Goal: Task Accomplishment & Management: Complete application form

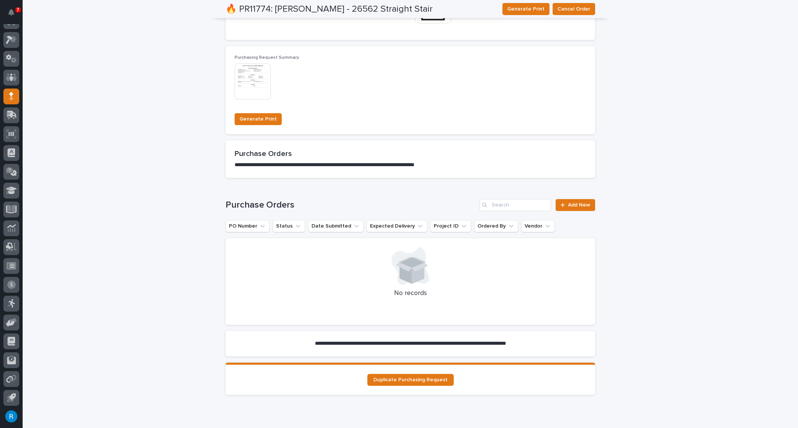
scroll to position [583, 0]
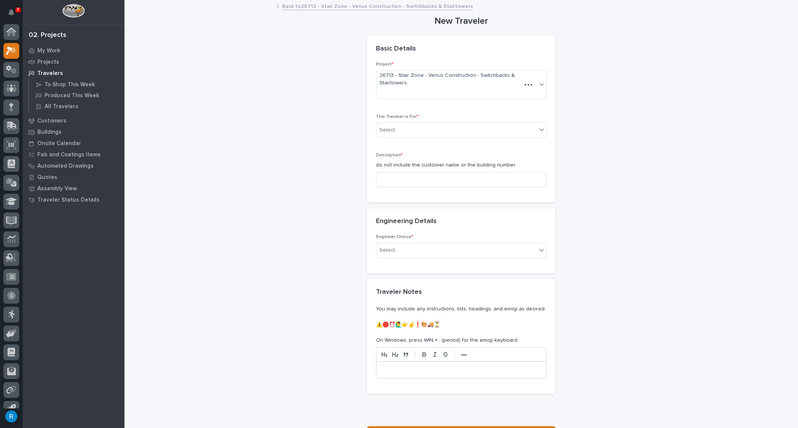
scroll to position [11, 0]
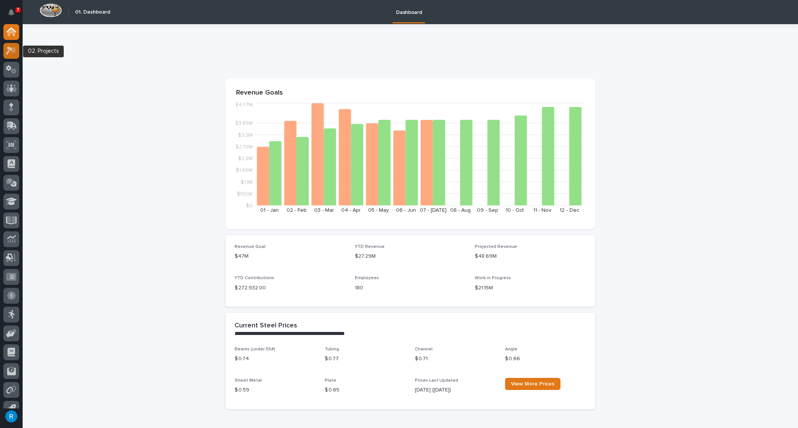
click at [8, 51] on icon at bounding box center [11, 50] width 11 height 9
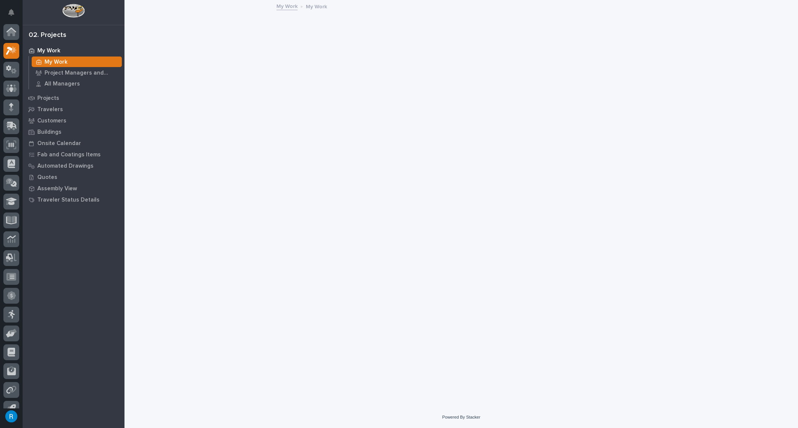
scroll to position [11, 0]
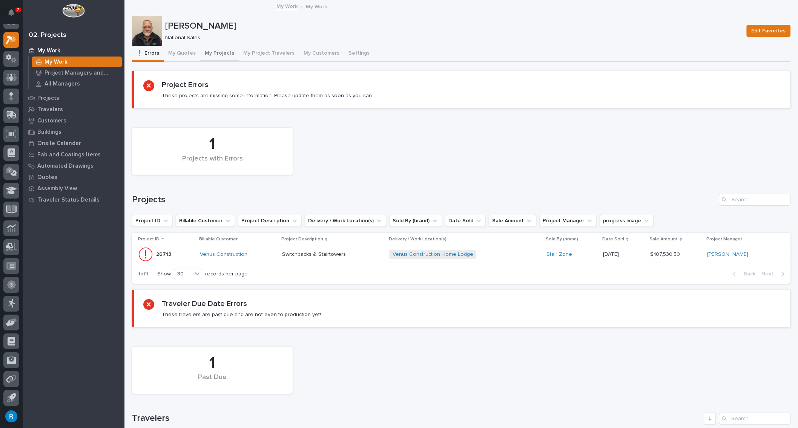
click at [213, 54] on button "My Projects" at bounding box center [219, 54] width 38 height 16
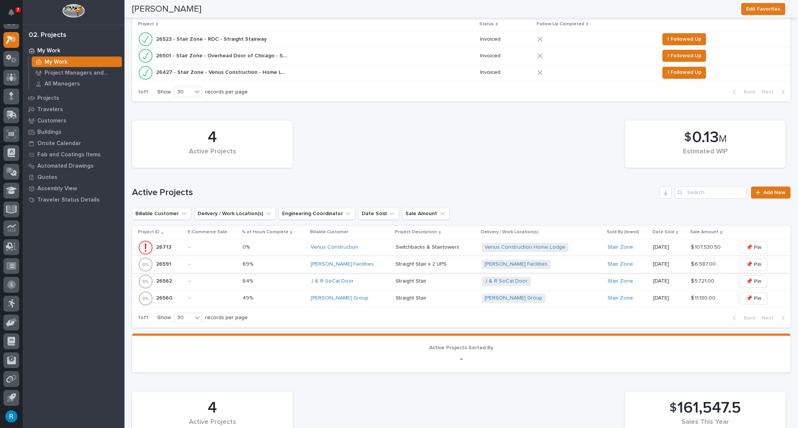
scroll to position [240, 0]
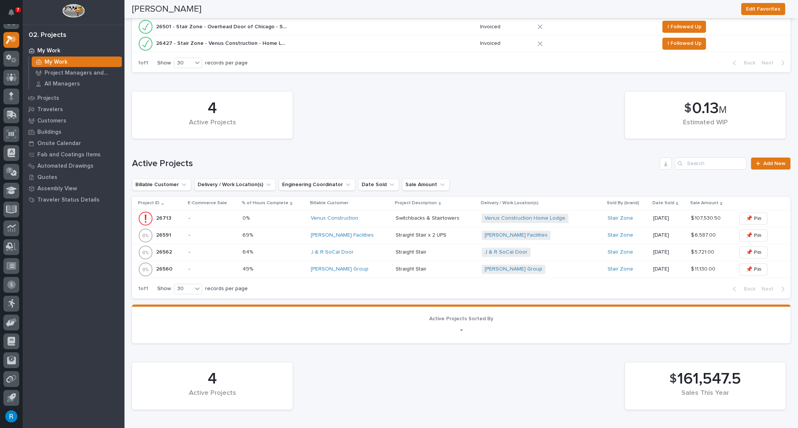
click at [220, 237] on p "-" at bounding box center [213, 235] width 48 height 6
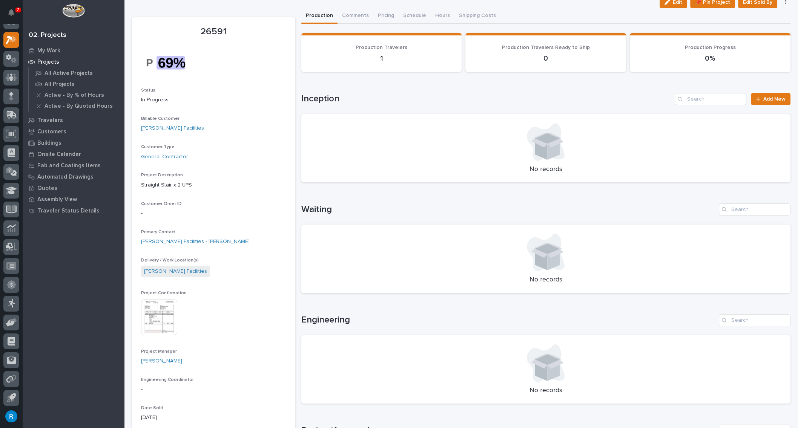
scroll to position [34, 0]
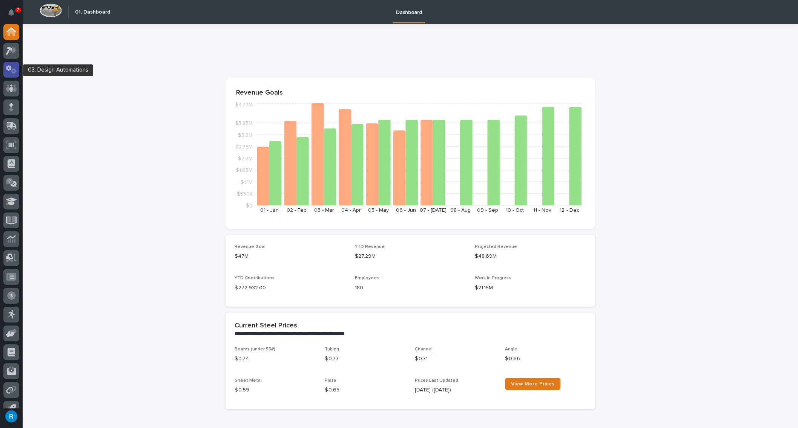
click at [13, 73] on icon at bounding box center [14, 71] width 6 height 5
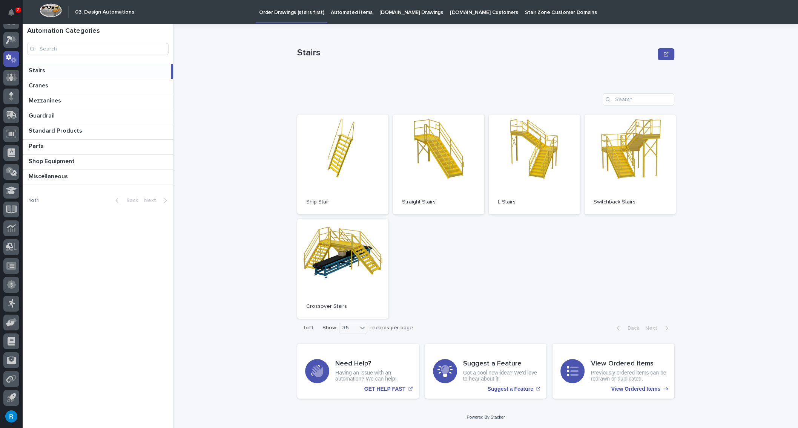
click at [398, 12] on p "StairZone.com Drawings" at bounding box center [411, 8] width 64 height 16
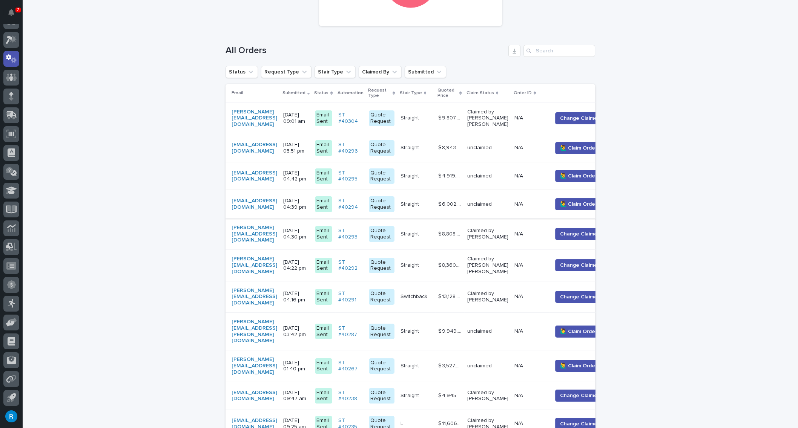
scroll to position [137, 0]
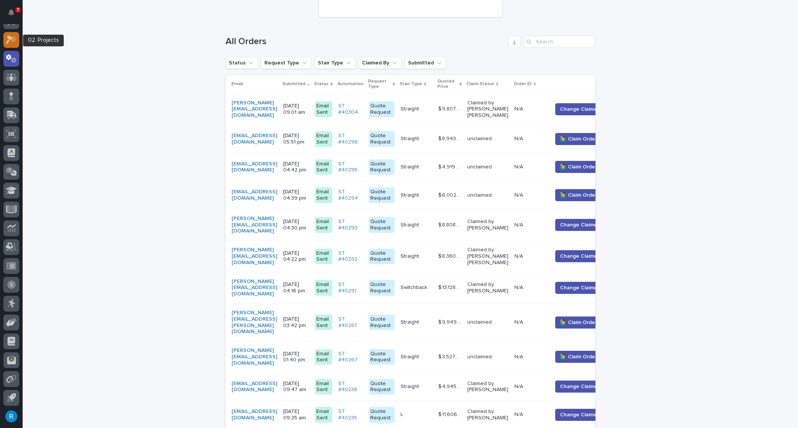
click at [10, 39] on icon at bounding box center [11, 39] width 11 height 9
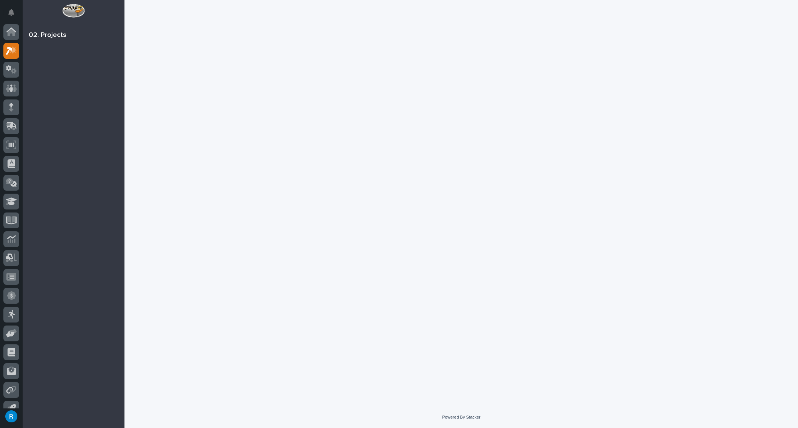
scroll to position [11, 0]
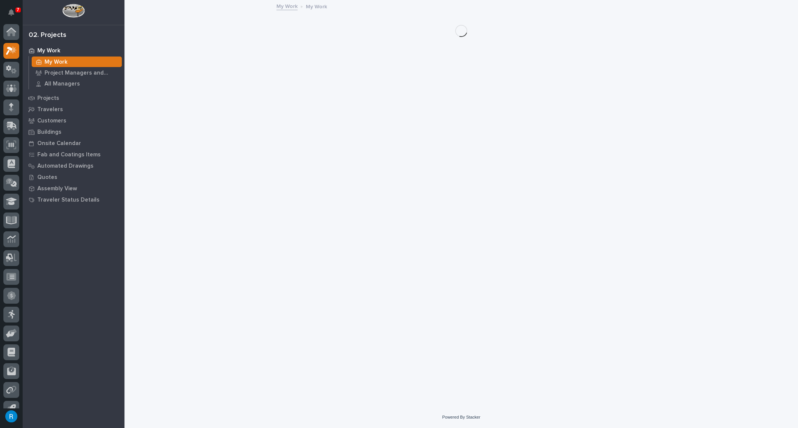
scroll to position [11, 0]
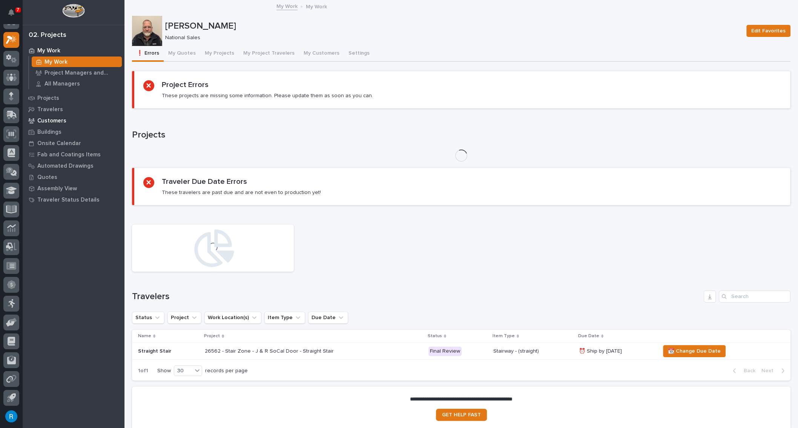
click at [49, 121] on p "Customers" at bounding box center [51, 121] width 29 height 7
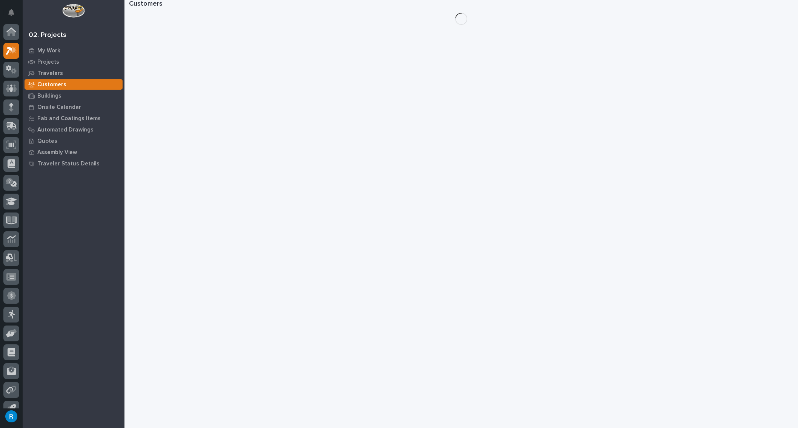
scroll to position [11, 0]
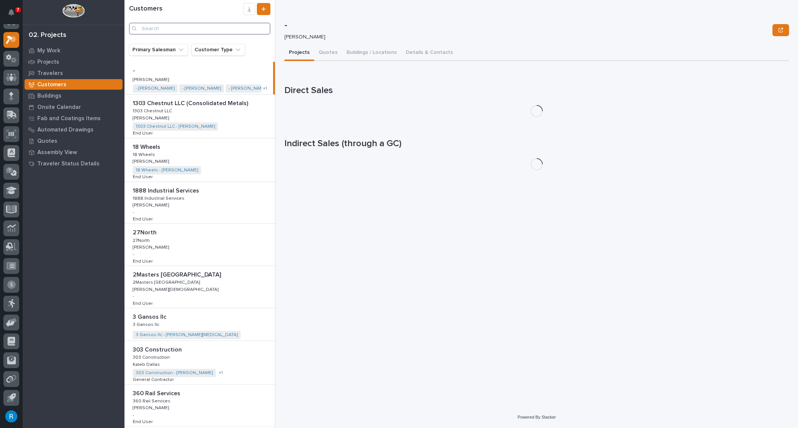
click at [164, 30] on input "Search" at bounding box center [199, 29] width 141 height 12
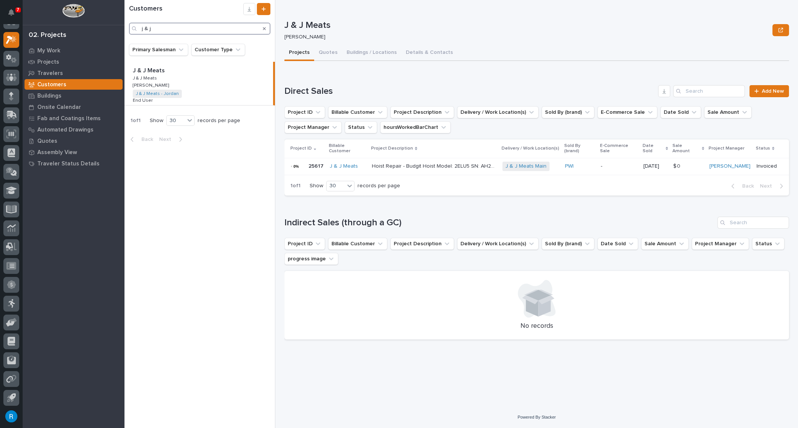
click at [148, 28] on input "j & j" at bounding box center [199, 29] width 141 height 12
click at [141, 29] on div "Search" at bounding box center [135, 29] width 12 height 12
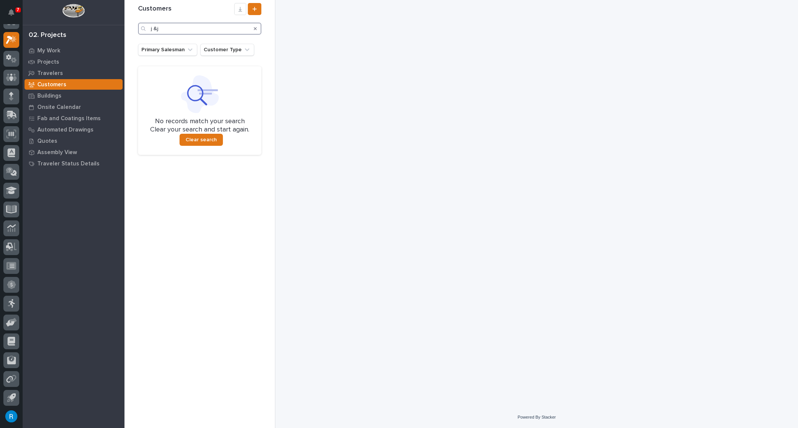
click at [155, 30] on input "j &j" at bounding box center [199, 29] width 123 height 12
click at [154, 30] on input "j &j" at bounding box center [199, 29] width 123 height 12
type input "j&j"
click at [43, 46] on div "My Work" at bounding box center [74, 50] width 98 height 11
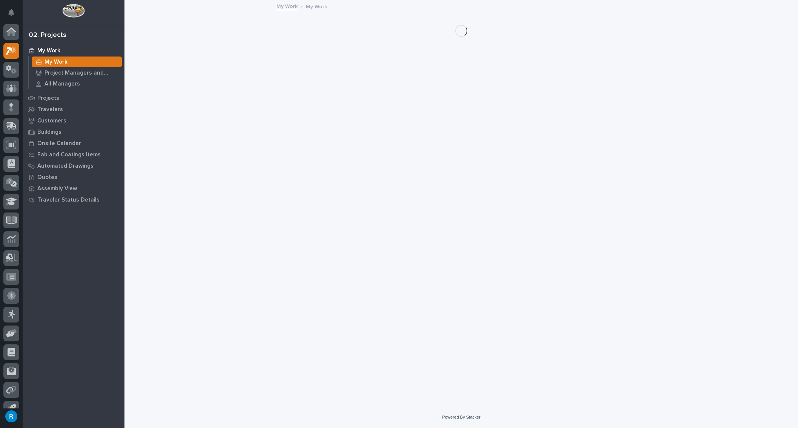
scroll to position [11, 0]
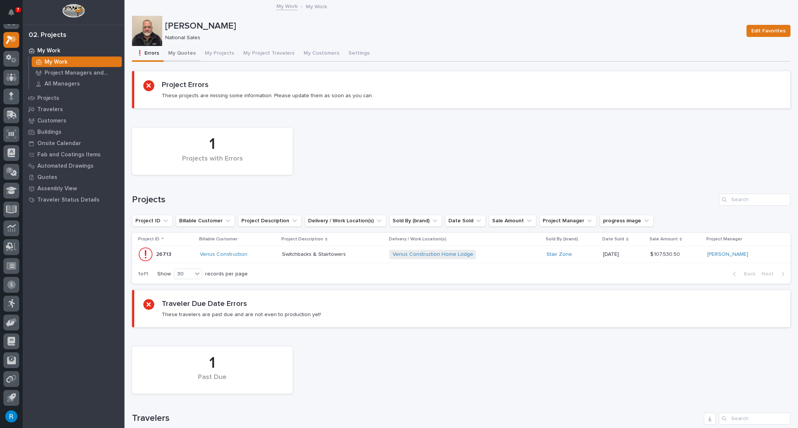
click at [176, 52] on button "My Quotes" at bounding box center [182, 54] width 37 height 16
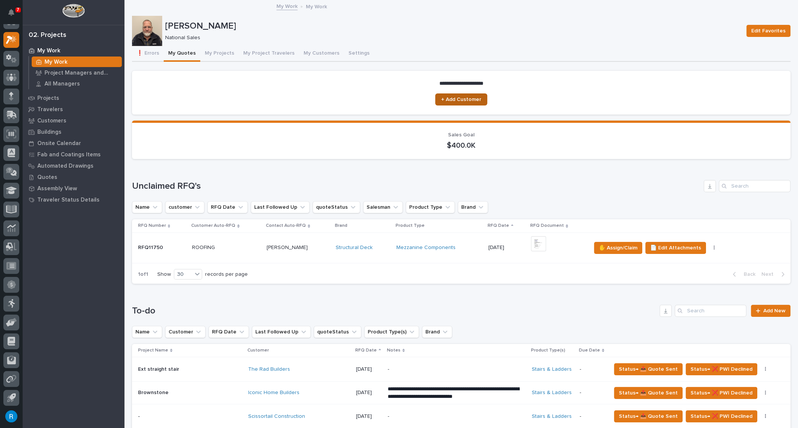
click at [466, 100] on span "+ Add Customer" at bounding box center [461, 99] width 40 height 5
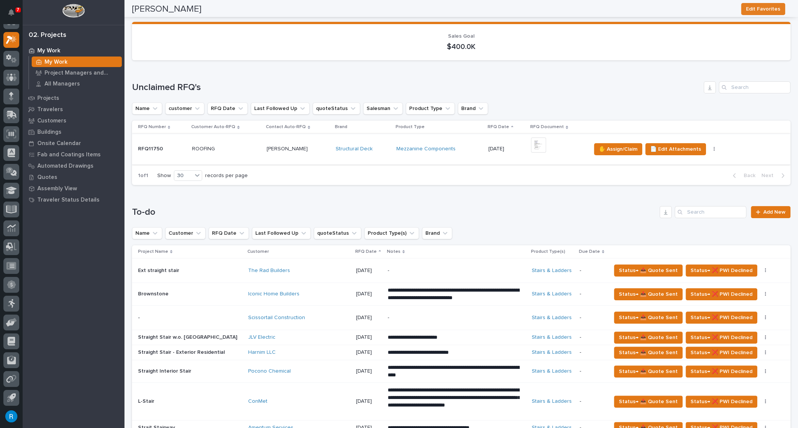
scroll to position [103, 0]
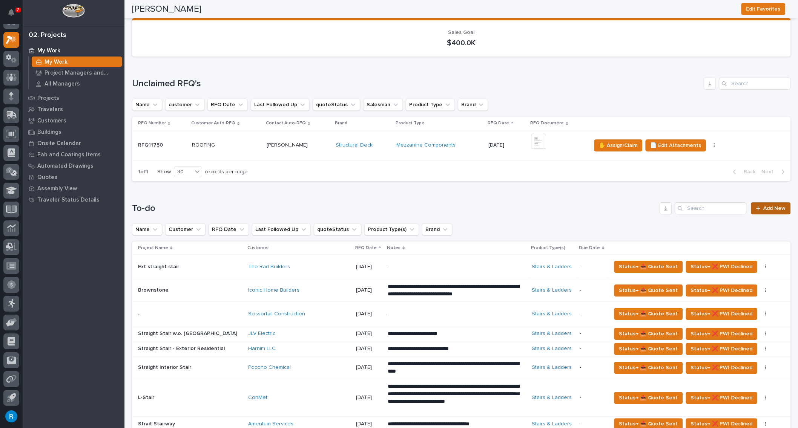
click at [765, 207] on span "Add New" at bounding box center [774, 208] width 22 height 5
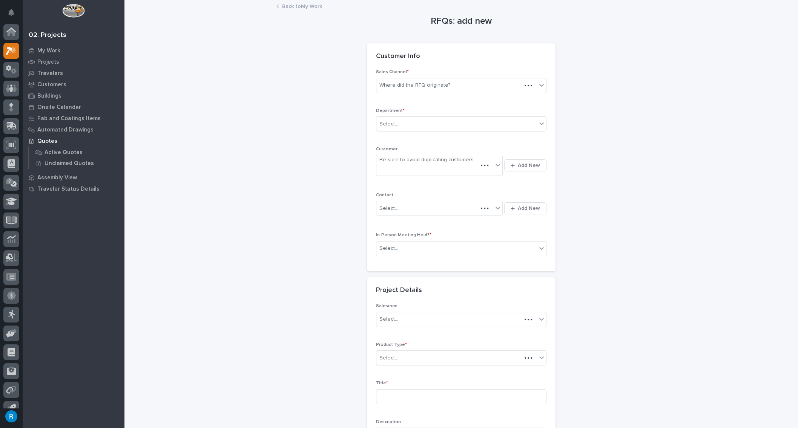
scroll to position [11, 0]
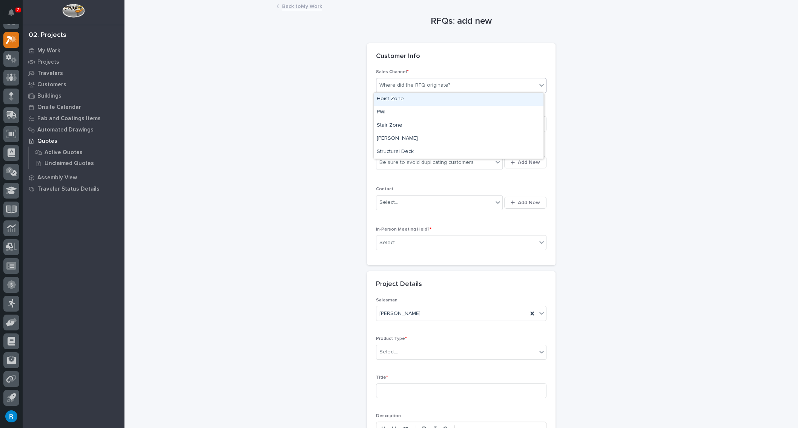
click at [412, 85] on div "Where did the RFQ originate?" at bounding box center [414, 85] width 71 height 8
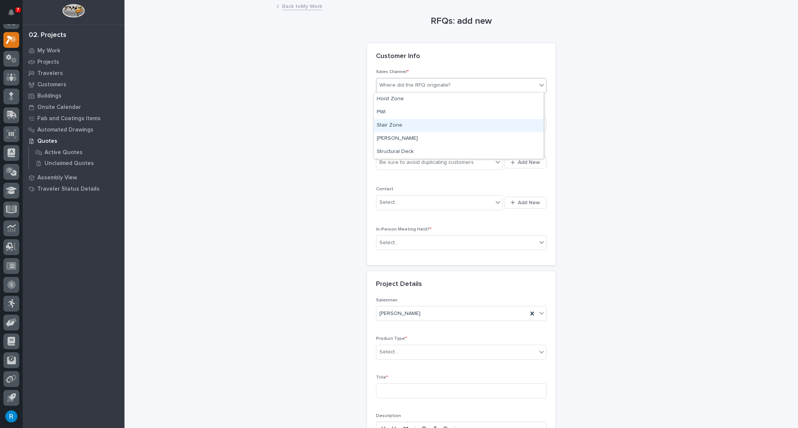
click at [387, 127] on div "Stair Zone" at bounding box center [459, 125] width 170 height 13
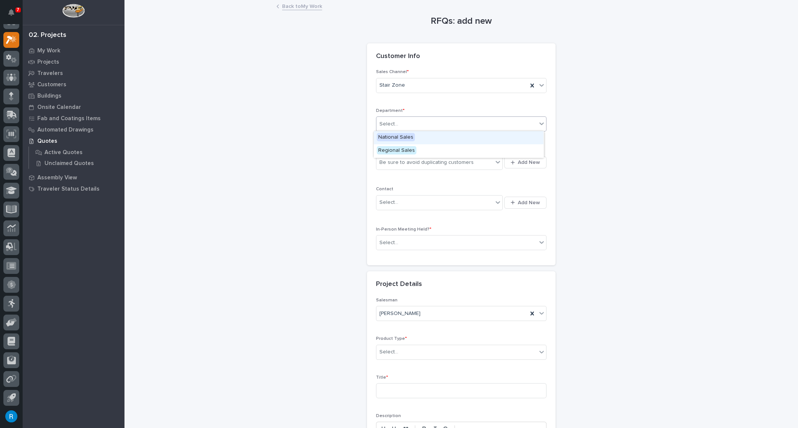
click at [387, 126] on div "Select..." at bounding box center [388, 124] width 19 height 8
click at [384, 141] on span "National Sales" at bounding box center [396, 137] width 38 height 8
click at [482, 164] on div "Be sure to avoid duplicating customers" at bounding box center [434, 162] width 117 height 12
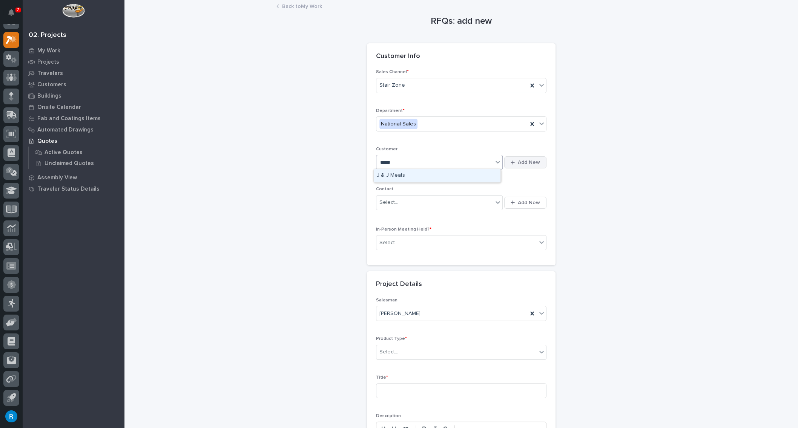
type input "*****"
click at [528, 163] on span "Add New" at bounding box center [529, 162] width 22 height 7
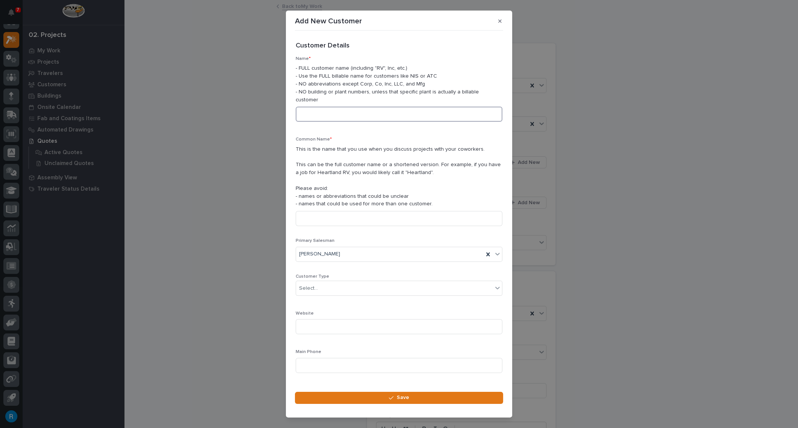
click at [311, 107] on input at bounding box center [399, 114] width 207 height 15
drag, startPoint x: 301, startPoint y: 107, endPoint x: 336, endPoint y: 106, distance: 34.3
click at [336, 107] on input "J & J Builders" at bounding box center [399, 114] width 207 height 15
type input "J & J Builders"
click at [309, 212] on input at bounding box center [399, 218] width 207 height 15
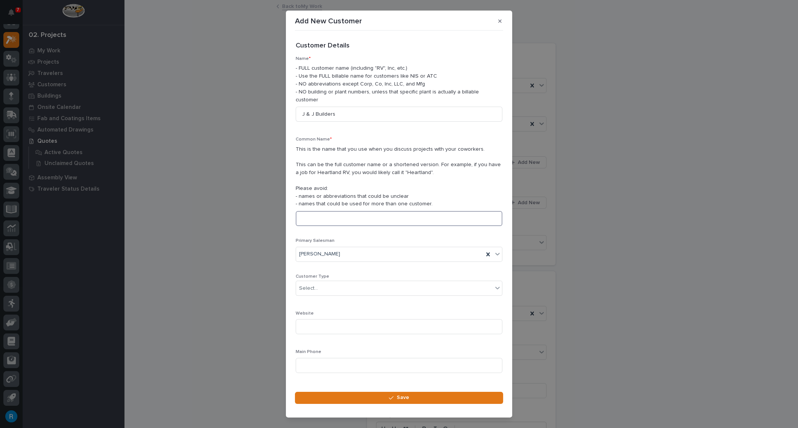
paste input "J & J Builders"
type input "J & J Builders"
click at [319, 282] on div "Select..." at bounding box center [394, 288] width 196 height 12
click at [310, 319] on div "General Contractor" at bounding box center [396, 320] width 201 height 13
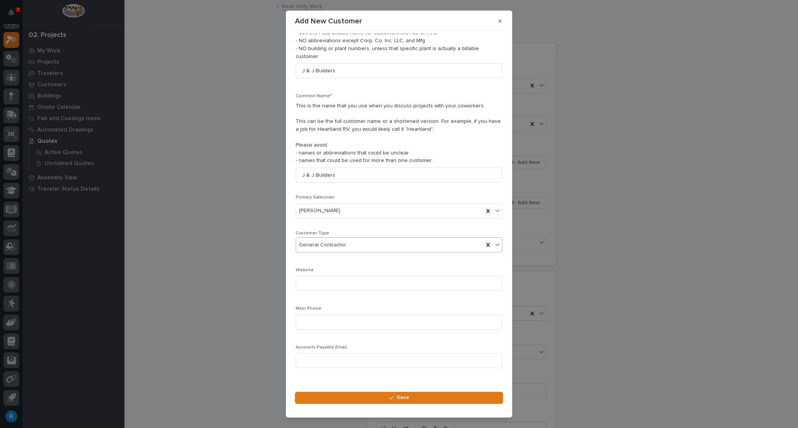
scroll to position [43, 0]
click at [306, 317] on input at bounding box center [399, 322] width 207 height 15
type input "951-265-3957"
click at [400, 396] on span "Save" at bounding box center [403, 397] width 12 height 7
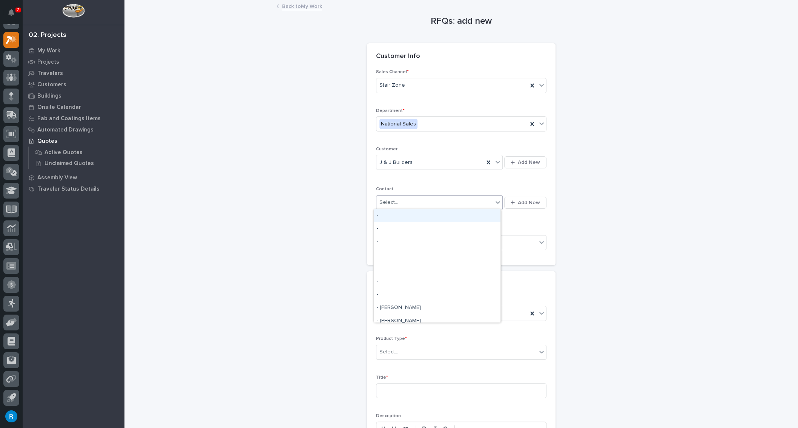
click at [392, 202] on div "Select..." at bounding box center [388, 203] width 19 height 8
click at [477, 200] on div "Select..." at bounding box center [434, 202] width 117 height 12
click at [519, 200] on span "Add New" at bounding box center [529, 202] width 22 height 7
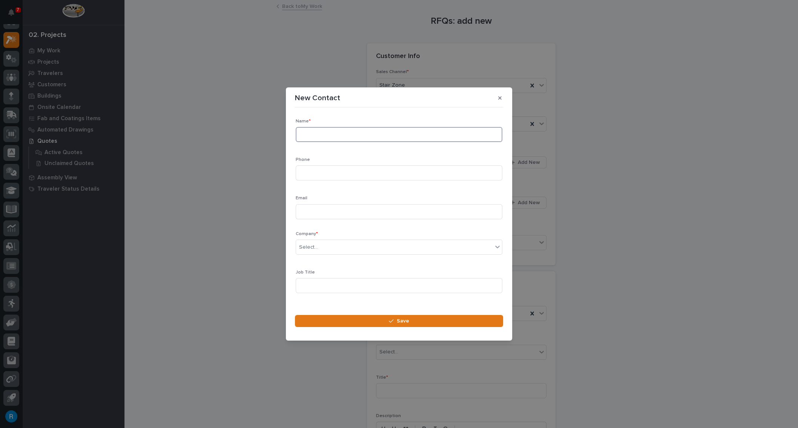
click at [308, 134] on input at bounding box center [399, 134] width 207 height 15
type input "Jerry"
type input "951-265-3957"
click at [315, 133] on input "Jerry" at bounding box center [399, 134] width 207 height 15
type input "Jerry Thronson"
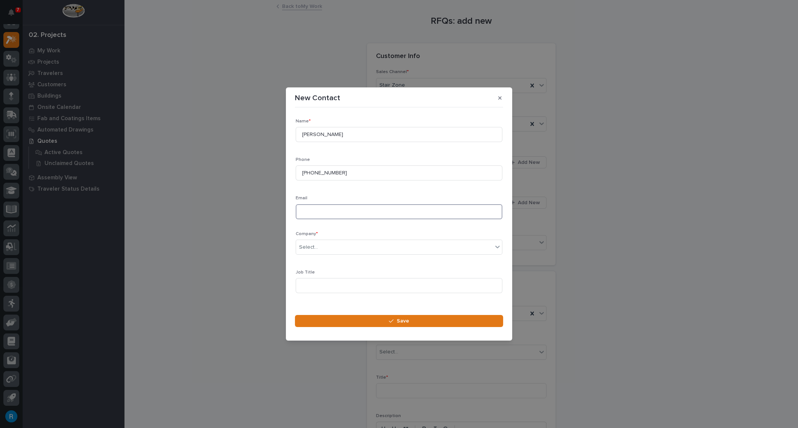
click at [309, 214] on input at bounding box center [399, 211] width 207 height 15
type input "jerrythronson11@gmail.com"
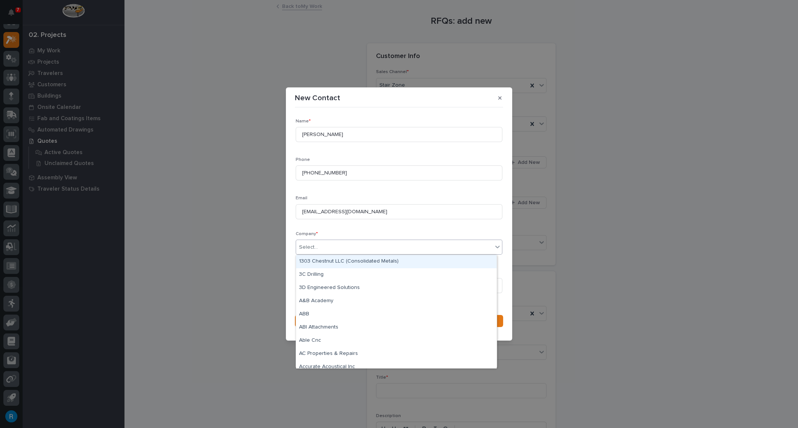
click at [352, 246] on div "Select..." at bounding box center [394, 247] width 196 height 12
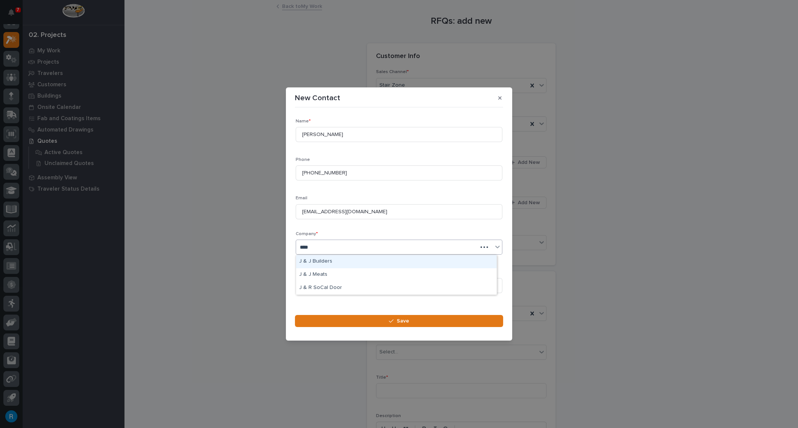
type input "*****"
click at [323, 262] on div "J & J Builders" at bounding box center [396, 261] width 201 height 13
click at [303, 286] on input at bounding box center [399, 285] width 207 height 15
type input "Straight Stair"
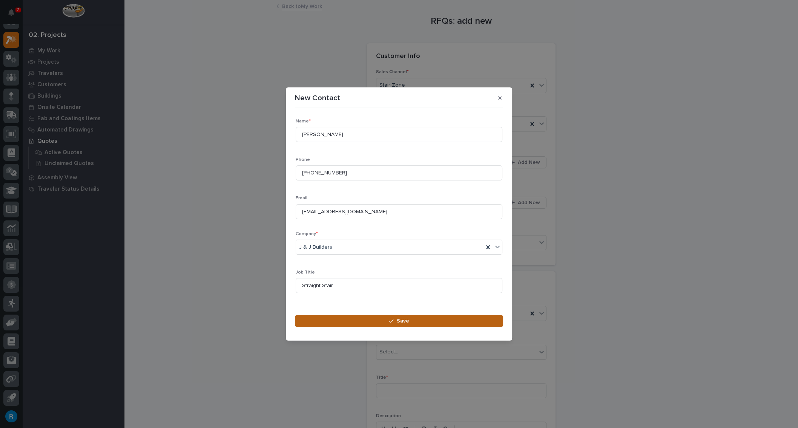
click at [408, 317] on button "Save" at bounding box center [399, 321] width 208 height 12
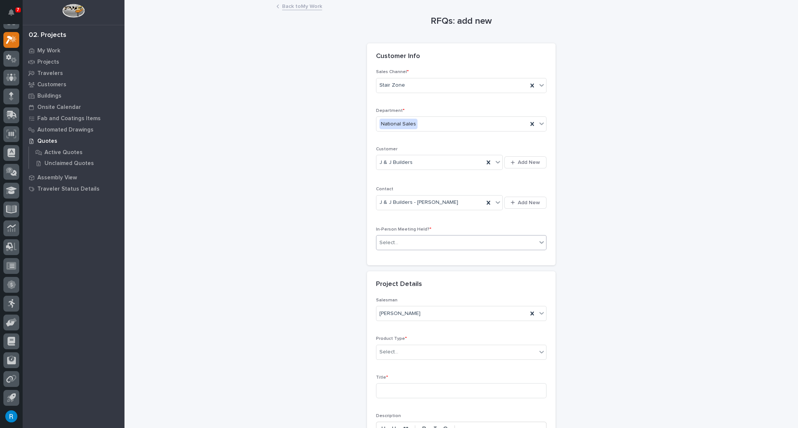
click at [428, 240] on div "Select..." at bounding box center [456, 243] width 160 height 12
click at [378, 268] on span "No" at bounding box center [382, 268] width 10 height 8
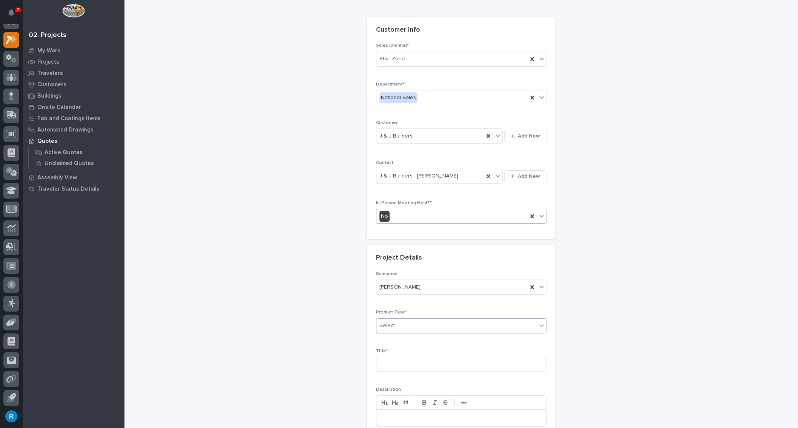
scroll to position [103, 0]
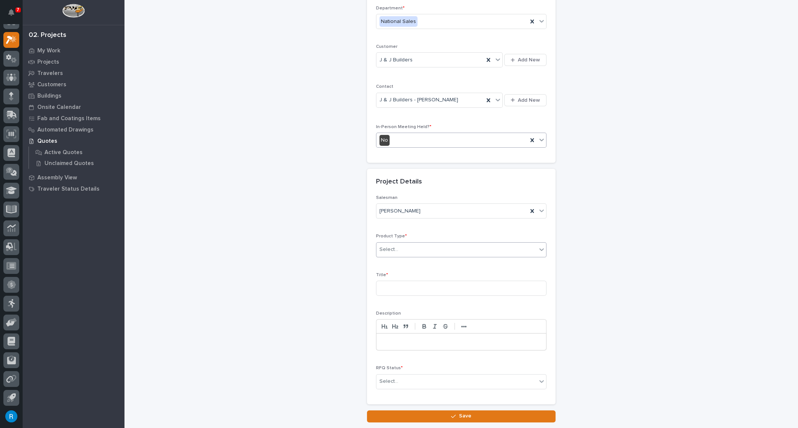
click at [399, 251] on div at bounding box center [399, 250] width 1 height 8
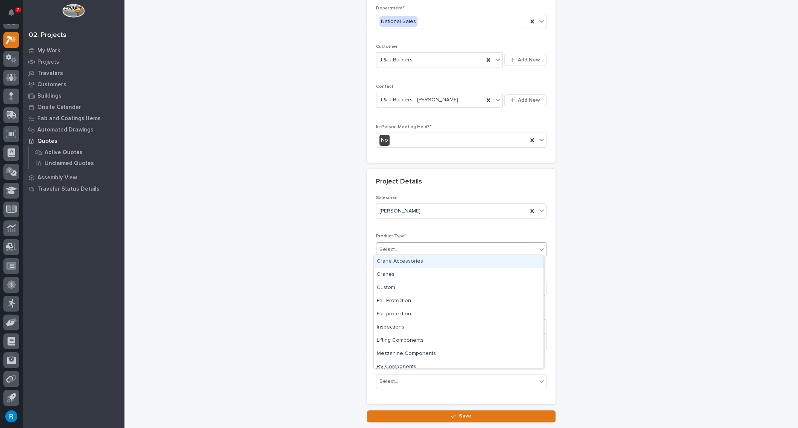
scroll to position [19, 0]
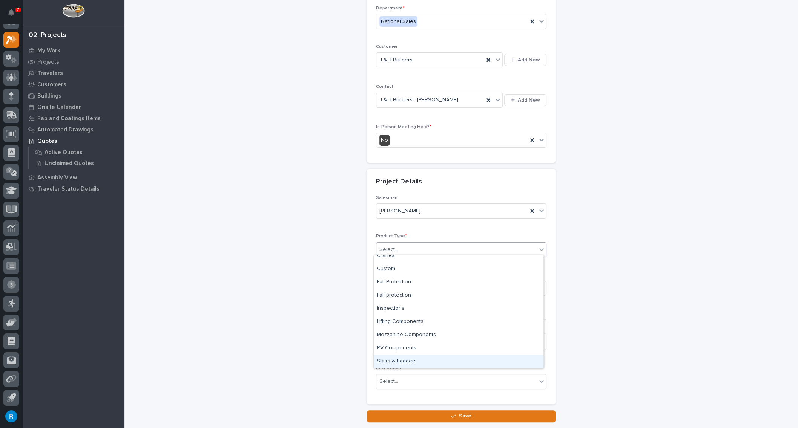
click at [400, 359] on div "Stairs & Ladders" at bounding box center [459, 361] width 170 height 13
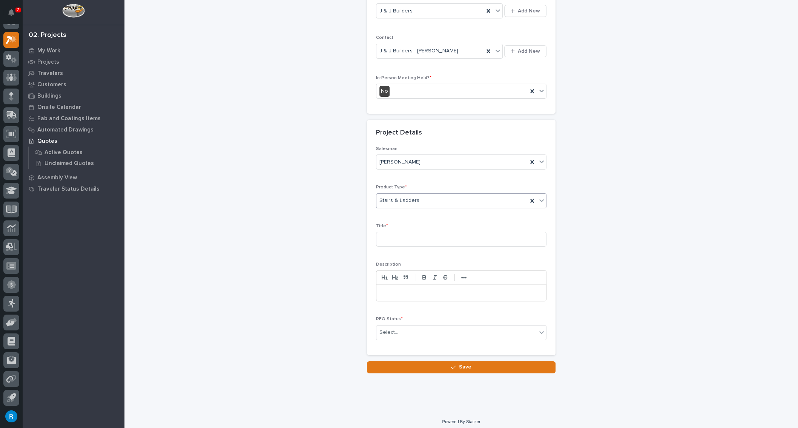
scroll to position [152, 0]
click at [379, 236] on input at bounding box center [461, 238] width 170 height 15
type input "Straight Stair"
click at [419, 331] on div "Select..." at bounding box center [456, 332] width 160 height 12
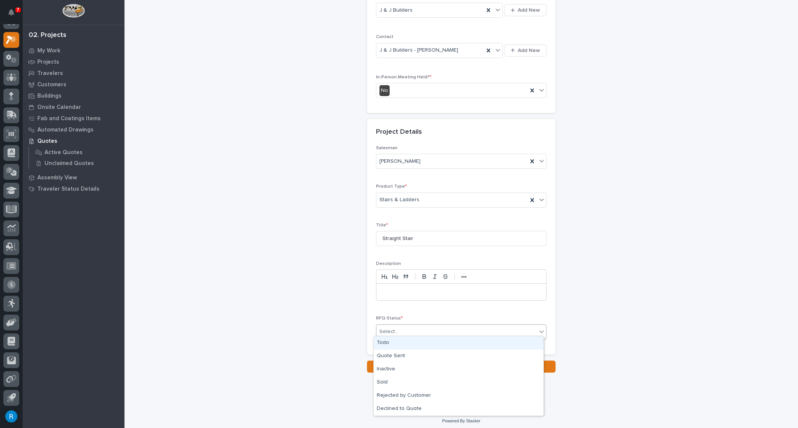
click at [382, 344] on div "Todo" at bounding box center [459, 343] width 170 height 13
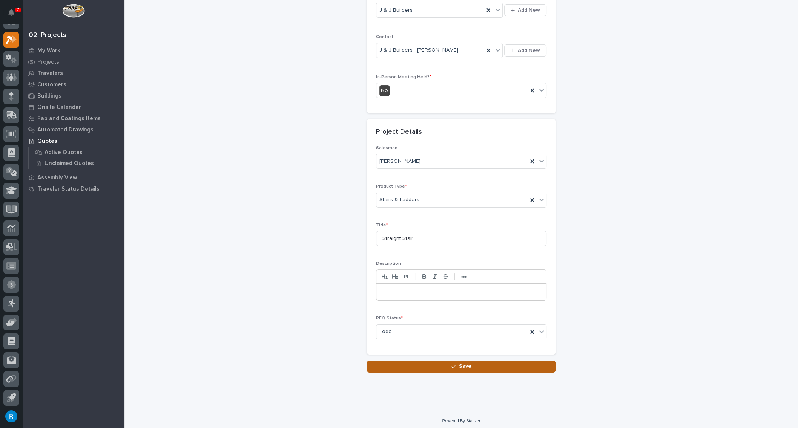
click at [463, 366] on span "Save" at bounding box center [465, 366] width 12 height 7
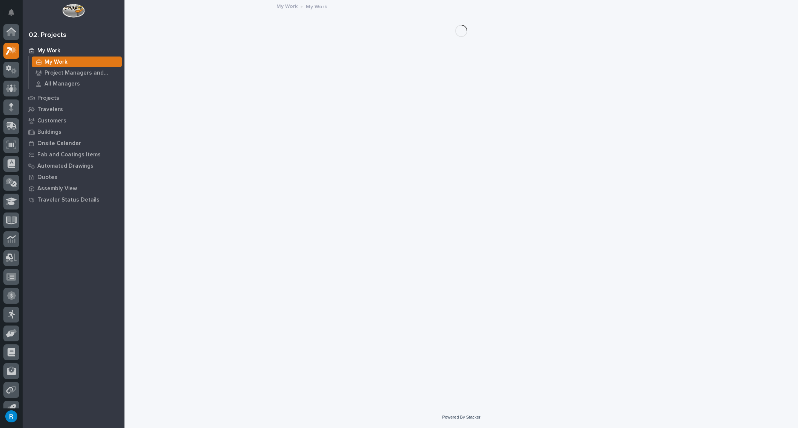
scroll to position [11, 0]
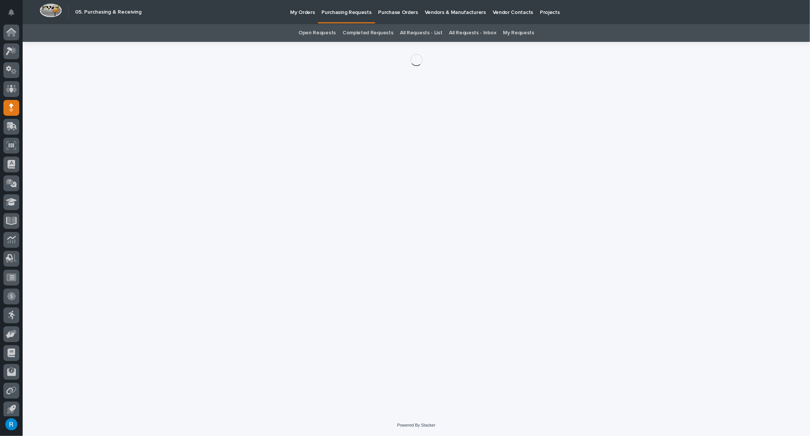
scroll to position [4, 0]
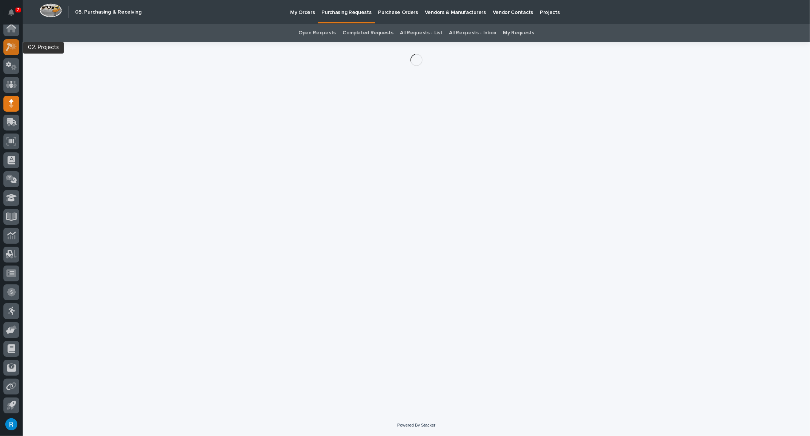
click at [8, 49] on icon at bounding box center [11, 47] width 11 height 9
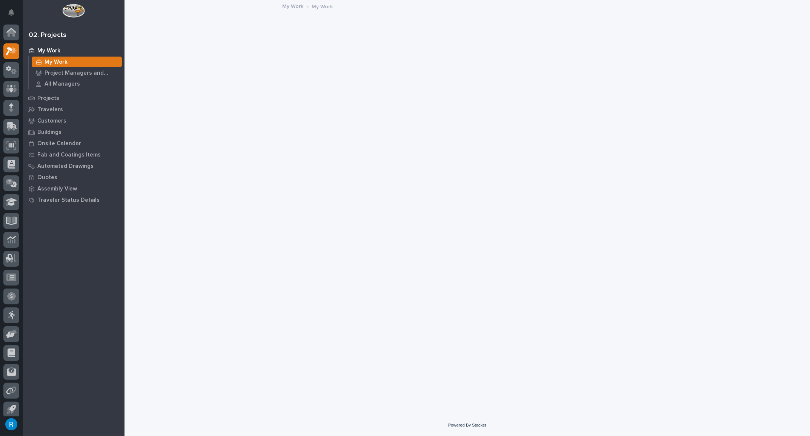
scroll to position [4, 0]
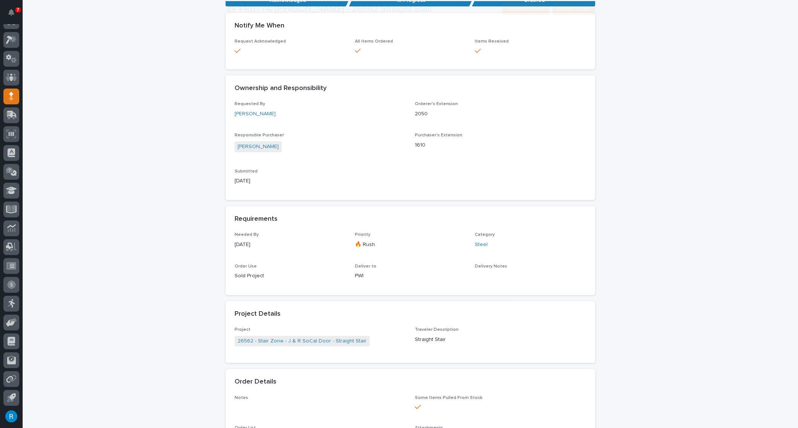
scroll to position [171, 0]
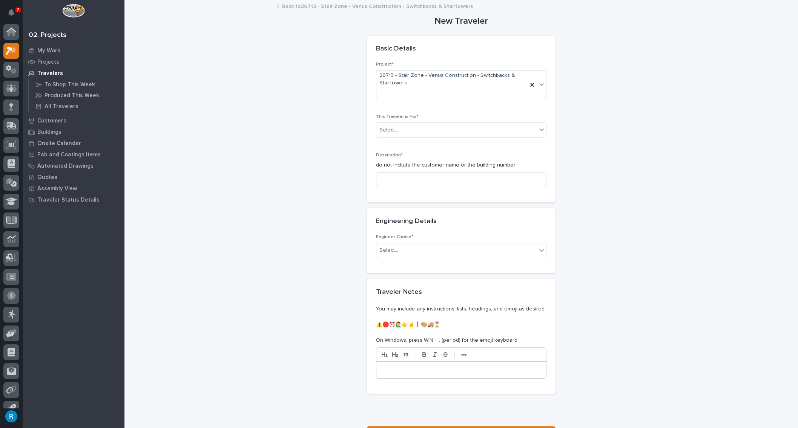
scroll to position [11, 0]
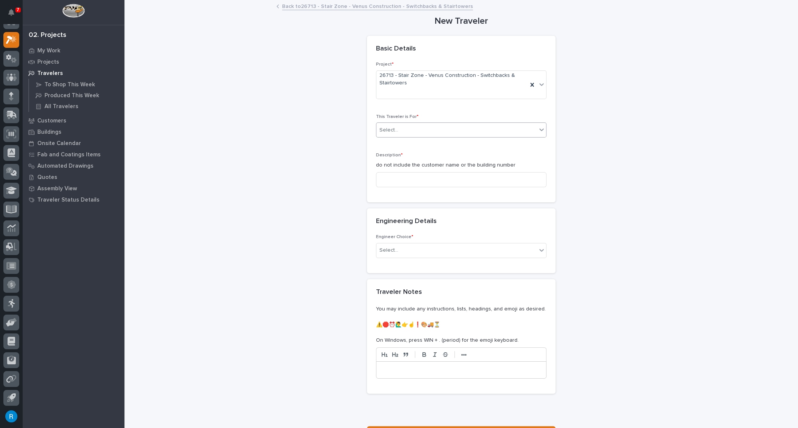
click at [382, 131] on div "Select..." at bounding box center [388, 130] width 19 height 8
click at [386, 144] on span "Production" at bounding box center [391, 143] width 29 height 8
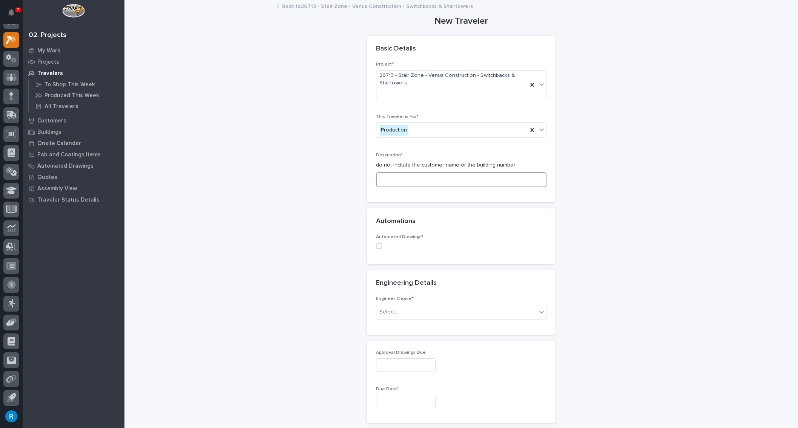
click at [383, 180] on input at bounding box center [461, 179] width 170 height 15
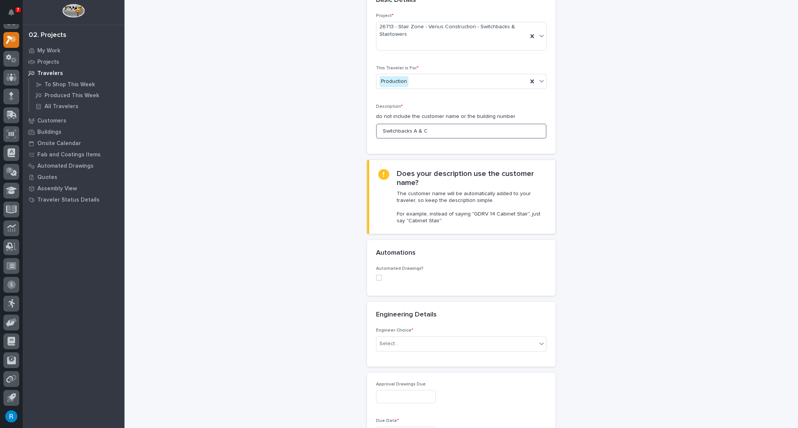
scroll to position [103, 0]
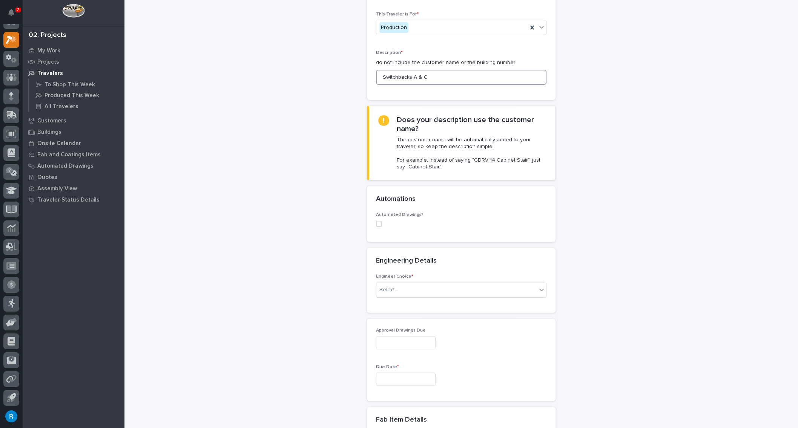
click at [376, 224] on span at bounding box center [379, 224] width 6 height 6
type input "Switchbacks A & C"
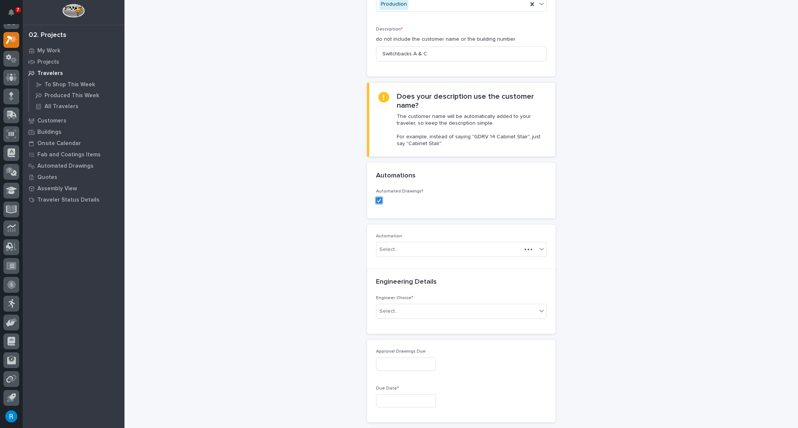
scroll to position [129, 0]
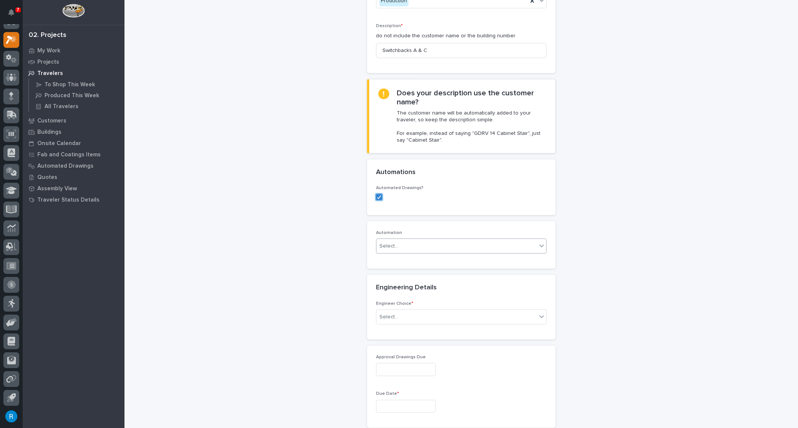
click at [416, 244] on div "Select..." at bounding box center [456, 246] width 160 height 12
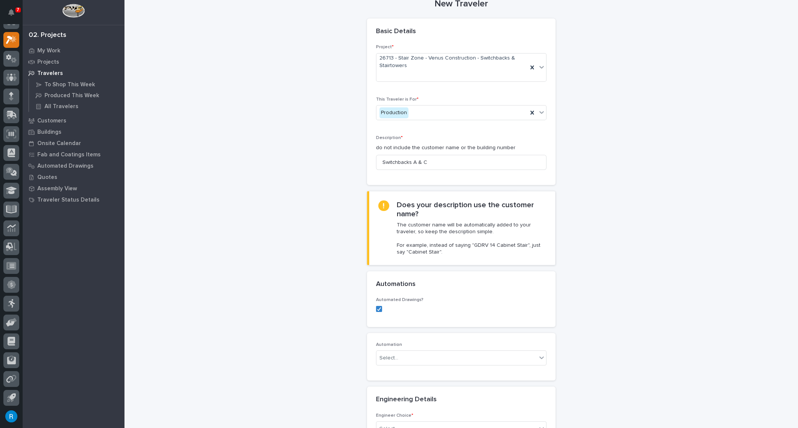
scroll to position [0, 0]
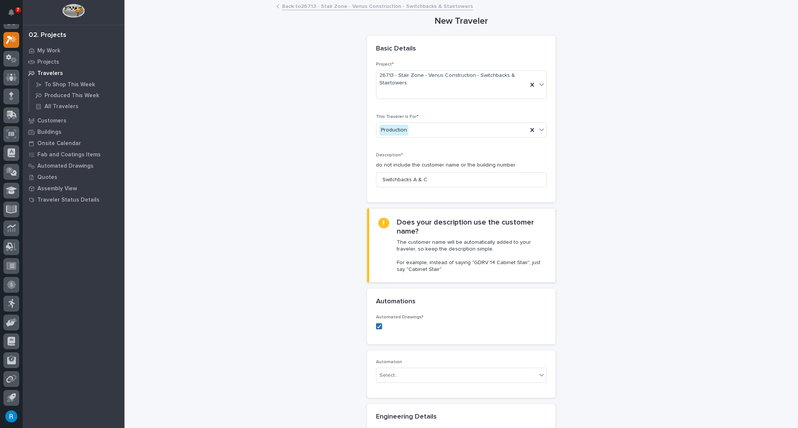
click at [377, 326] on polyline at bounding box center [378, 326] width 3 height 3
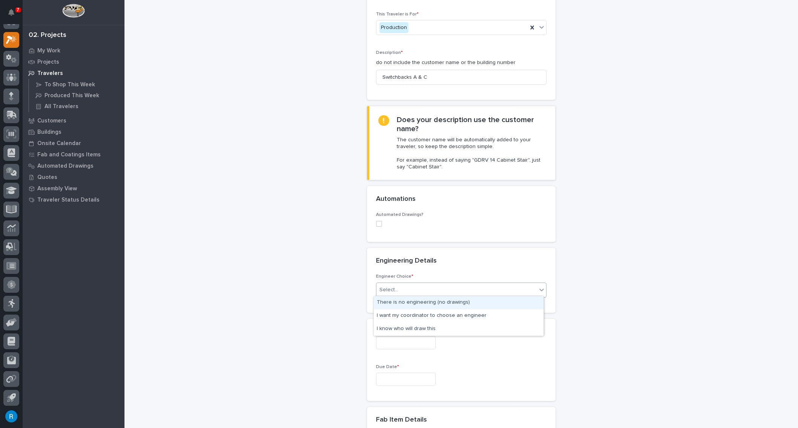
click at [420, 291] on div "Select..." at bounding box center [456, 290] width 160 height 12
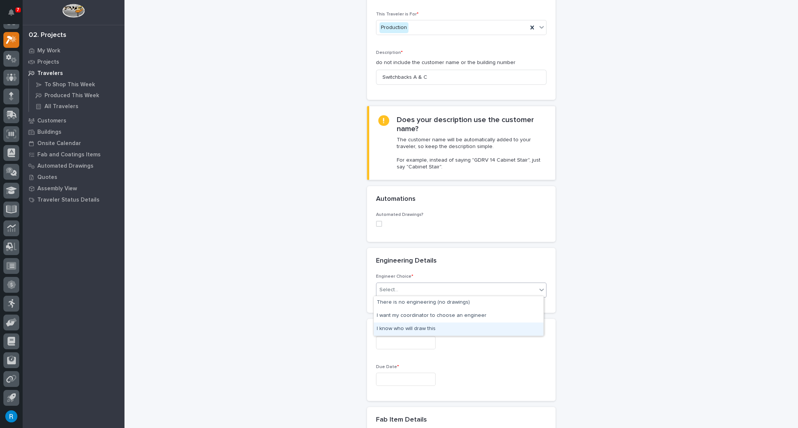
click at [394, 328] on div "I know who will draw this" at bounding box center [459, 329] width 170 height 13
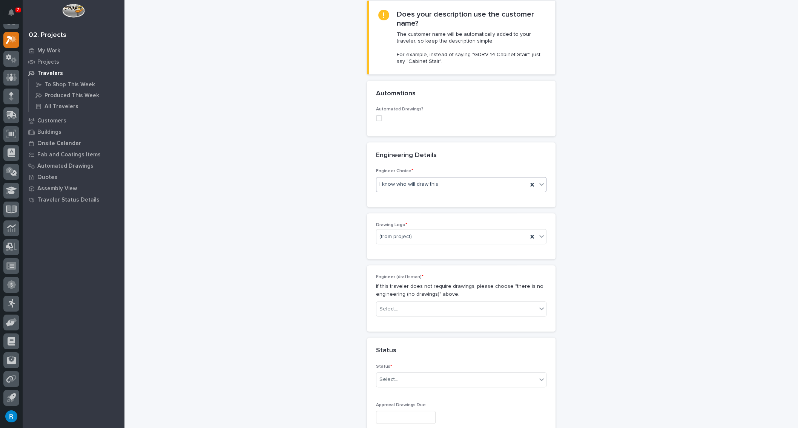
scroll to position [218, 0]
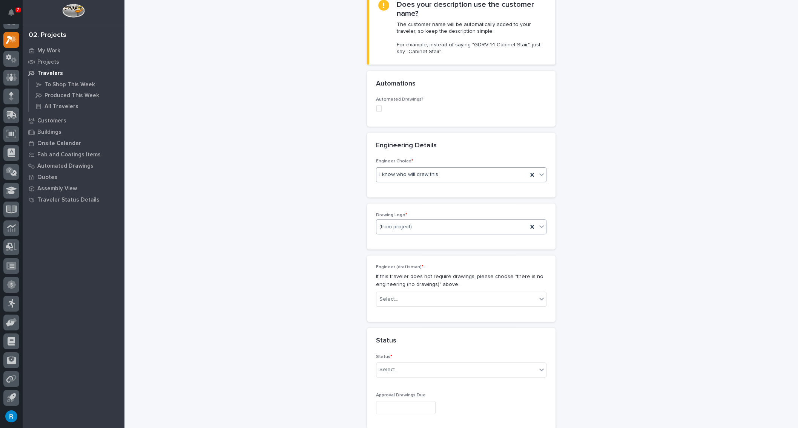
click at [541, 228] on icon at bounding box center [542, 227] width 8 height 8
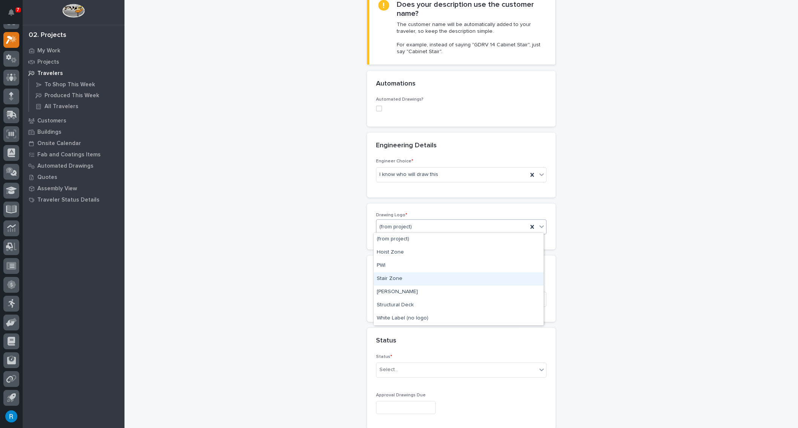
click at [396, 280] on div "Stair Zone" at bounding box center [459, 279] width 170 height 13
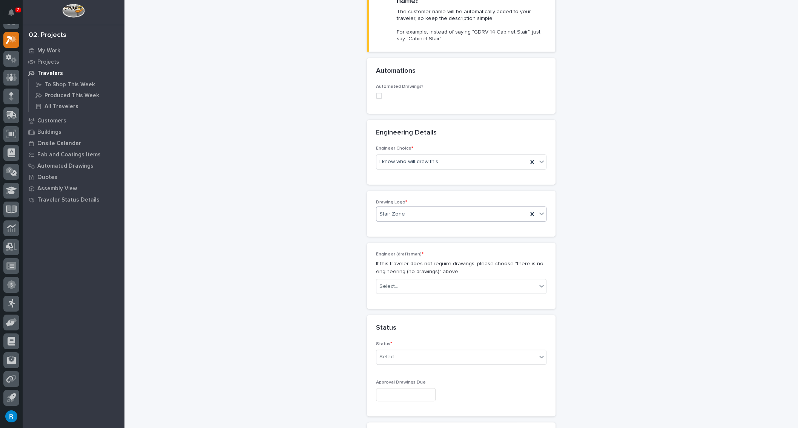
scroll to position [308, 0]
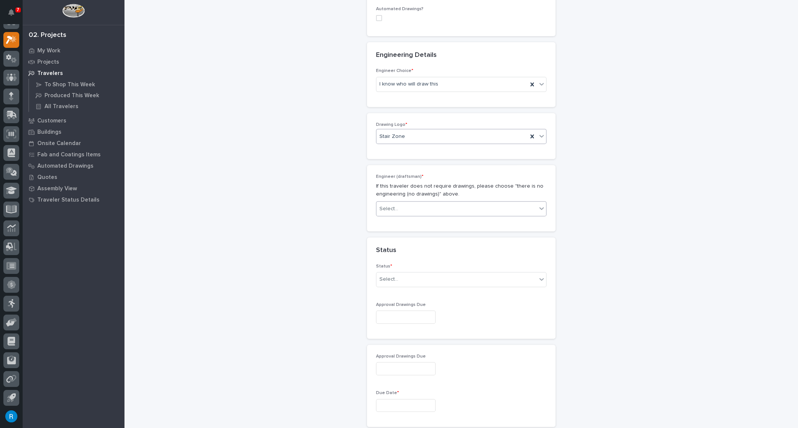
click at [534, 209] on div "Select..." at bounding box center [456, 209] width 160 height 12
type input "*****"
click at [397, 221] on div "Wynne Hochstetler" at bounding box center [459, 221] width 170 height 13
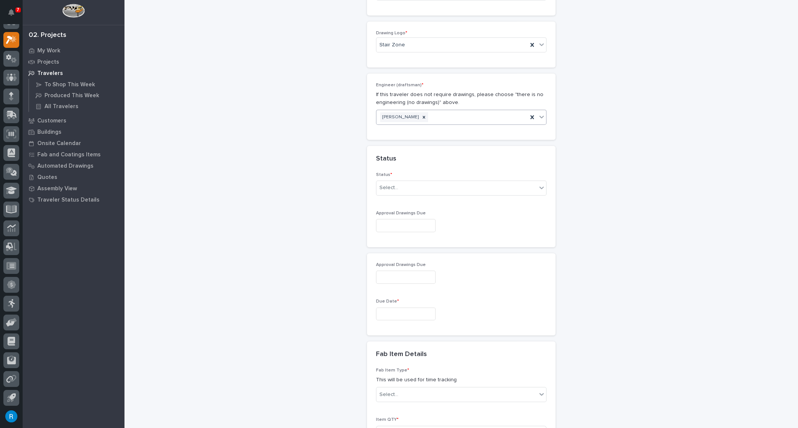
scroll to position [411, 0]
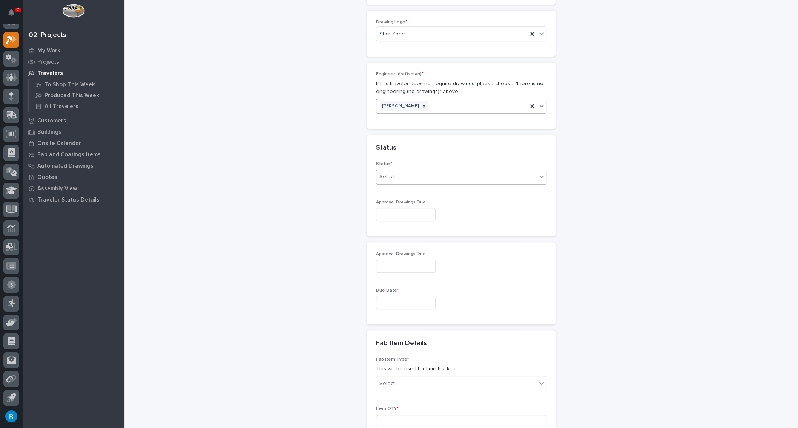
click at [512, 179] on div "Select..." at bounding box center [456, 177] width 160 height 12
click at [394, 204] on div "To Engineer" at bounding box center [459, 202] width 170 height 13
click at [388, 211] on input "text" at bounding box center [406, 214] width 60 height 13
click at [400, 163] on div "20" at bounding box center [400, 163] width 10 height 10
type input "**********"
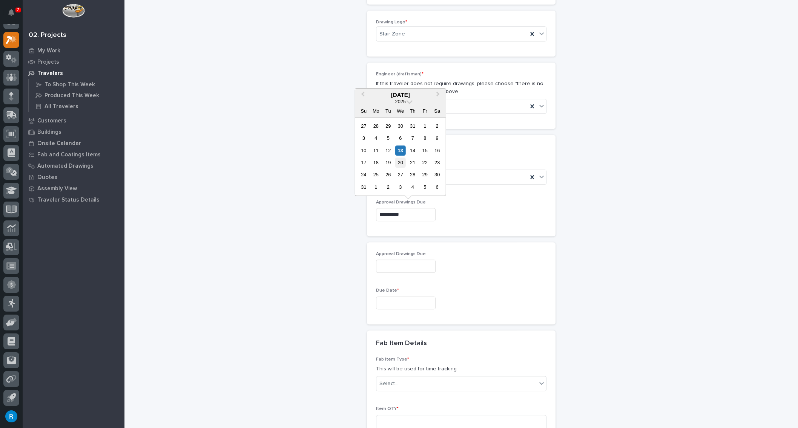
type input "**********"
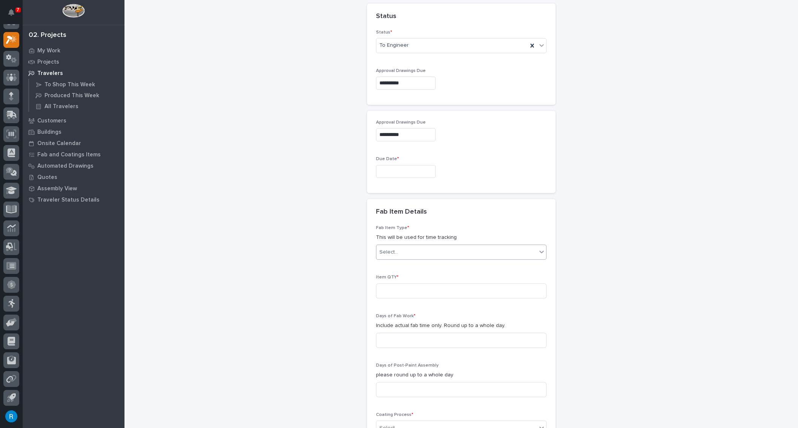
scroll to position [548, 0]
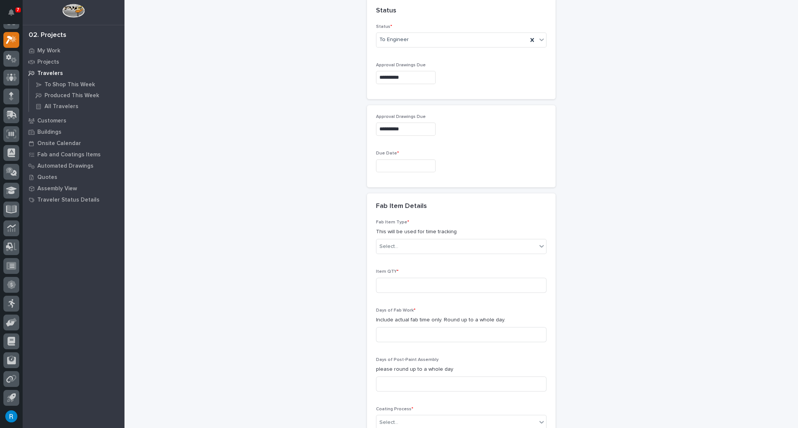
click at [389, 162] on input "text" at bounding box center [406, 166] width 60 height 13
click at [438, 46] on span "Next Month" at bounding box center [438, 46] width 0 height 10
click at [400, 126] on div "1" at bounding box center [400, 126] width 10 height 10
type input "**********"
click at [380, 281] on input at bounding box center [461, 285] width 170 height 15
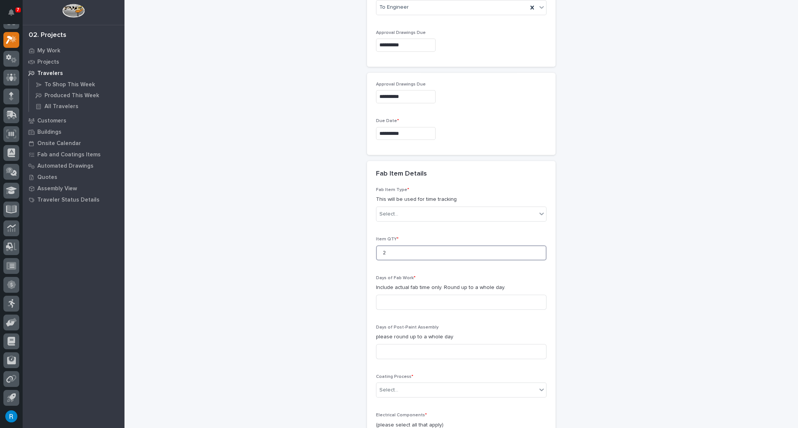
scroll to position [583, 0]
type input "2"
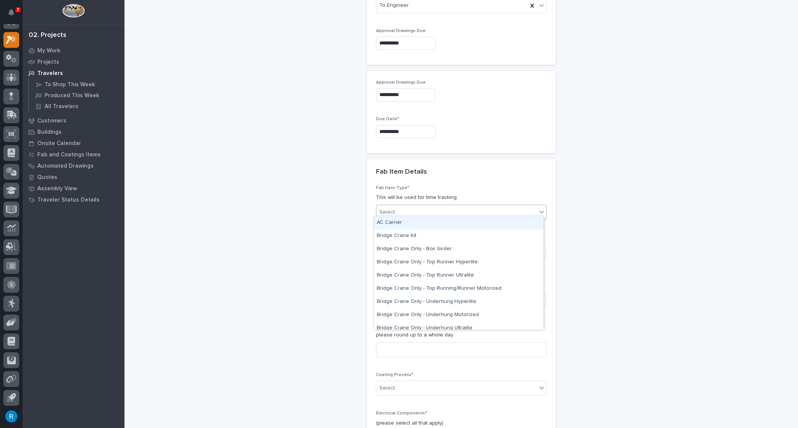
click at [384, 209] on div "Select..." at bounding box center [388, 213] width 19 height 8
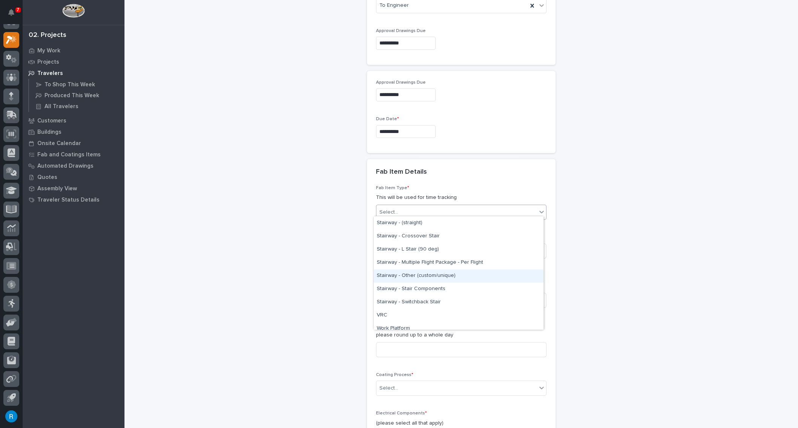
scroll to position [445, 0]
click at [405, 290] on div "Stairway - Switchback Stair" at bounding box center [459, 292] width 170 height 13
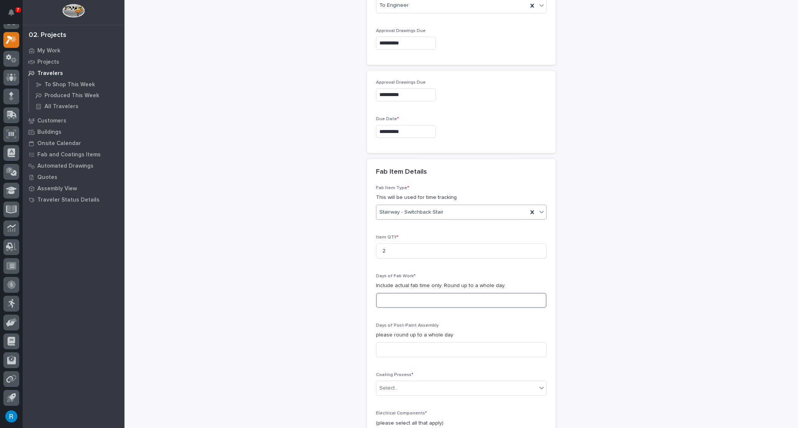
click at [387, 300] on input at bounding box center [461, 300] width 170 height 15
drag, startPoint x: 391, startPoint y: 299, endPoint x: 341, endPoint y: 286, distance: 52.4
click at [343, 288] on div "**********" at bounding box center [461, 22] width 658 height 1208
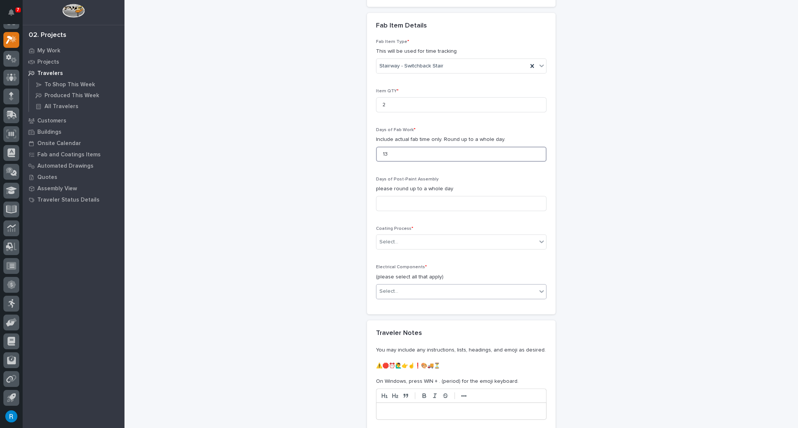
scroll to position [754, 0]
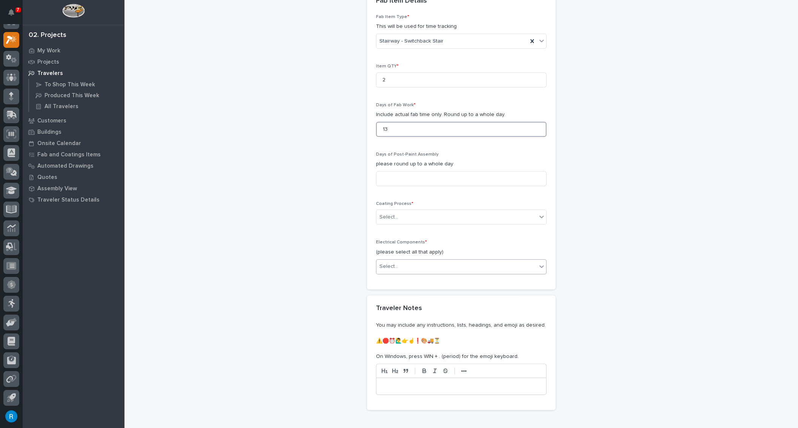
type input "13"
click at [441, 265] on div "Select..." at bounding box center [456, 267] width 160 height 12
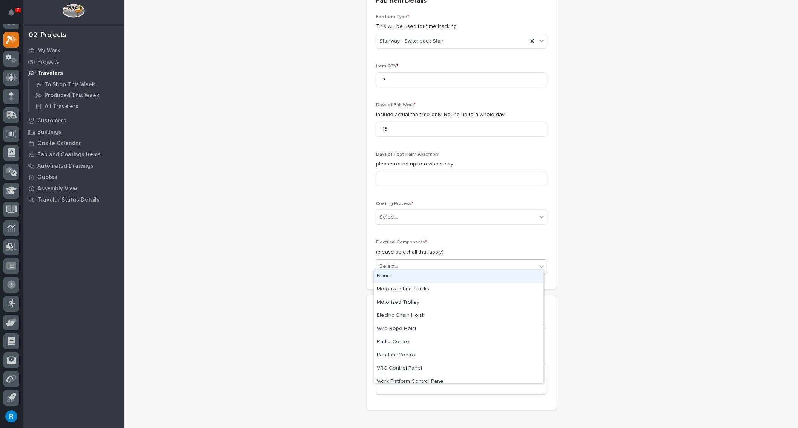
click at [385, 277] on div "None" at bounding box center [459, 276] width 170 height 13
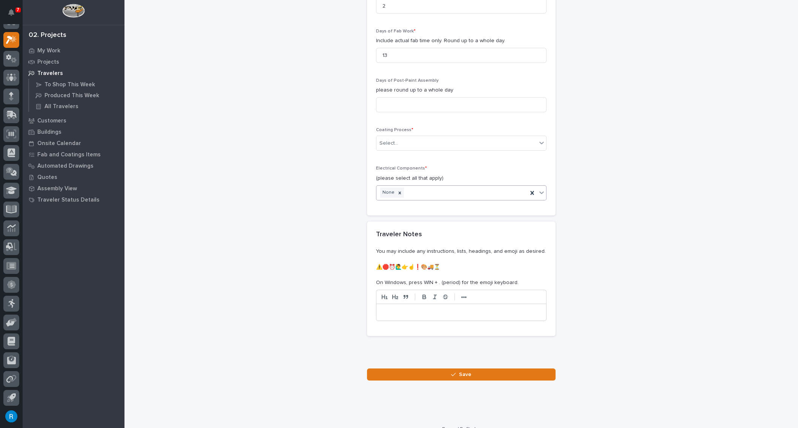
scroll to position [834, 0]
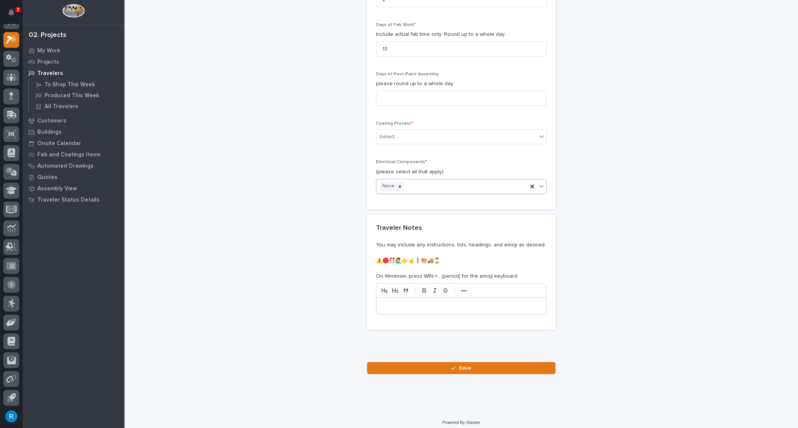
click at [382, 302] on p at bounding box center [461, 306] width 158 height 8
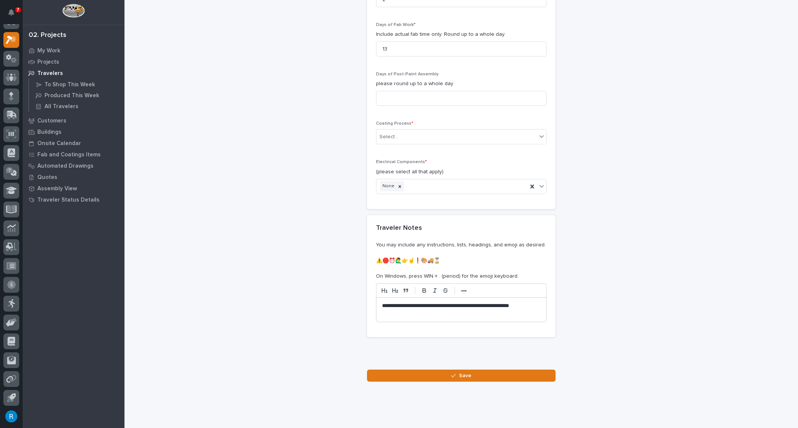
click at [382, 302] on p "**********" at bounding box center [461, 309] width 159 height 15
click at [499, 302] on p "**********" at bounding box center [461, 309] width 159 height 15
click at [516, 310] on p "**********" at bounding box center [461, 309] width 159 height 15
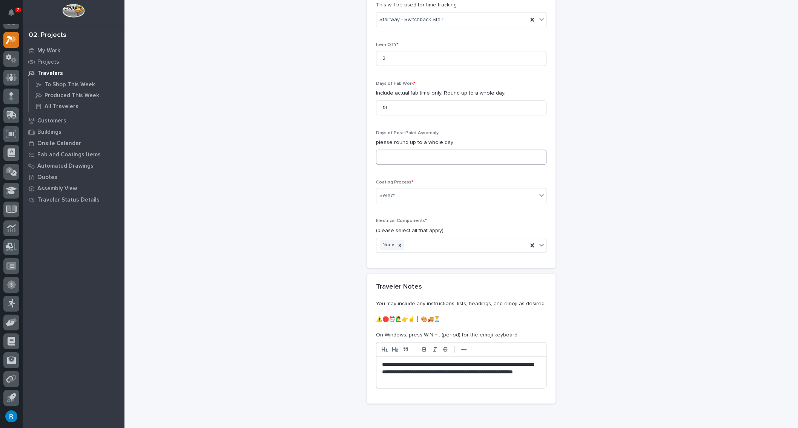
scroll to position [849, 0]
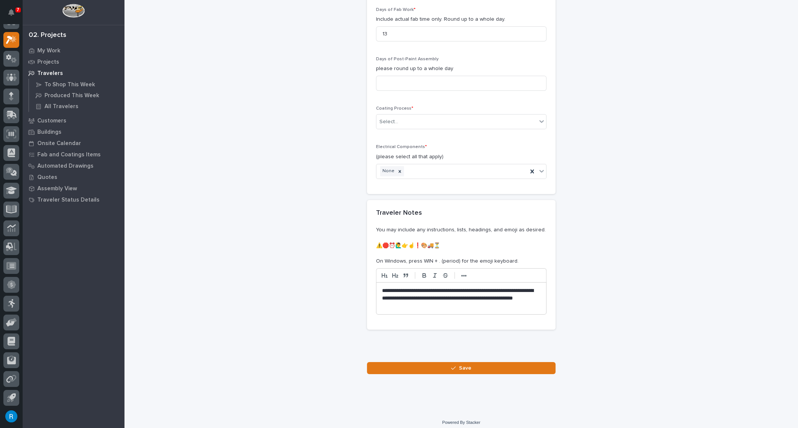
click at [414, 287] on p "**********" at bounding box center [461, 298] width 159 height 23
click at [466, 365] on span "Save" at bounding box center [465, 368] width 12 height 7
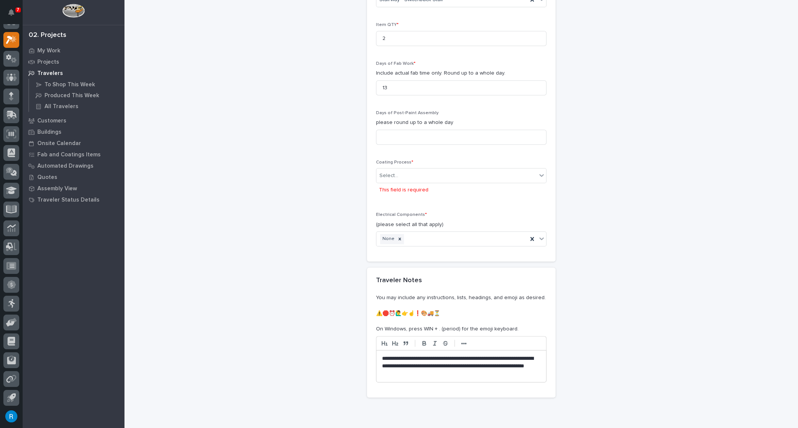
scroll to position [795, 0]
click at [441, 173] on div "Select..." at bounding box center [456, 176] width 160 height 12
click at [391, 201] on div "In-House Paint/Powder" at bounding box center [459, 199] width 170 height 13
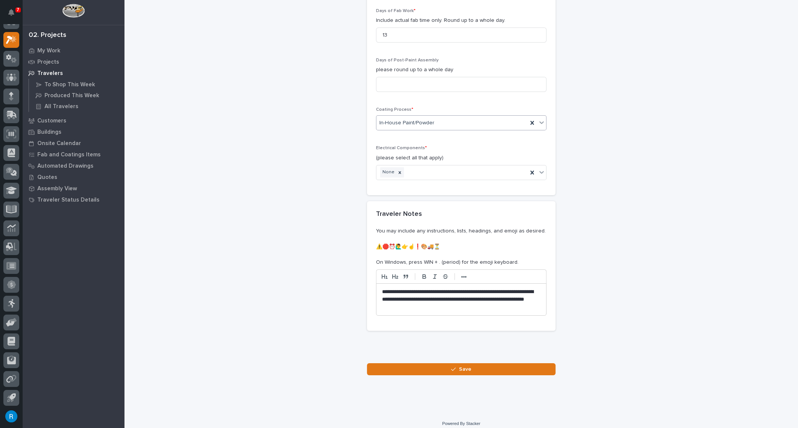
scroll to position [849, 0]
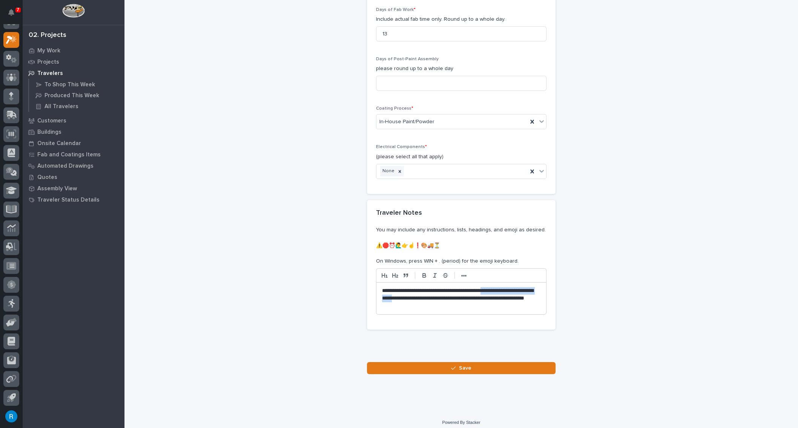
drag, startPoint x: 500, startPoint y: 285, endPoint x: 431, endPoint y: 295, distance: 69.2
click at [430, 295] on p "**********" at bounding box center [461, 298] width 159 height 23
click at [528, 294] on p "**********" at bounding box center [461, 298] width 159 height 23
click at [460, 365] on span "Save" at bounding box center [465, 368] width 12 height 7
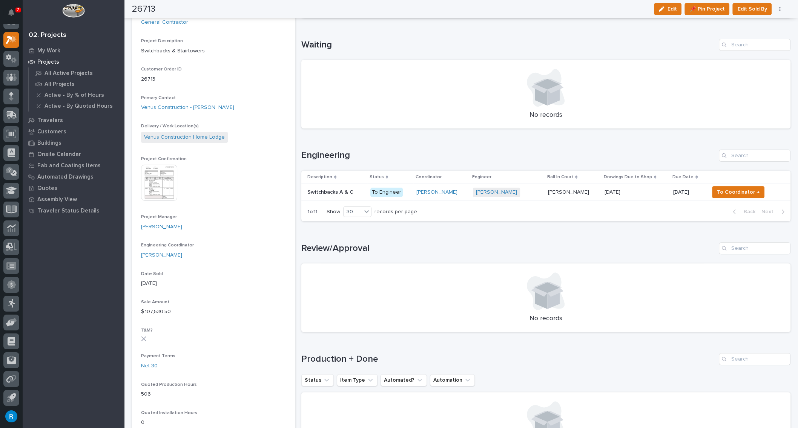
scroll to position [178, 0]
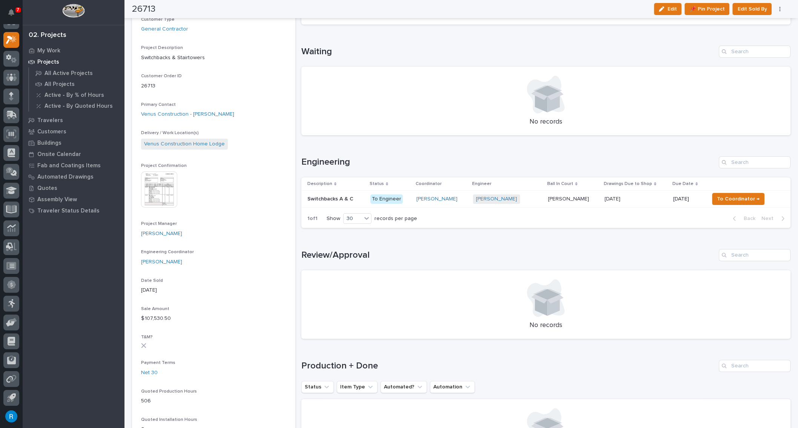
click at [459, 199] on div "Wynne Hochstetler" at bounding box center [441, 199] width 51 height 6
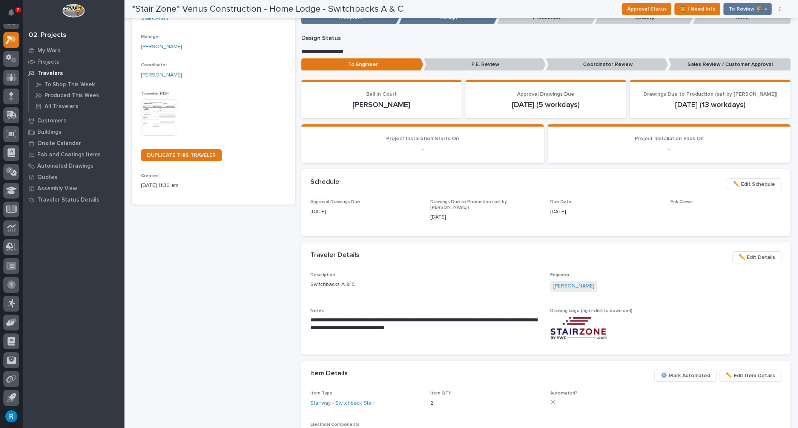
scroll to position [23, 0]
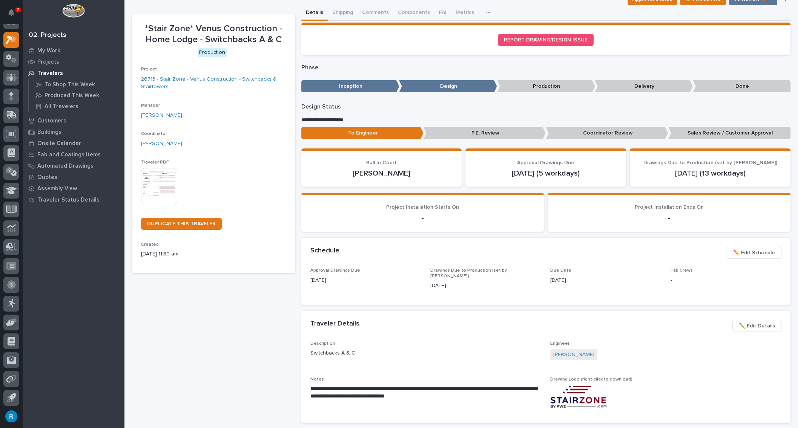
click at [163, 187] on img at bounding box center [159, 186] width 36 height 36
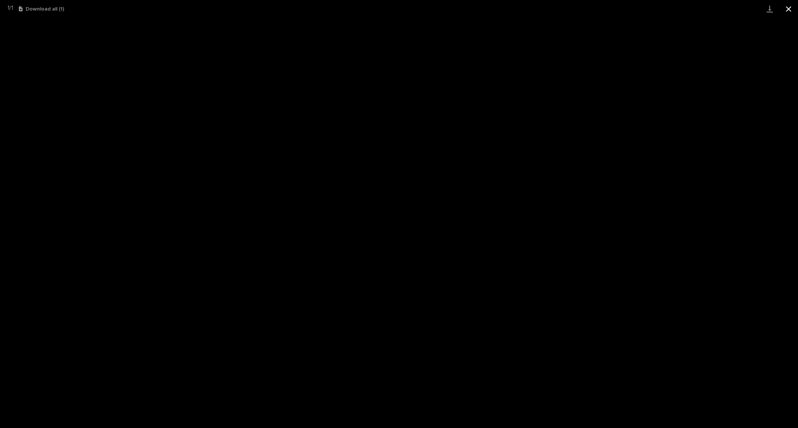
click at [790, 11] on button "Close gallery" at bounding box center [788, 9] width 19 height 18
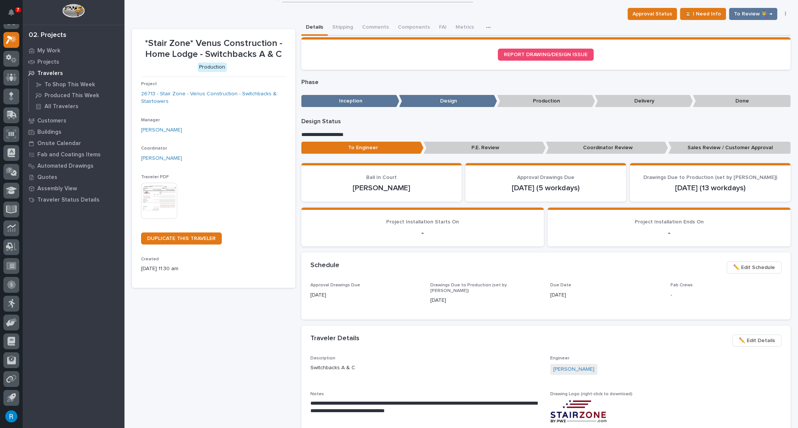
scroll to position [0, 0]
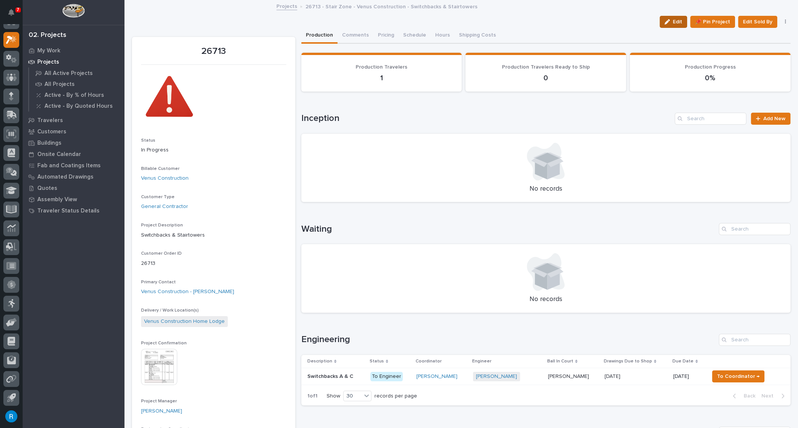
click at [677, 23] on span "Edit" at bounding box center [677, 21] width 9 height 7
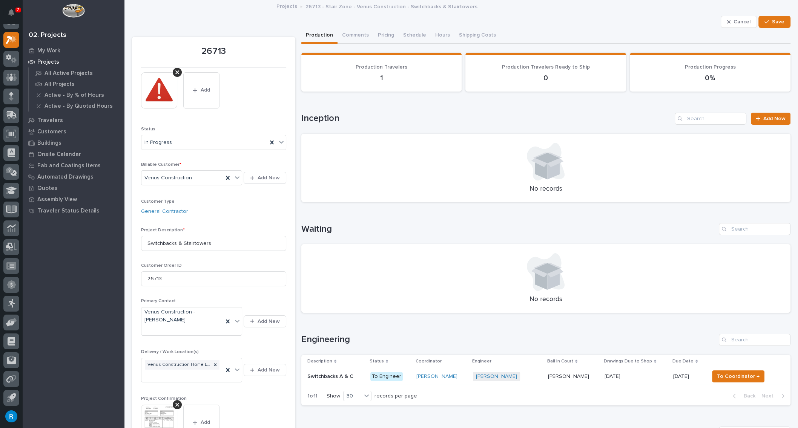
click at [535, 377] on div "Wynne Hochstetler + 0" at bounding box center [507, 376] width 69 height 9
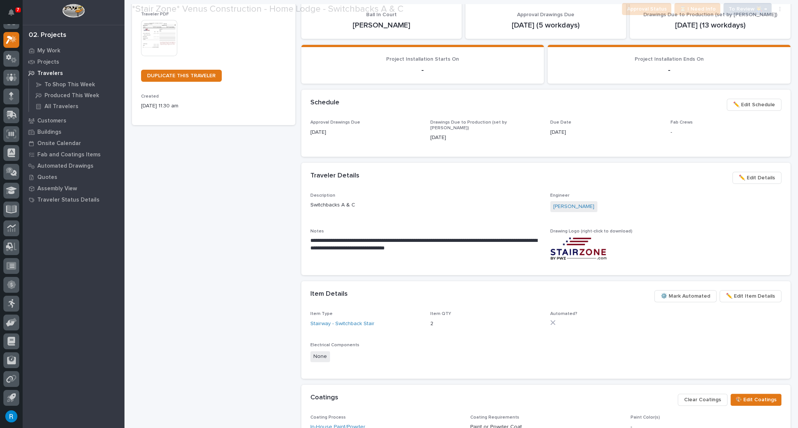
scroll to position [171, 0]
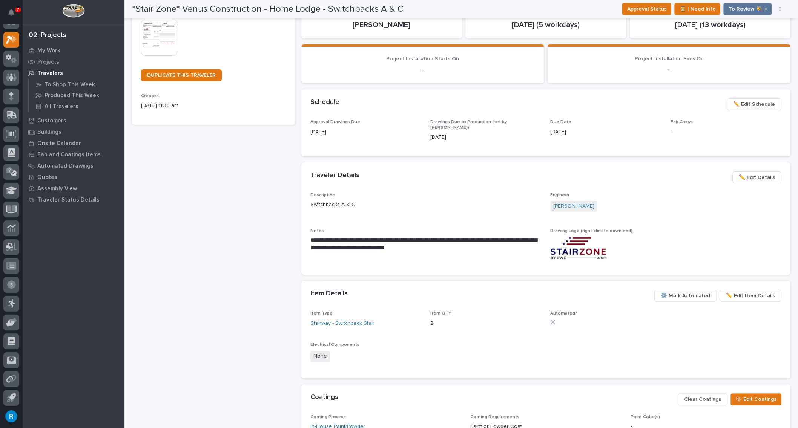
click at [395, 237] on p "**********" at bounding box center [424, 244] width 229 height 15
click at [372, 237] on p "**********" at bounding box center [424, 244] width 229 height 15
click at [753, 173] on span "✏️ Edit Details" at bounding box center [757, 177] width 36 height 9
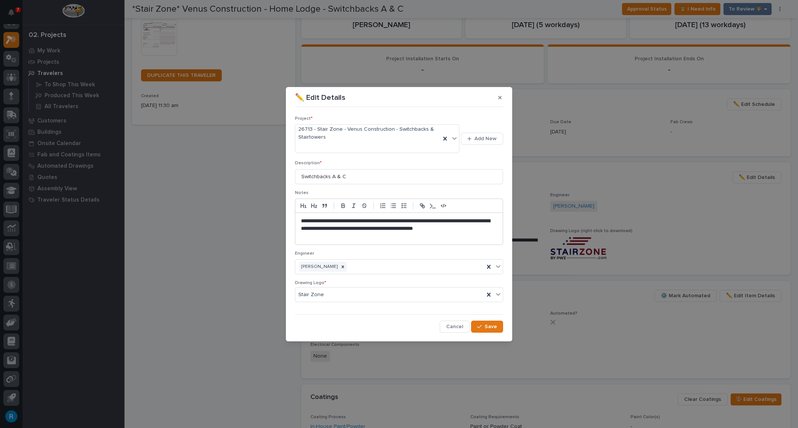
click at [373, 222] on p "**********" at bounding box center [399, 229] width 196 height 23
click at [386, 220] on p "**********" at bounding box center [399, 229] width 196 height 23
click at [301, 236] on p "**********" at bounding box center [399, 229] width 196 height 23
click at [493, 326] on span "Save" at bounding box center [491, 327] width 12 height 7
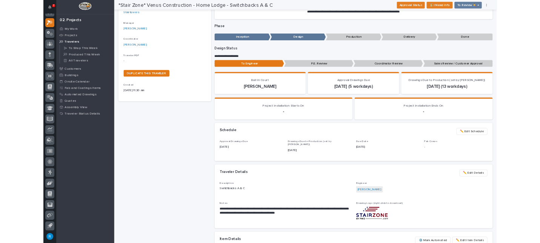
scroll to position [0, 0]
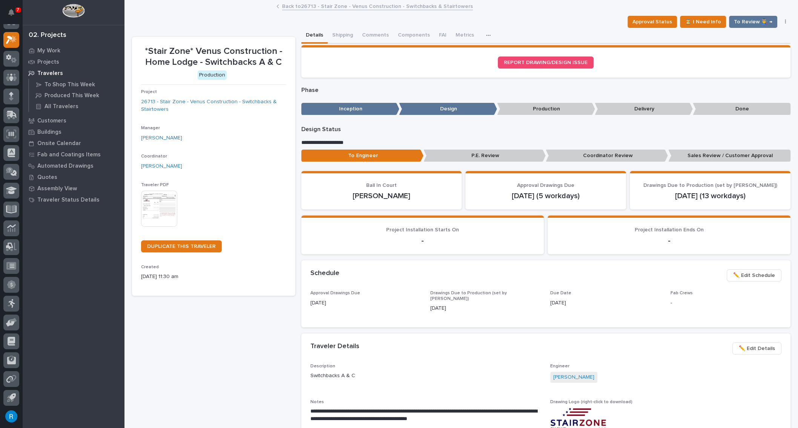
click at [160, 212] on img at bounding box center [159, 209] width 36 height 36
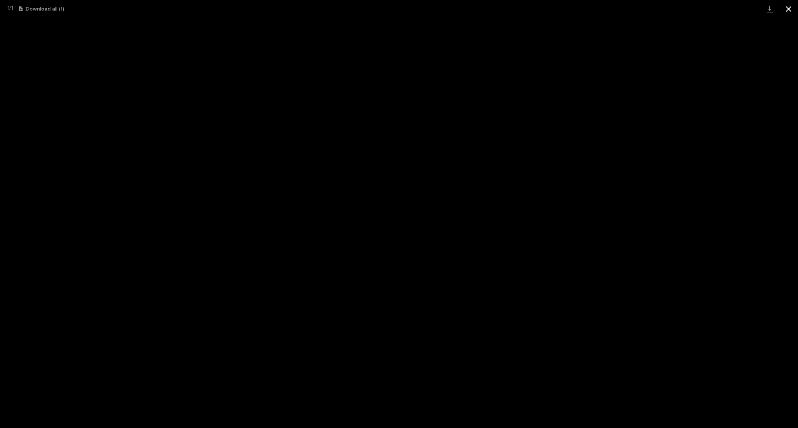
click at [787, 10] on button "Close gallery" at bounding box center [788, 9] width 19 height 18
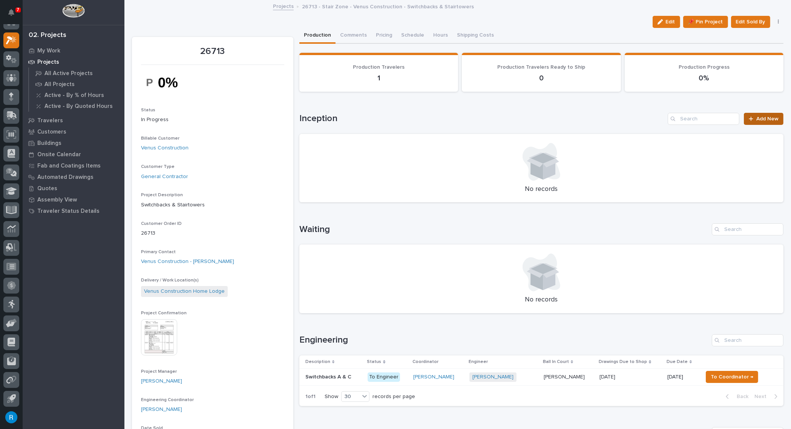
click at [761, 120] on span "Add New" at bounding box center [767, 118] width 22 height 5
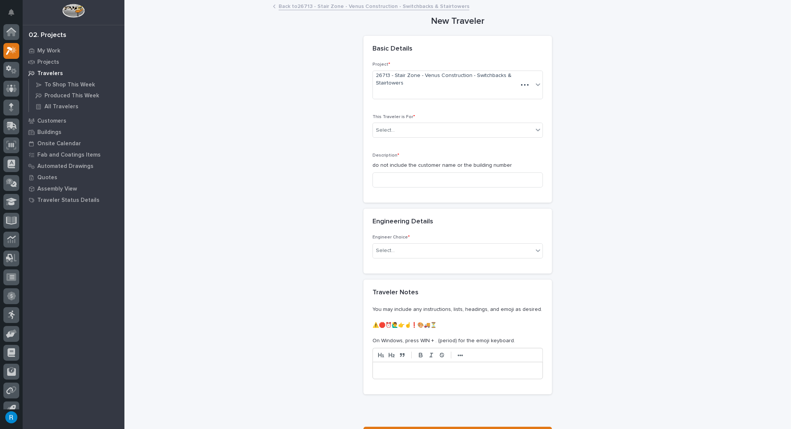
scroll to position [11, 0]
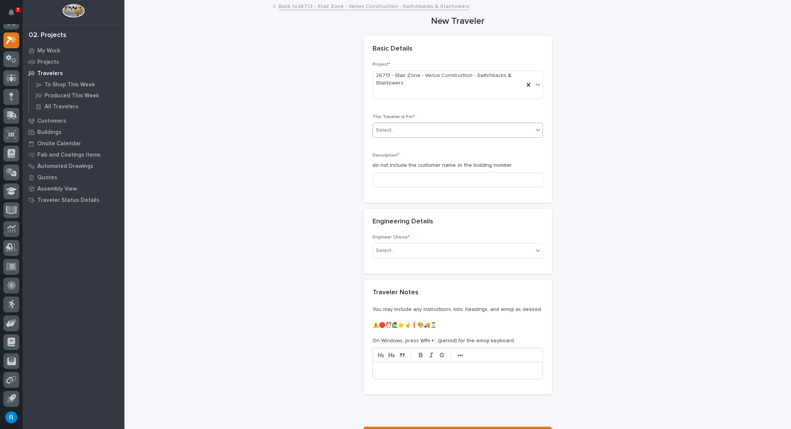
click at [411, 133] on div "Select..." at bounding box center [453, 130] width 160 height 12
click at [386, 144] on span "Production" at bounding box center [387, 143] width 29 height 8
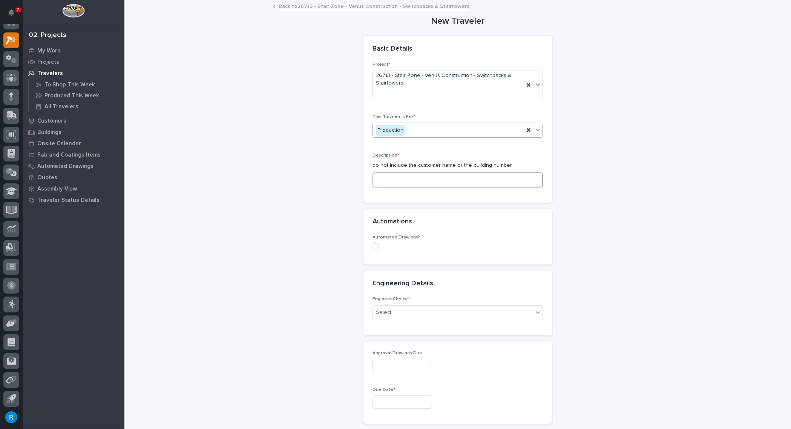
click at [377, 177] on input at bounding box center [458, 179] width 170 height 15
click at [379, 178] on input at bounding box center [458, 179] width 170 height 15
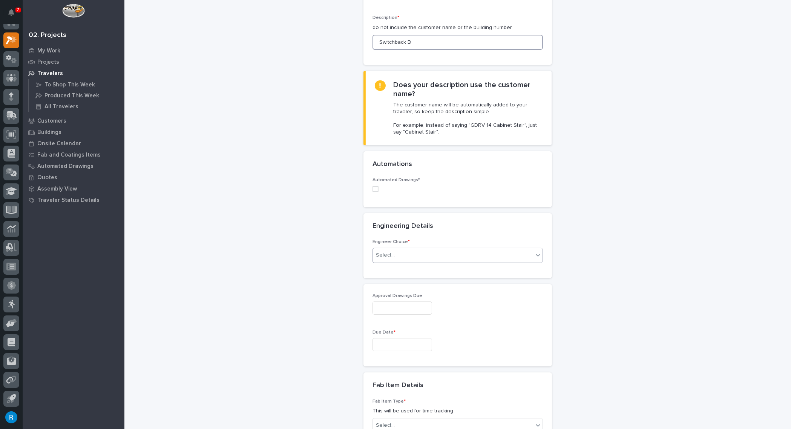
scroll to position [171, 0]
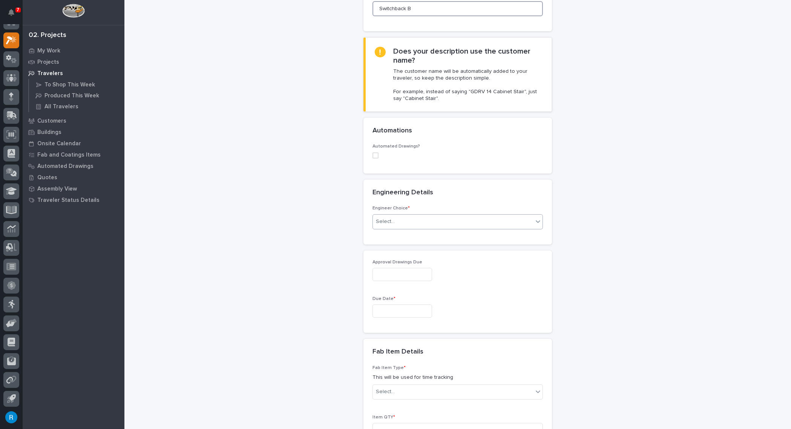
type input "Switchback B"
drag, startPoint x: 404, startPoint y: 219, endPoint x: 408, endPoint y: 222, distance: 4.3
click at [408, 222] on div "Select..." at bounding box center [453, 221] width 160 height 12
click at [394, 259] on div "I know who will draw this" at bounding box center [455, 260] width 170 height 13
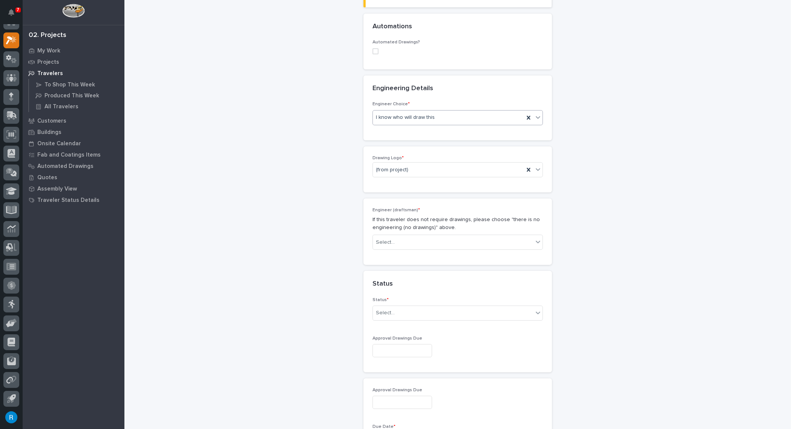
scroll to position [287, 0]
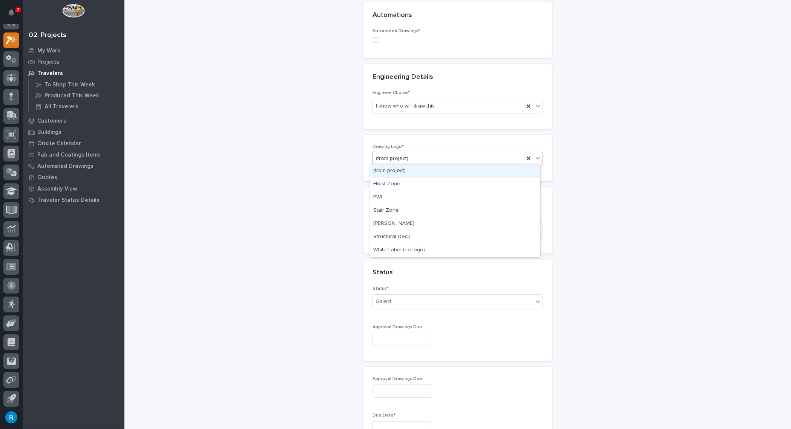
click at [537, 157] on icon at bounding box center [538, 158] width 5 height 3
click at [387, 213] on div "Stair Zone" at bounding box center [455, 210] width 170 height 13
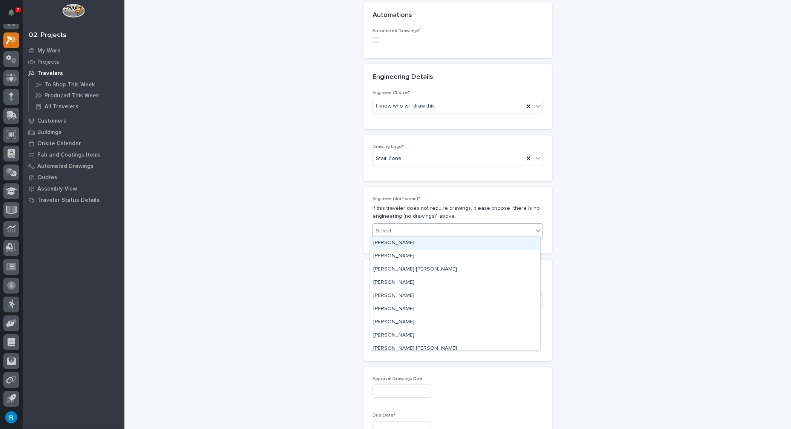
click at [406, 229] on div "Select..." at bounding box center [453, 231] width 160 height 12
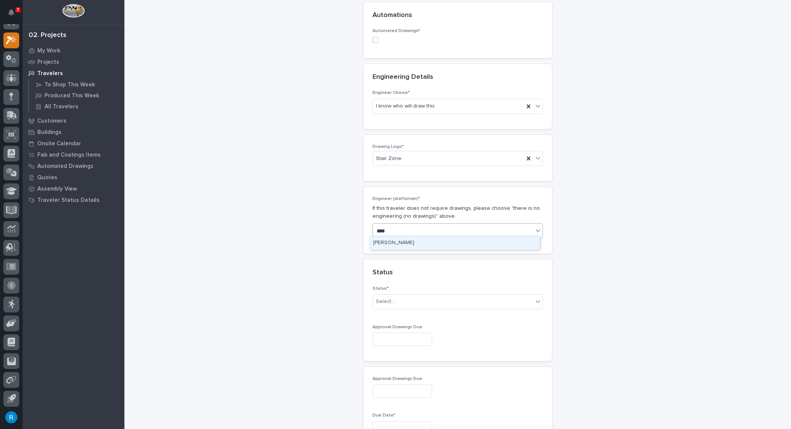
type input "*****"
click at [402, 245] on div "Wynne Hochstetler" at bounding box center [455, 242] width 170 height 13
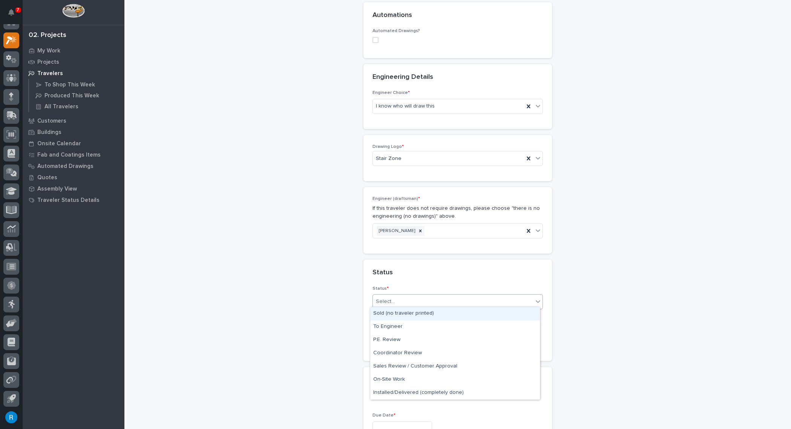
click at [426, 301] on div "Select..." at bounding box center [453, 301] width 160 height 12
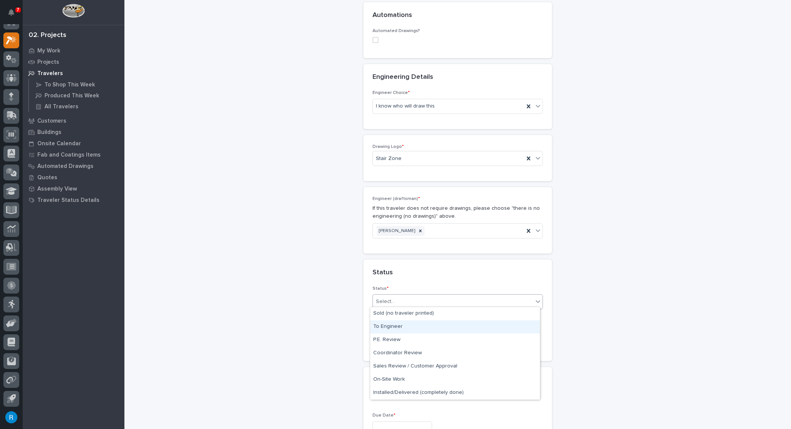
click at [387, 327] on div "To Engineer" at bounding box center [455, 326] width 170 height 13
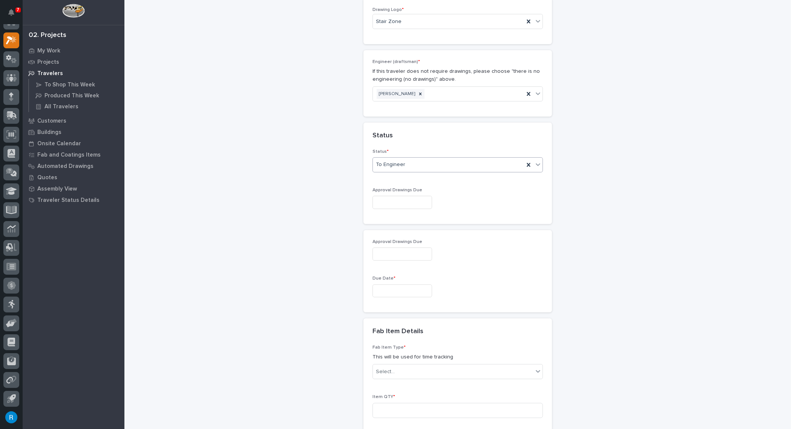
scroll to position [424, 0]
click at [391, 199] on input "text" at bounding box center [403, 201] width 60 height 13
click at [398, 153] on div "20" at bounding box center [397, 150] width 10 height 10
type input "**********"
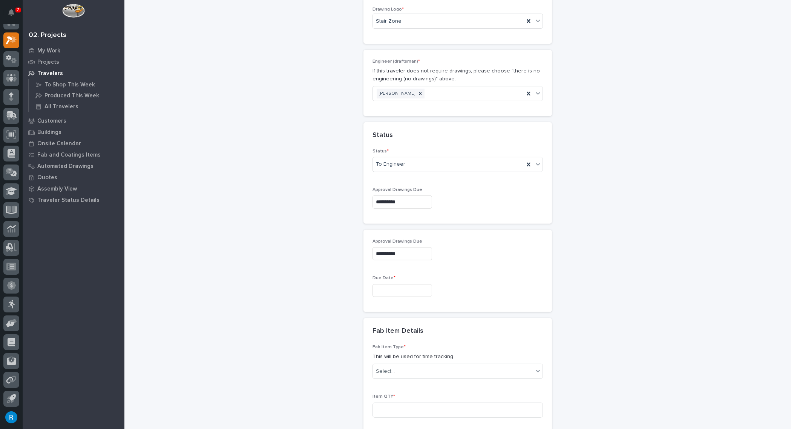
scroll to position [458, 0]
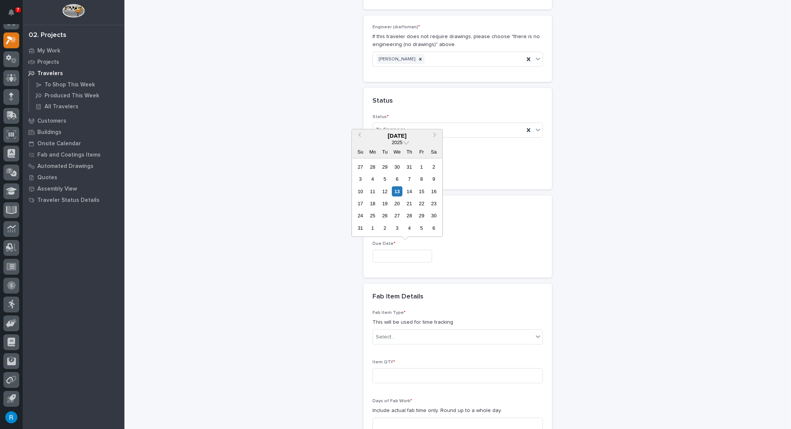
click at [389, 253] on input "text" at bounding box center [403, 256] width 60 height 13
click at [438, 138] on button "Next Month" at bounding box center [436, 136] width 12 height 12
click at [397, 215] on div "1" at bounding box center [397, 215] width 10 height 10
type input "**********"
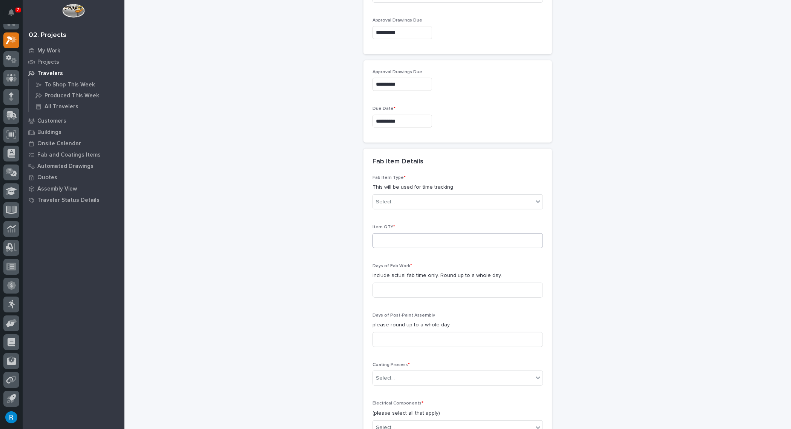
scroll to position [595, 0]
click at [411, 197] on div "Select..." at bounding box center [453, 200] width 160 height 12
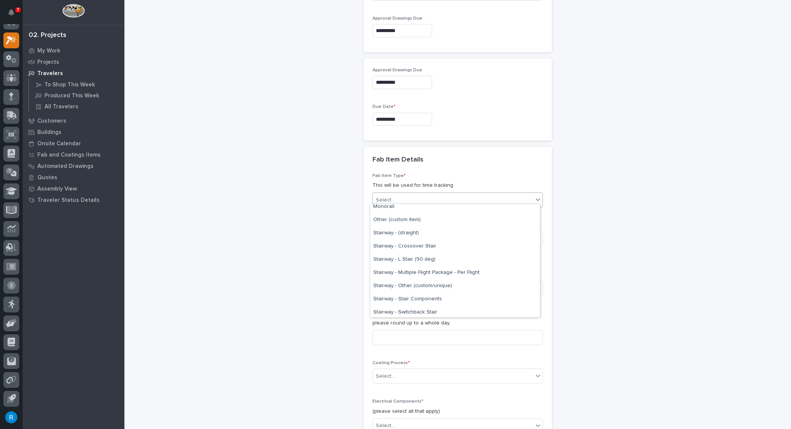
scroll to position [412, 0]
click at [401, 312] on div "Stairway - Switchback Stair" at bounding box center [455, 313] width 170 height 13
click at [380, 234] on input at bounding box center [458, 238] width 170 height 15
type input "1"
click at [380, 284] on input at bounding box center [458, 288] width 170 height 15
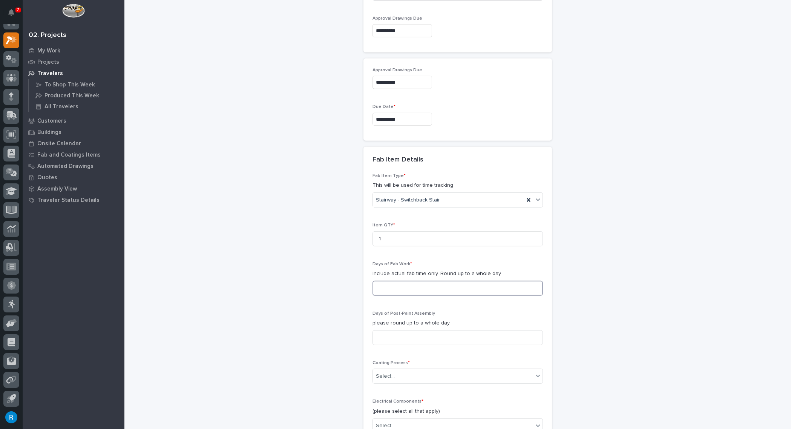
click at [379, 283] on input at bounding box center [458, 288] width 170 height 15
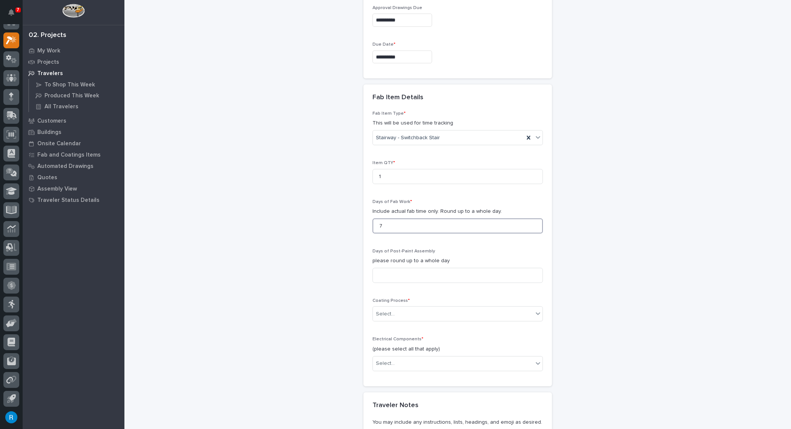
scroll to position [664, 0]
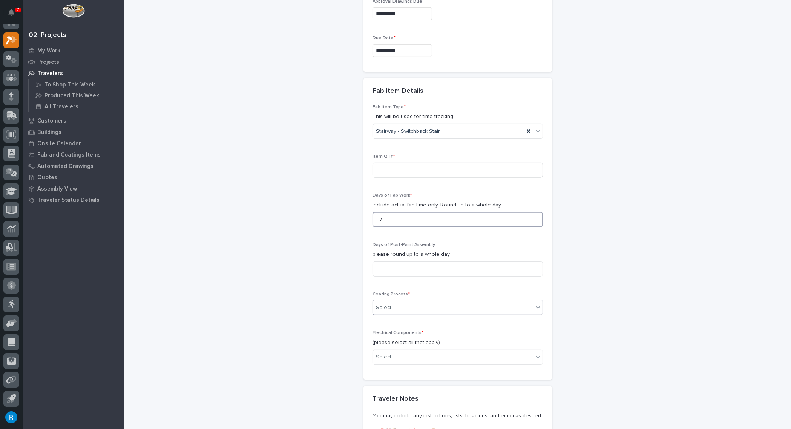
type input "7"
click at [400, 303] on div "Select..." at bounding box center [453, 307] width 160 height 12
click at [387, 330] on div "In-House Paint/Powder" at bounding box center [455, 330] width 170 height 13
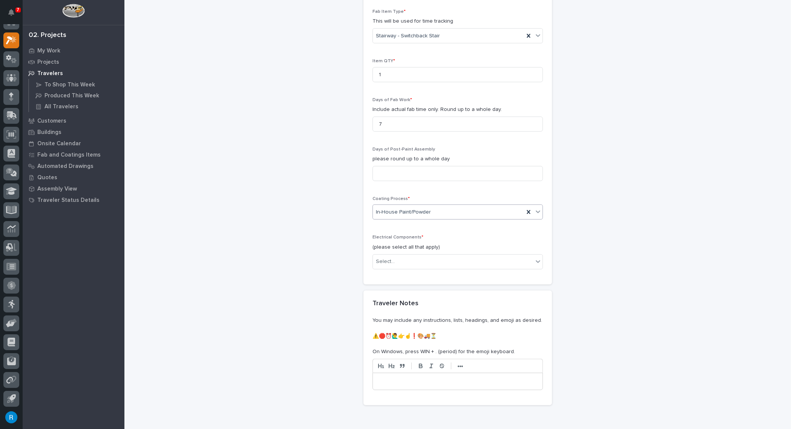
scroll to position [767, 0]
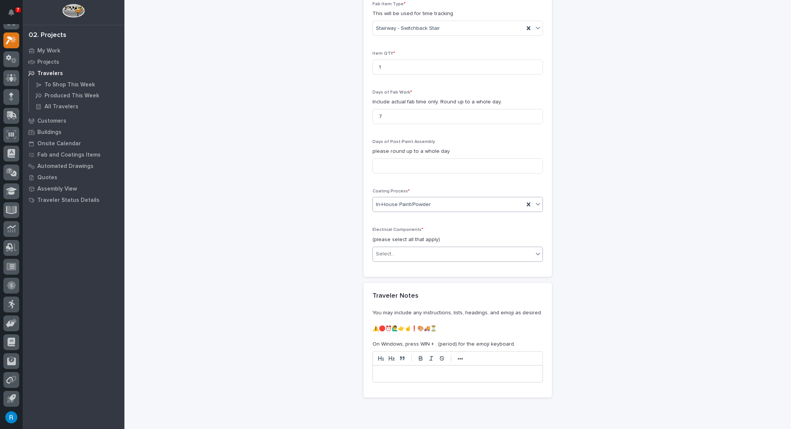
click at [386, 250] on div "Select..." at bounding box center [385, 254] width 19 height 8
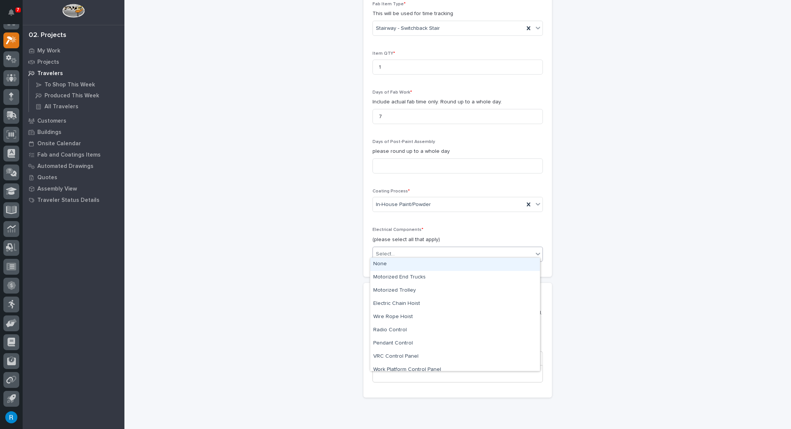
click at [382, 263] on div "None" at bounding box center [455, 264] width 170 height 13
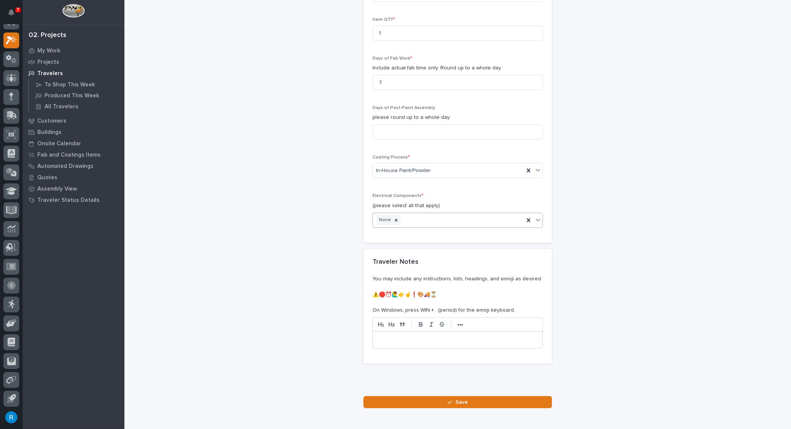
scroll to position [834, 0]
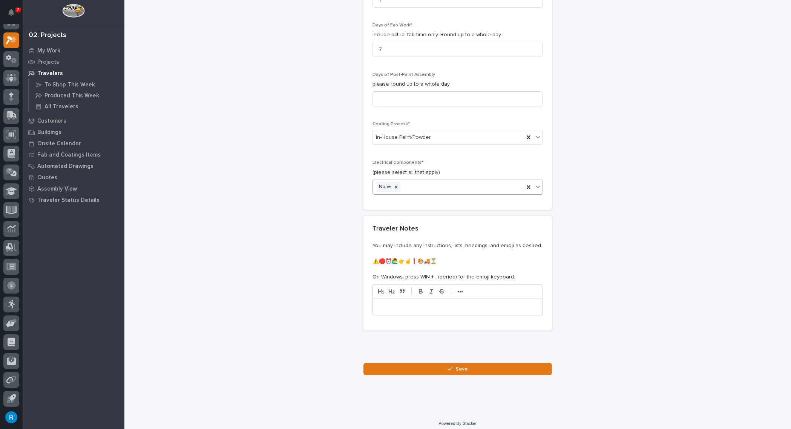
click at [379, 304] on p at bounding box center [458, 307] width 158 height 8
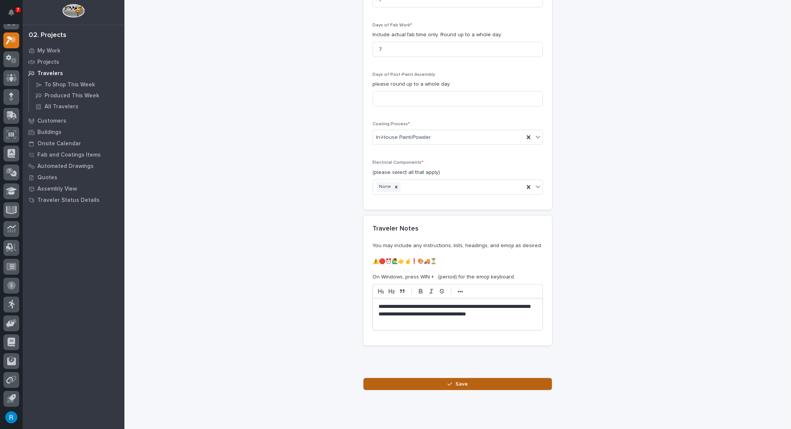
click at [460, 380] on span "Save" at bounding box center [462, 383] width 12 height 7
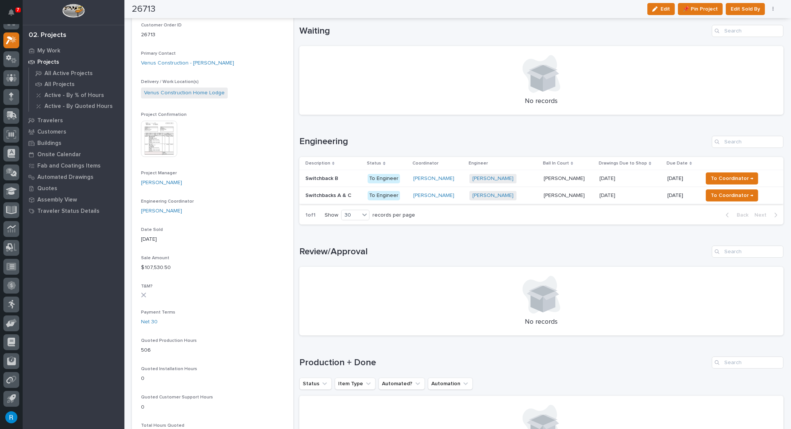
scroll to position [181, 0]
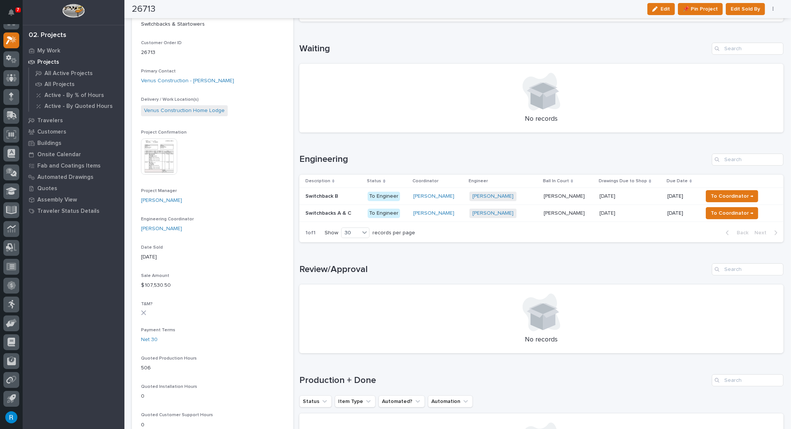
click at [346, 197] on p at bounding box center [333, 196] width 56 height 6
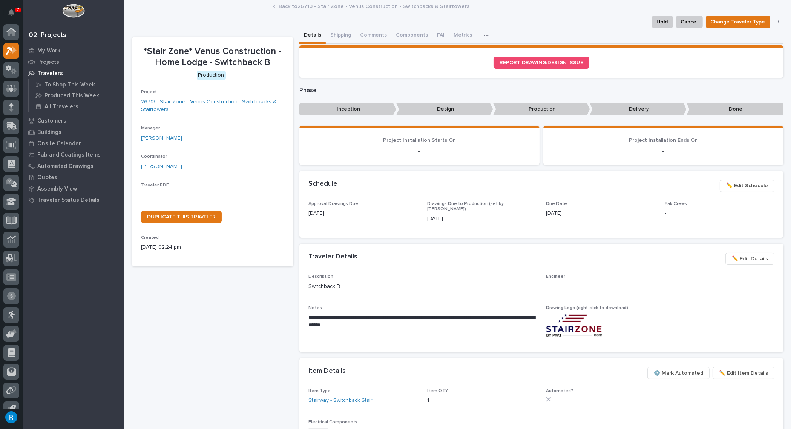
scroll to position [11, 0]
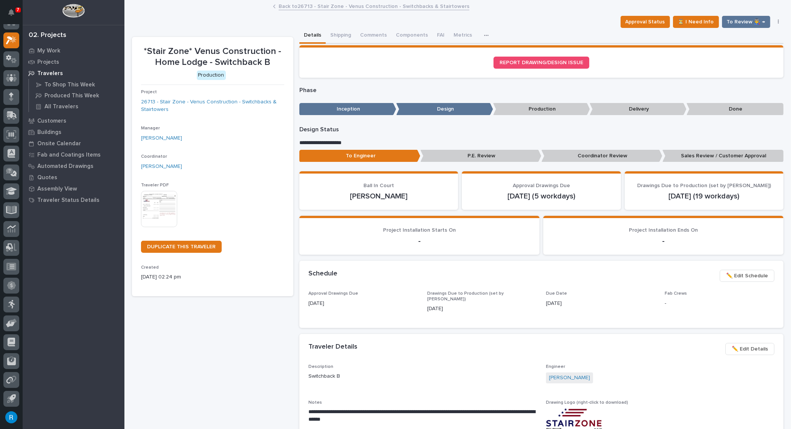
click at [160, 207] on img at bounding box center [159, 209] width 36 height 36
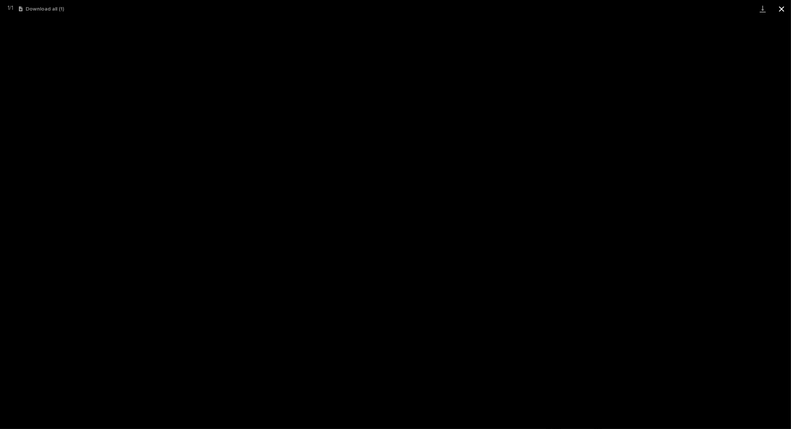
click at [782, 9] on button "Close gallery" at bounding box center [781, 9] width 19 height 18
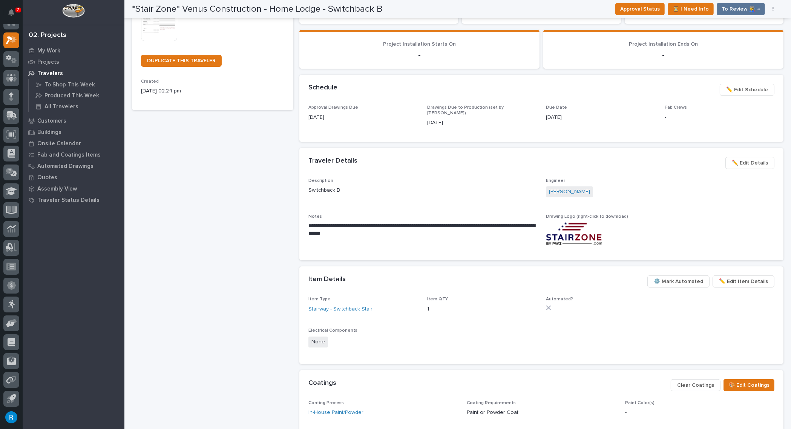
scroll to position [0, 0]
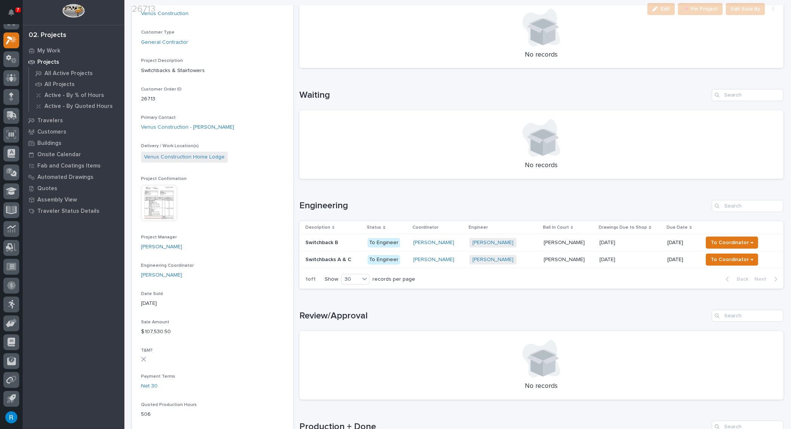
scroll to position [137, 0]
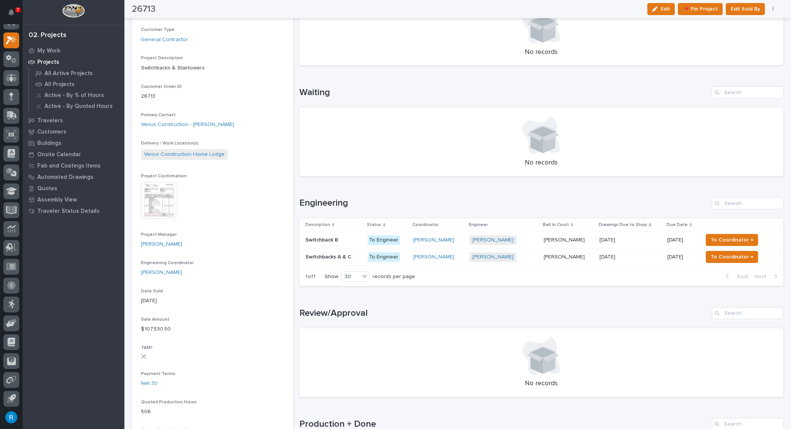
click at [356, 257] on p at bounding box center [333, 257] width 56 height 6
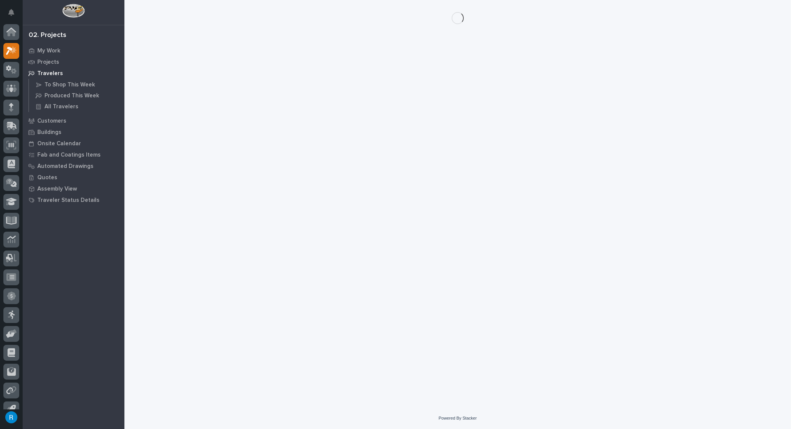
scroll to position [11, 0]
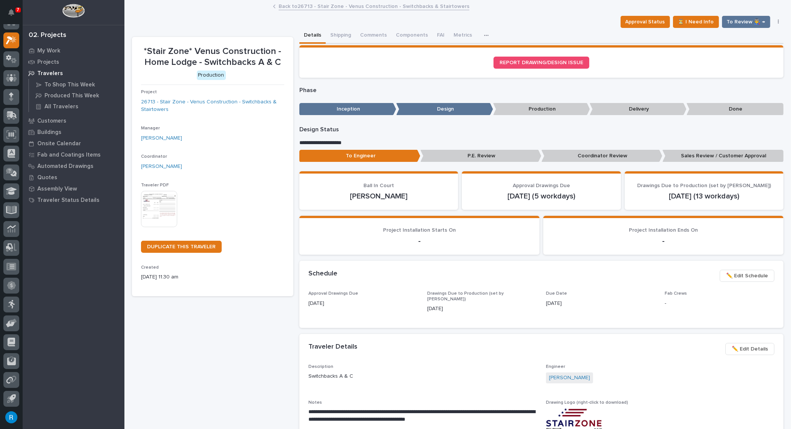
click at [162, 210] on img at bounding box center [159, 209] width 36 height 36
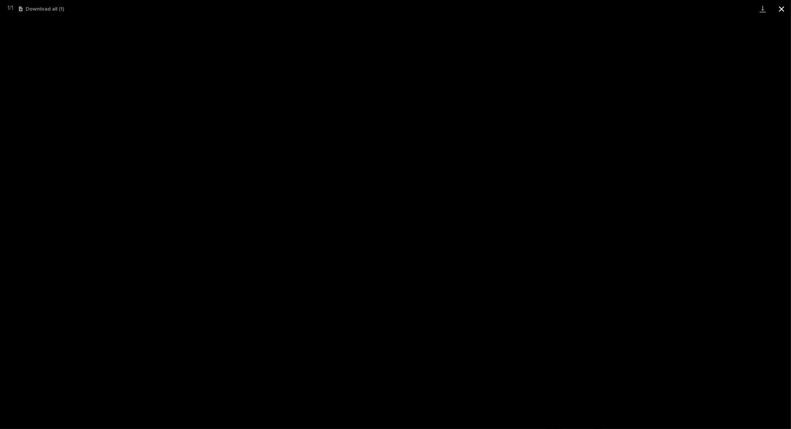
click at [781, 9] on button "Close gallery" at bounding box center [781, 9] width 19 height 18
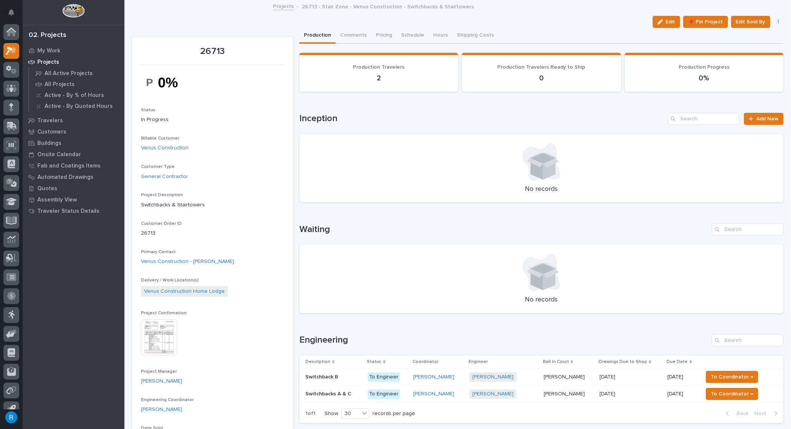
scroll to position [11, 0]
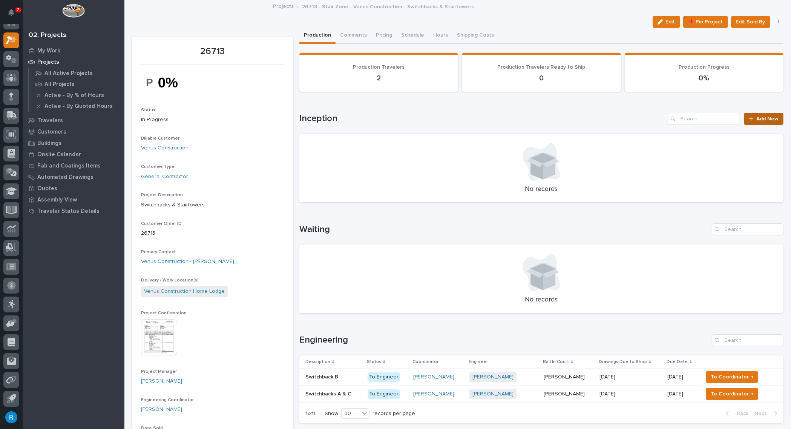
click at [761, 119] on span "Add New" at bounding box center [767, 118] width 22 height 5
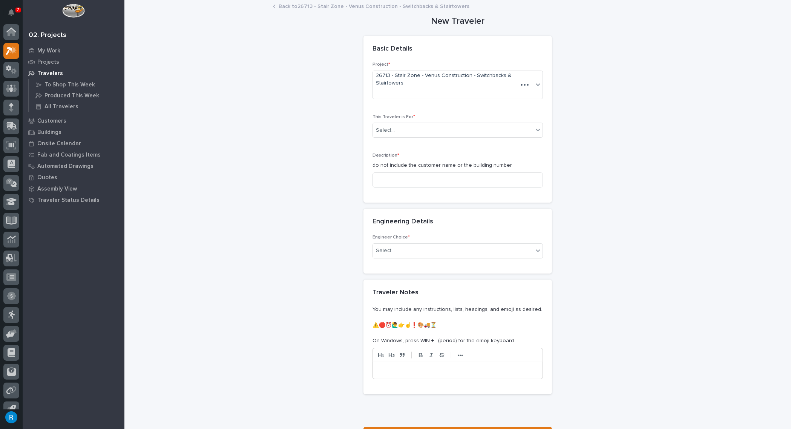
scroll to position [11, 0]
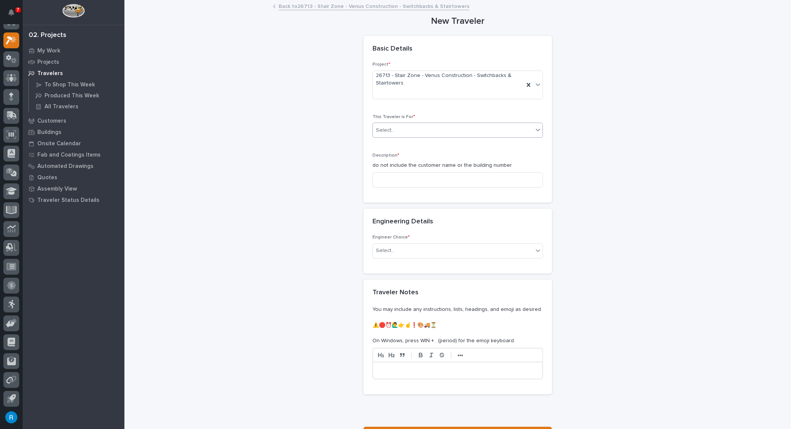
click at [390, 129] on div "Select..." at bounding box center [385, 130] width 19 height 8
click at [386, 144] on span "Production" at bounding box center [387, 143] width 29 height 8
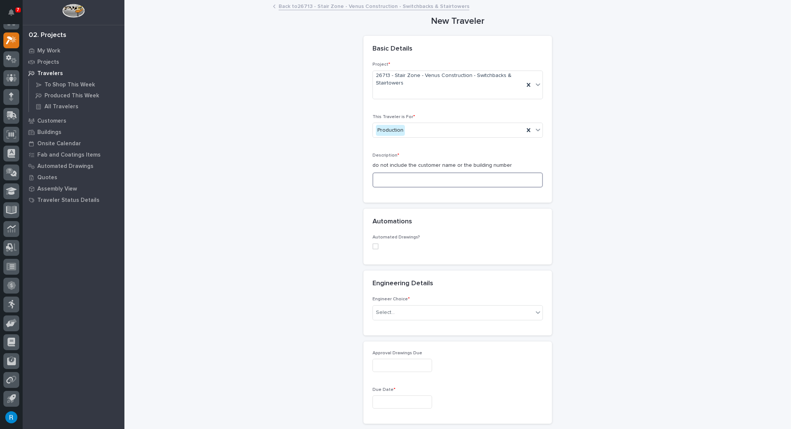
click at [377, 179] on input at bounding box center [458, 179] width 170 height 15
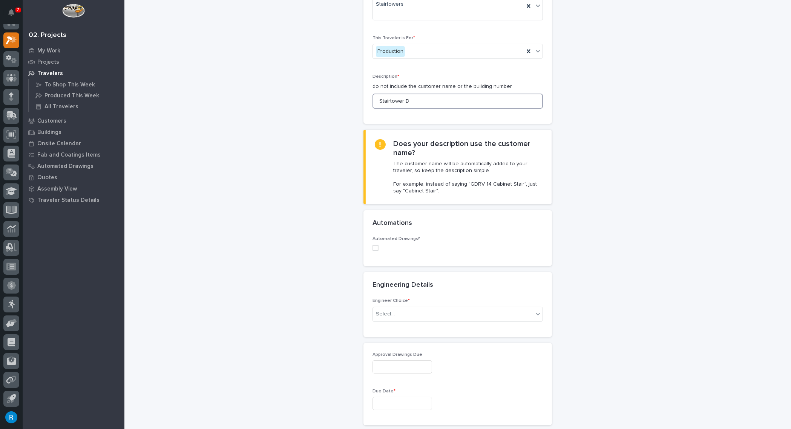
scroll to position [103, 0]
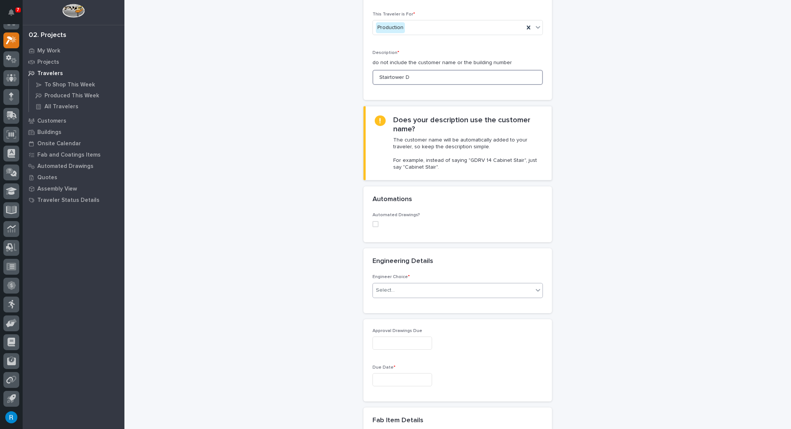
type input "Stairtower D"
click at [390, 287] on div "Select..." at bounding box center [385, 290] width 19 height 8
click at [384, 328] on div "I know who will draw this" at bounding box center [455, 329] width 170 height 13
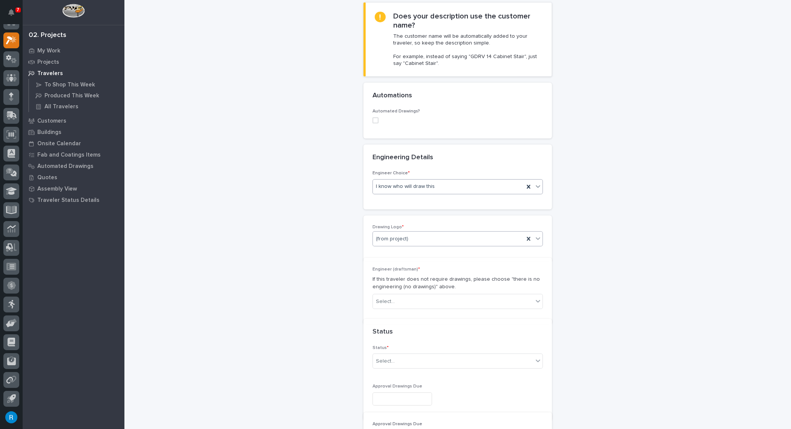
scroll to position [218, 0]
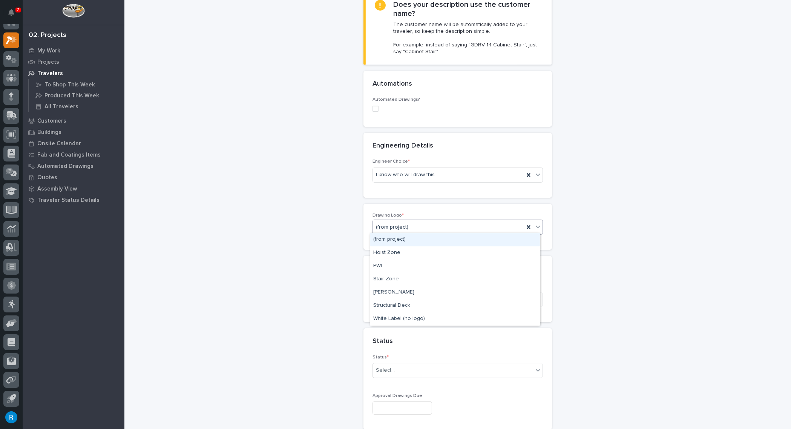
click at [534, 225] on icon at bounding box center [538, 227] width 8 height 8
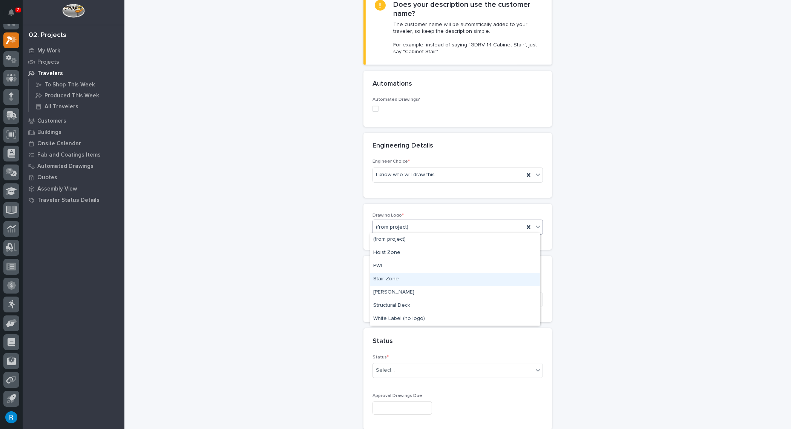
click at [370, 279] on div "Stair Zone" at bounding box center [455, 279] width 170 height 13
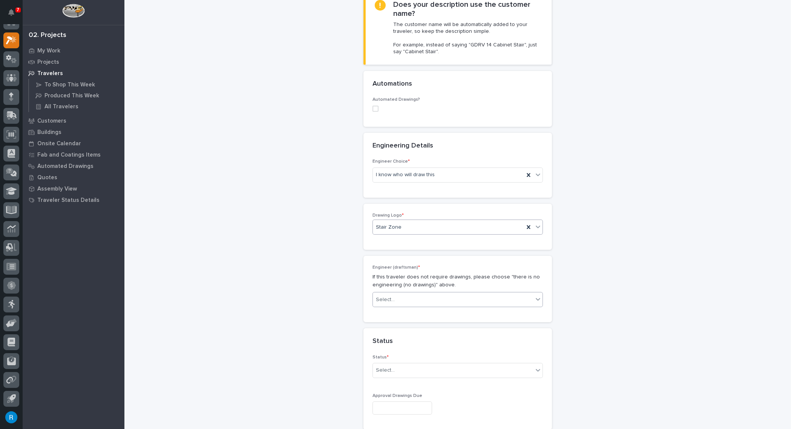
click at [385, 296] on div "Select..." at bounding box center [385, 300] width 19 height 8
type input "*****"
click at [397, 314] on div "Wynne Hochstetler" at bounding box center [455, 311] width 170 height 13
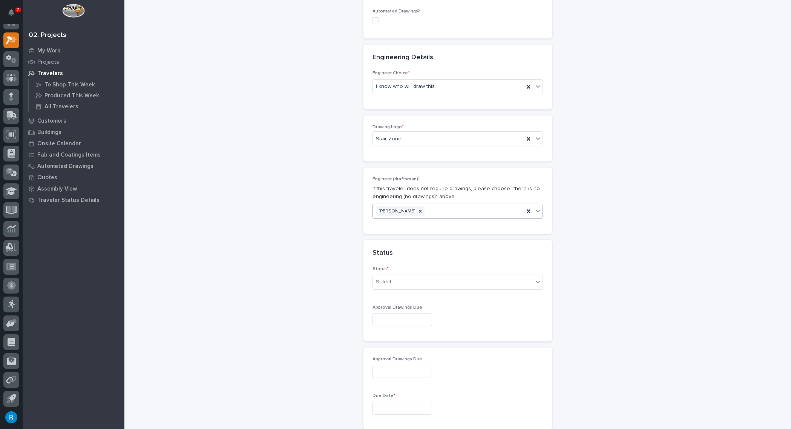
scroll to position [321, 0]
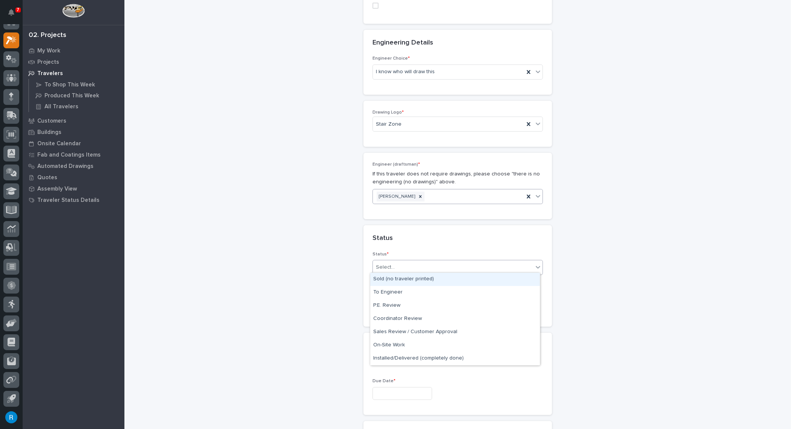
click at [409, 262] on div "Select..." at bounding box center [453, 267] width 160 height 12
click at [391, 293] on div "To Engineer" at bounding box center [455, 292] width 170 height 13
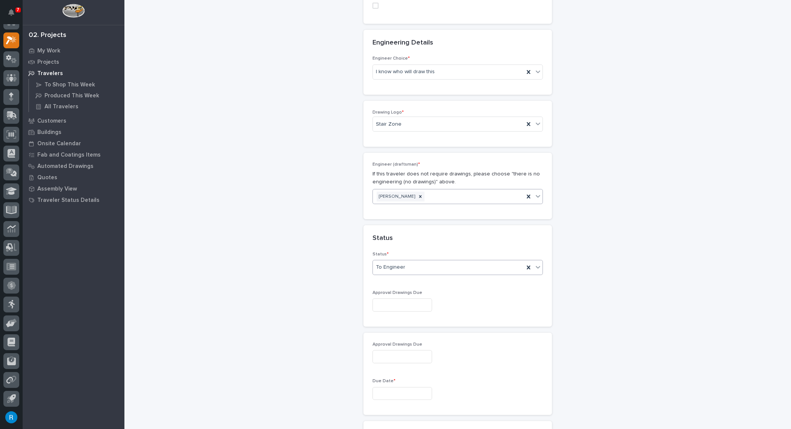
click at [389, 304] on input "text" at bounding box center [403, 304] width 60 height 13
click at [396, 253] on div "20" at bounding box center [397, 253] width 10 height 10
type input "**********"
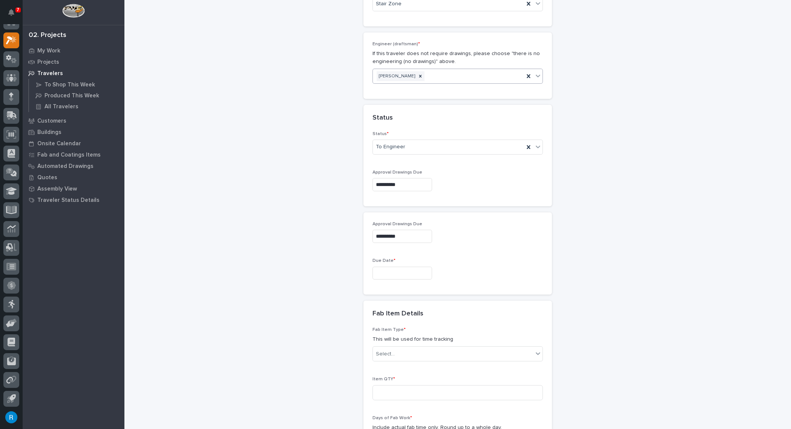
scroll to position [458, 0]
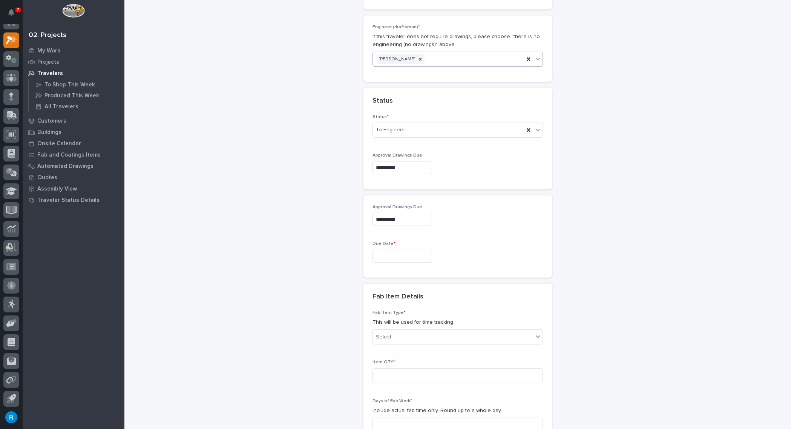
click at [390, 256] on input "text" at bounding box center [403, 256] width 60 height 13
click at [432, 138] on button "Next Month" at bounding box center [436, 136] width 12 height 12
click at [398, 167] on div "1" at bounding box center [397, 166] width 10 height 10
type input "**********"
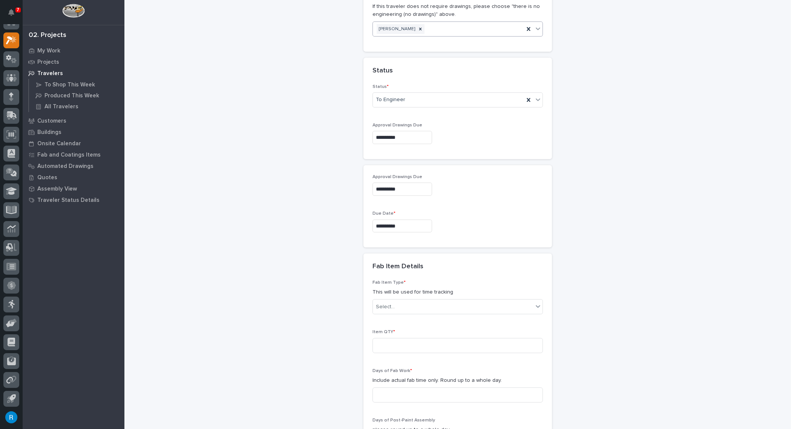
scroll to position [526, 0]
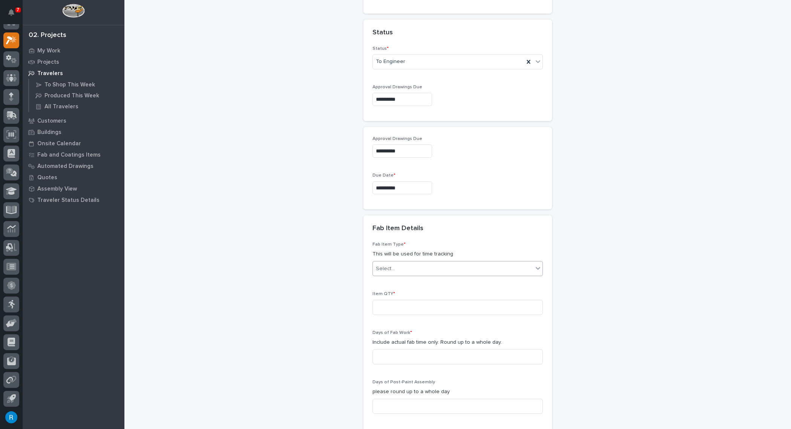
click at [384, 265] on div "Select..." at bounding box center [385, 269] width 19 height 8
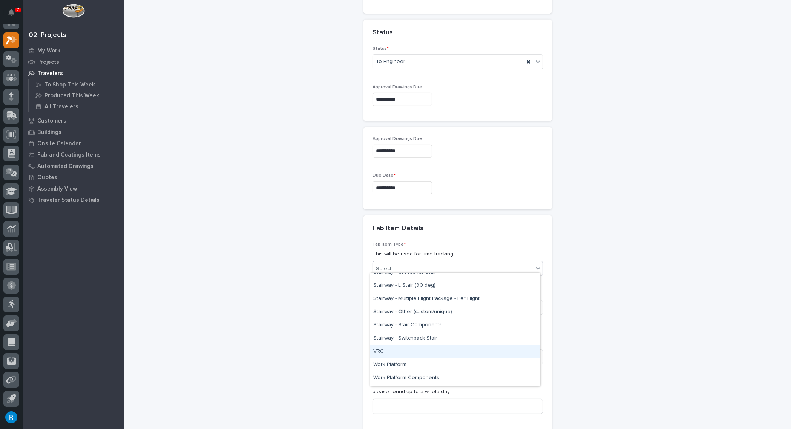
scroll to position [446, 0]
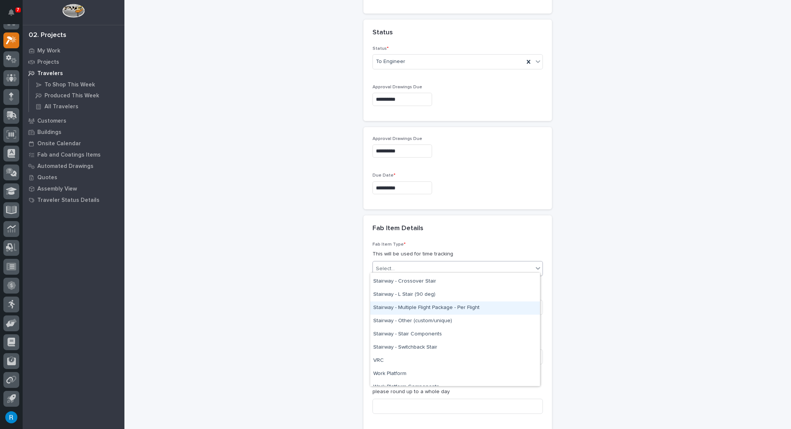
click at [410, 308] on div "Stairway - Multiple Flight Package - Per Flight" at bounding box center [455, 307] width 170 height 13
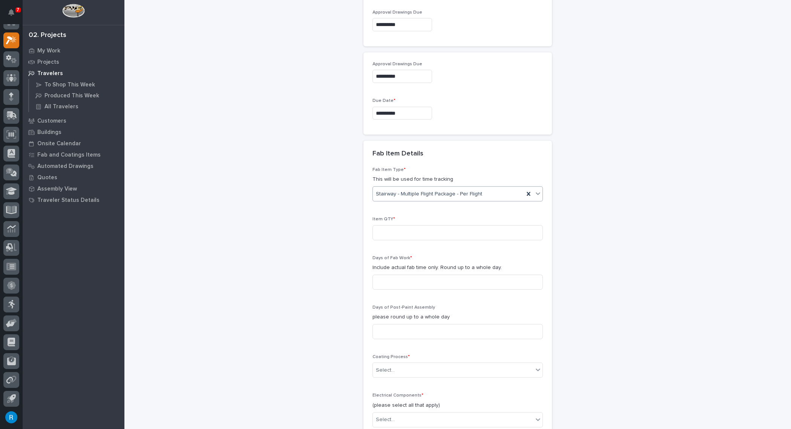
scroll to position [629, 0]
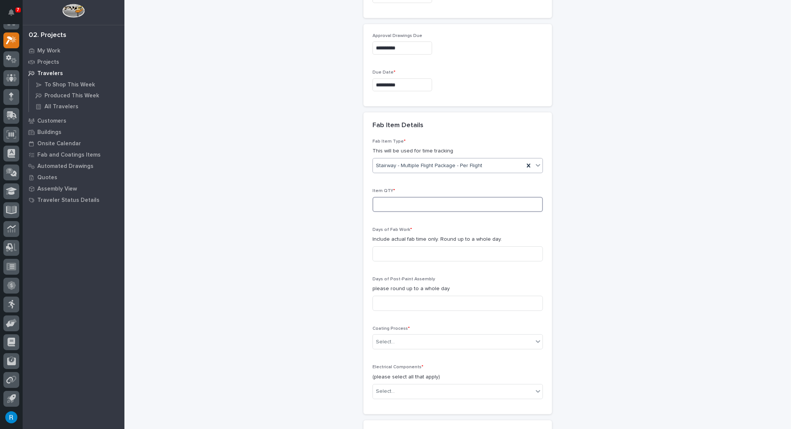
click at [387, 203] on input at bounding box center [458, 204] width 170 height 15
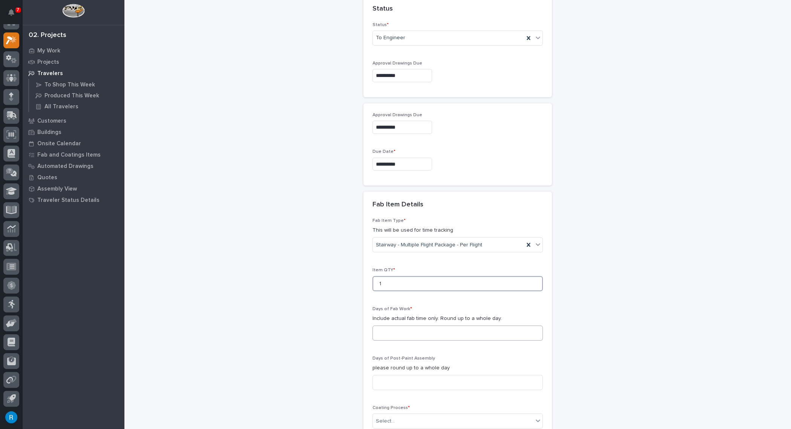
scroll to position [595, 0]
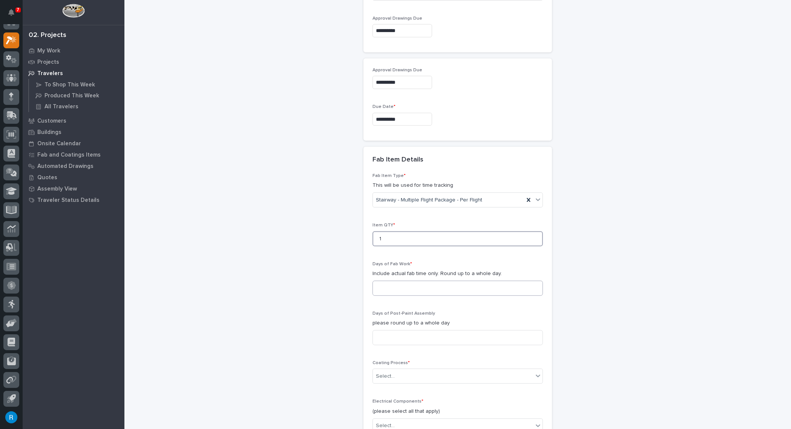
type input "1"
click at [380, 283] on input at bounding box center [458, 288] width 170 height 15
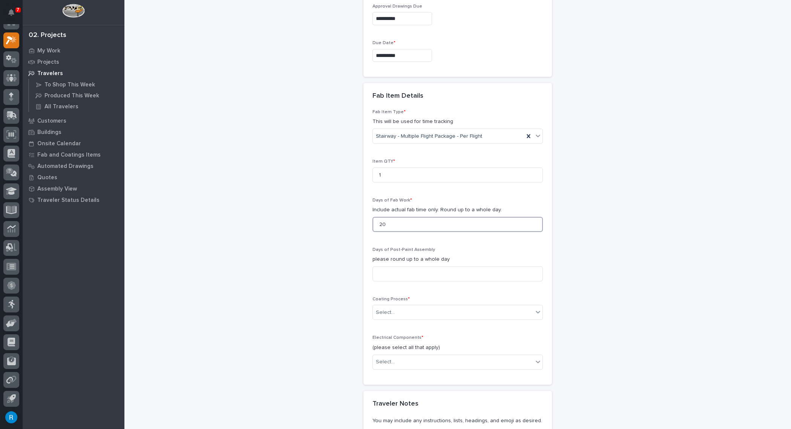
scroll to position [664, 0]
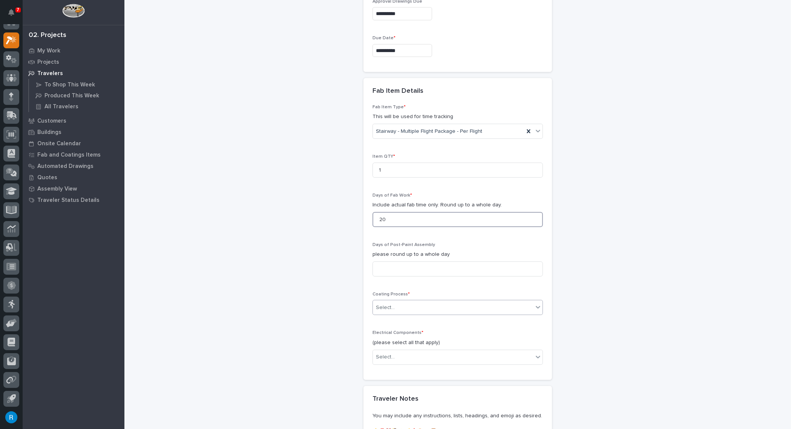
type input "20"
click at [407, 303] on div "Select..." at bounding box center [453, 307] width 160 height 12
click at [398, 332] on div "In-House Paint/Powder" at bounding box center [455, 330] width 170 height 13
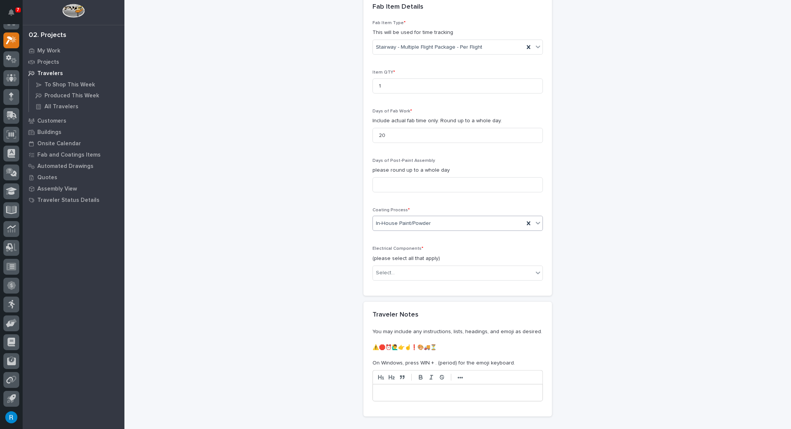
scroll to position [767, 0]
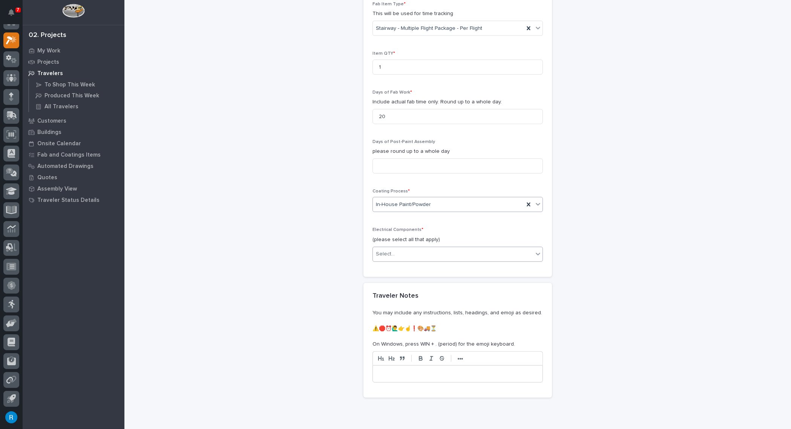
click at [386, 251] on div "Select..." at bounding box center [385, 254] width 19 height 8
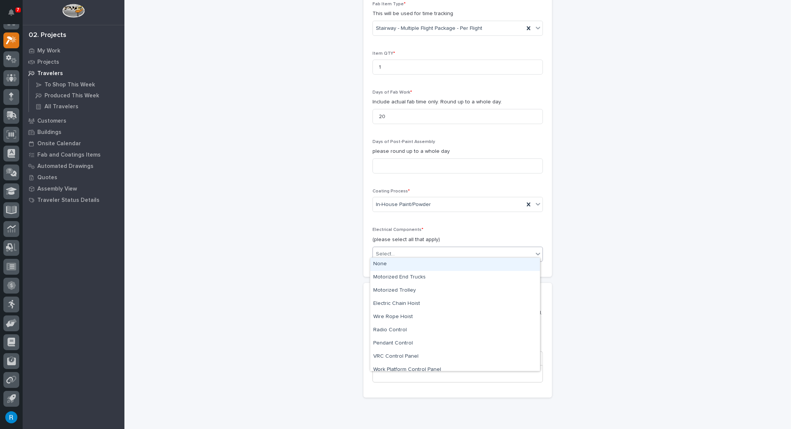
click at [379, 263] on div "None" at bounding box center [455, 264] width 170 height 13
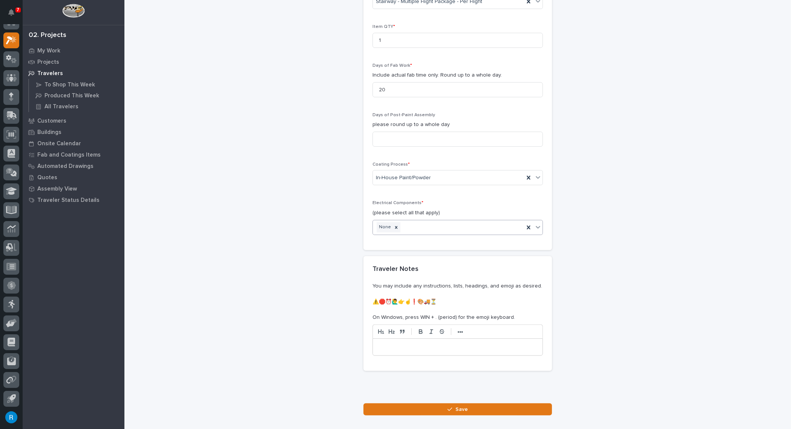
scroll to position [834, 0]
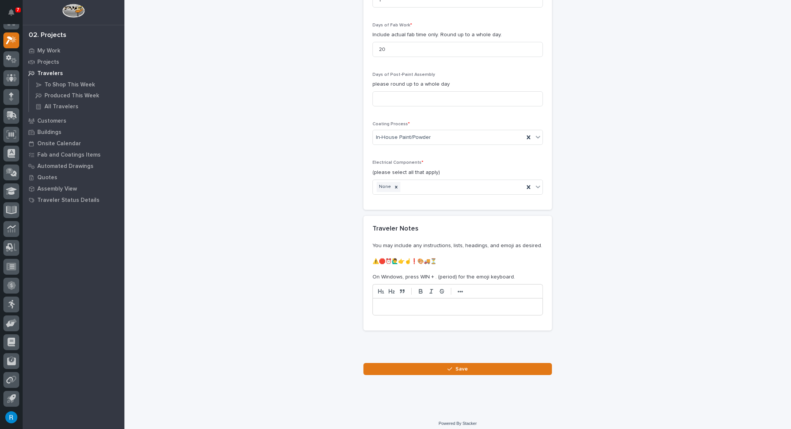
click at [379, 303] on p at bounding box center [458, 307] width 158 height 8
click at [414, 303] on p "**********" at bounding box center [458, 307] width 159 height 8
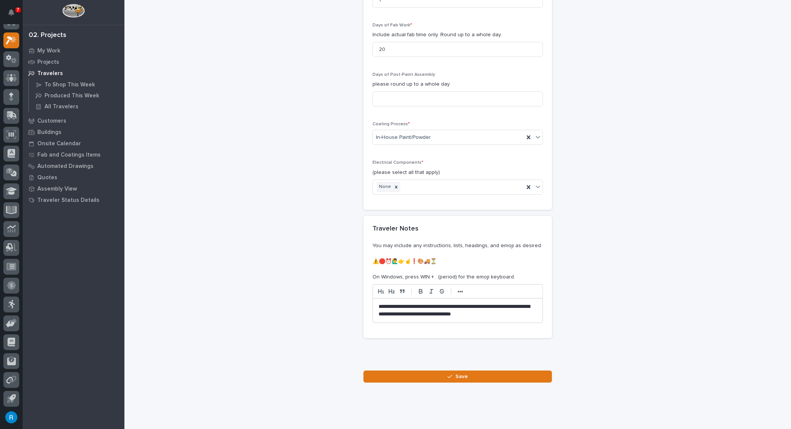
click at [393, 309] on p "**********" at bounding box center [458, 310] width 159 height 15
click at [471, 309] on p "**********" at bounding box center [458, 310] width 159 height 15
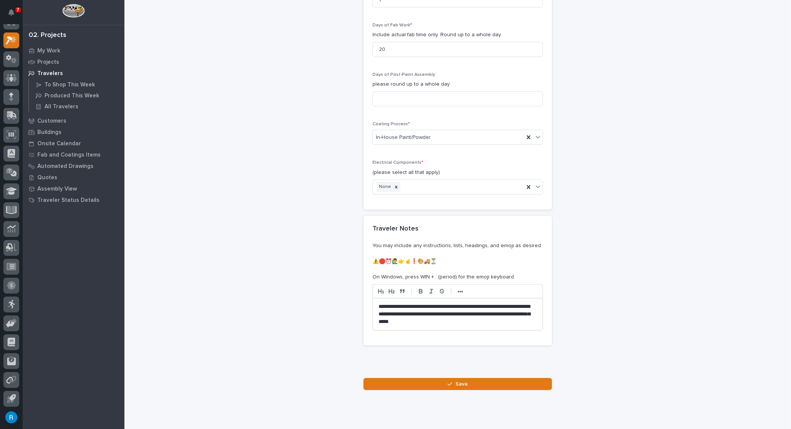
click at [460, 380] on span "Save" at bounding box center [462, 383] width 12 height 7
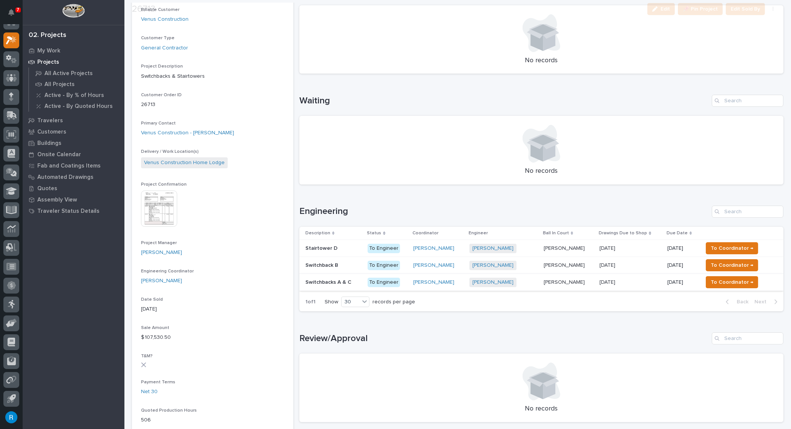
scroll to position [137, 0]
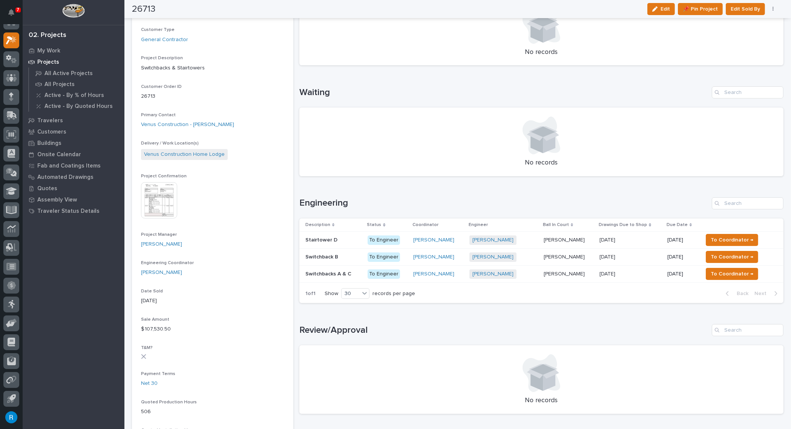
click at [354, 240] on p at bounding box center [333, 240] width 56 height 6
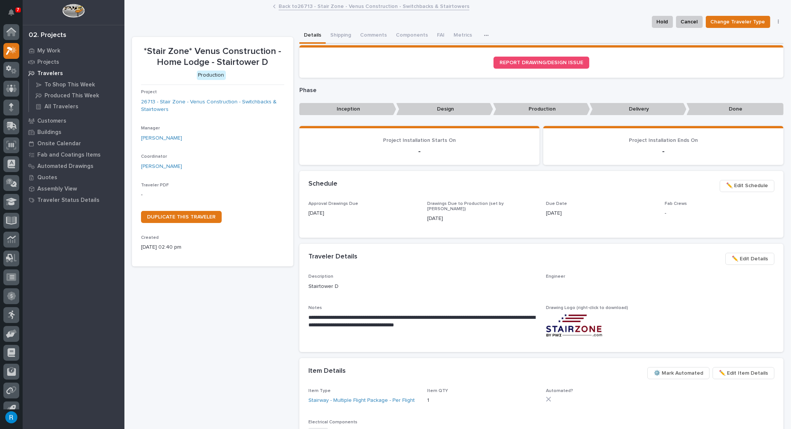
scroll to position [11, 0]
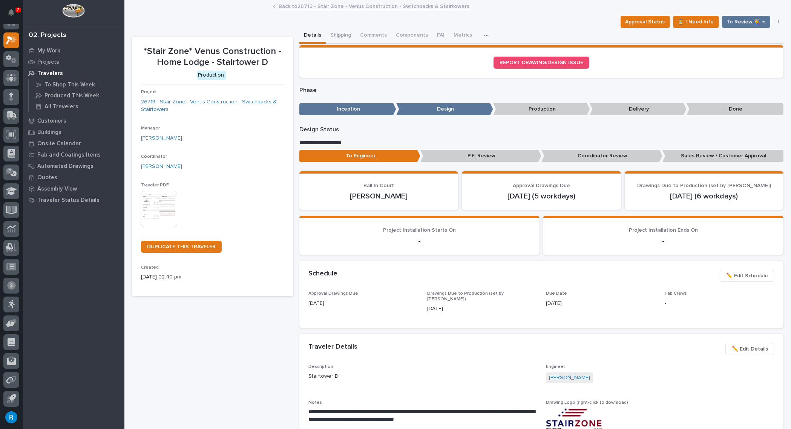
click at [161, 207] on img at bounding box center [159, 209] width 36 height 36
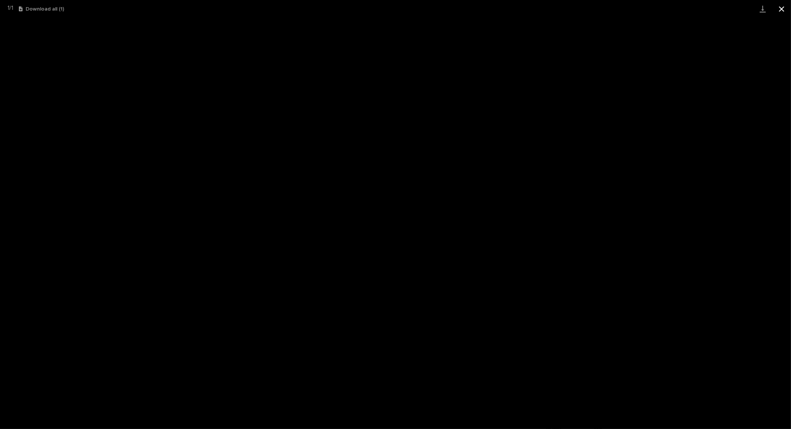
click at [782, 8] on button "Close gallery" at bounding box center [781, 9] width 19 height 18
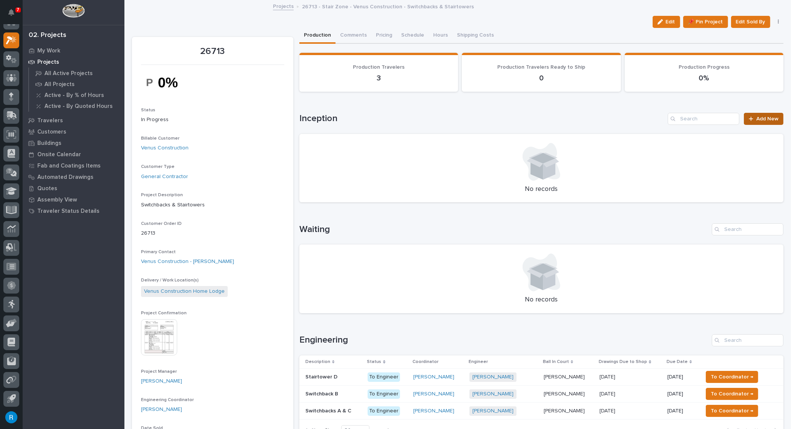
click at [756, 119] on span "Add New" at bounding box center [767, 118] width 22 height 5
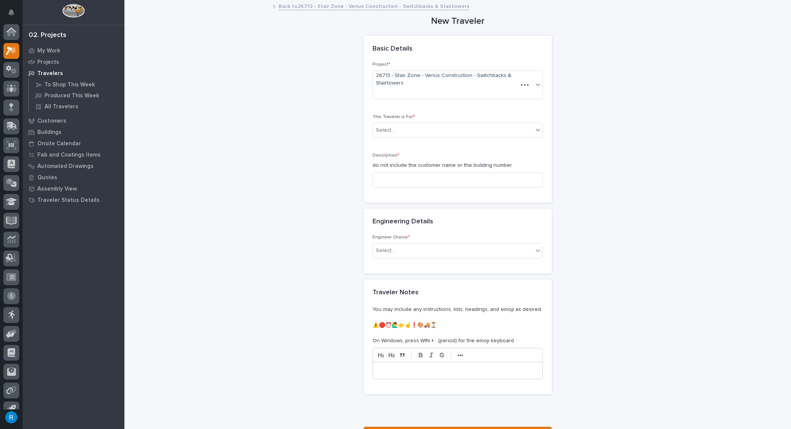
scroll to position [11, 0]
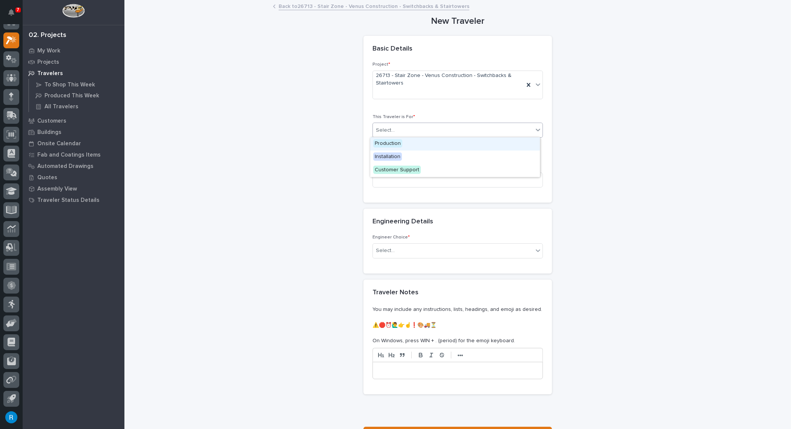
click at [377, 129] on div "Select..." at bounding box center [385, 130] width 19 height 8
click at [375, 141] on span "Production" at bounding box center [387, 143] width 29 height 8
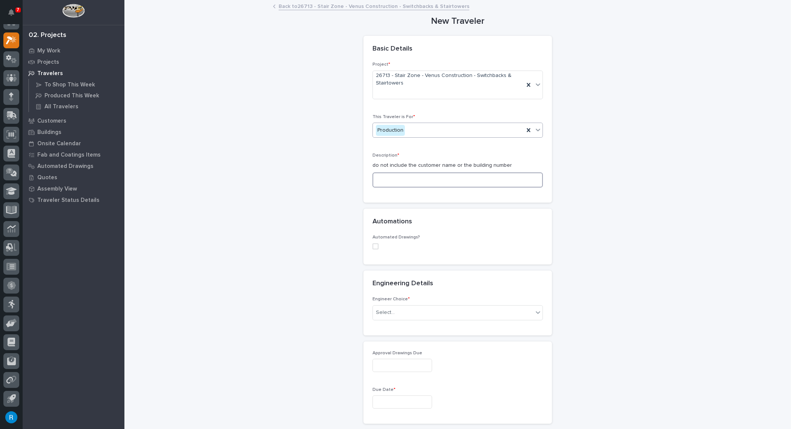
click at [379, 179] on input at bounding box center [458, 179] width 170 height 15
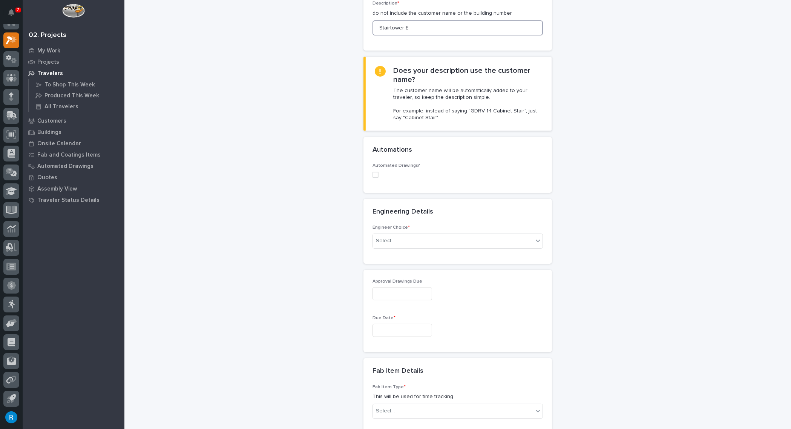
scroll to position [171, 0]
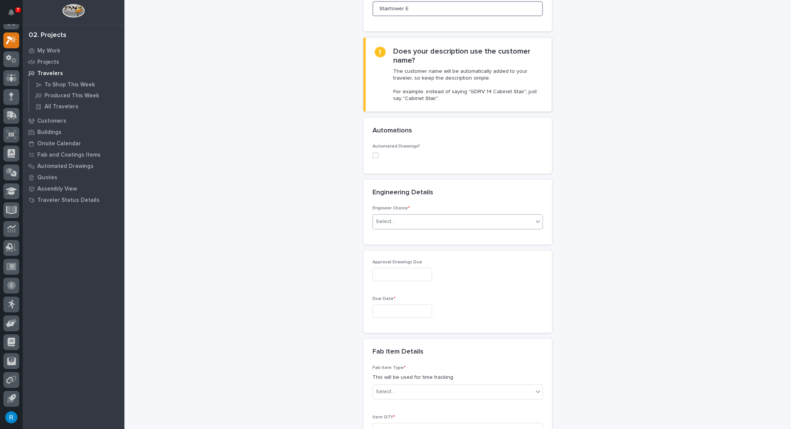
type input "Stairtower E"
click at [395, 223] on div "Select..." at bounding box center [453, 221] width 160 height 12
click at [391, 262] on div "I know who will draw this" at bounding box center [455, 260] width 170 height 13
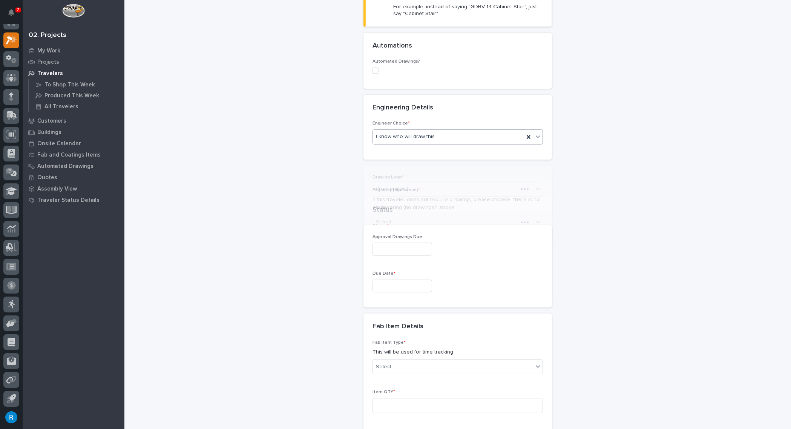
scroll to position [287, 0]
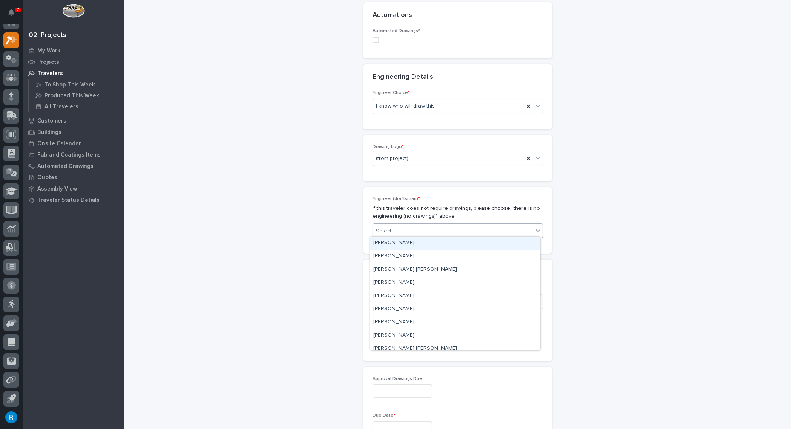
click at [433, 230] on div "Select..." at bounding box center [453, 231] width 160 height 12
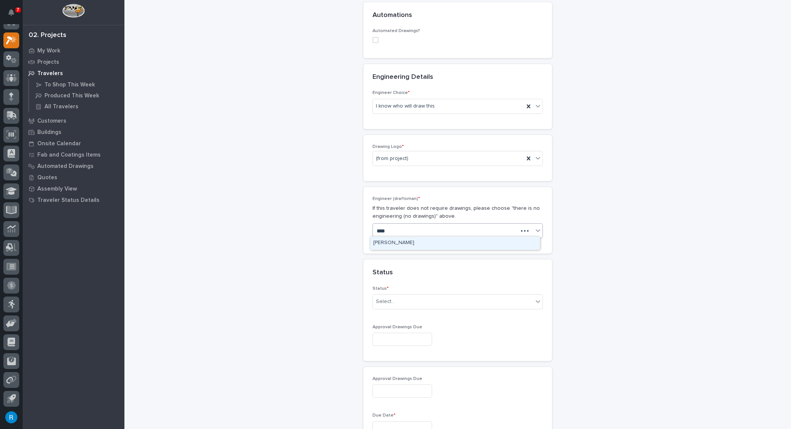
type input "*****"
click at [398, 241] on div "Wynne Hochstetler" at bounding box center [455, 242] width 170 height 13
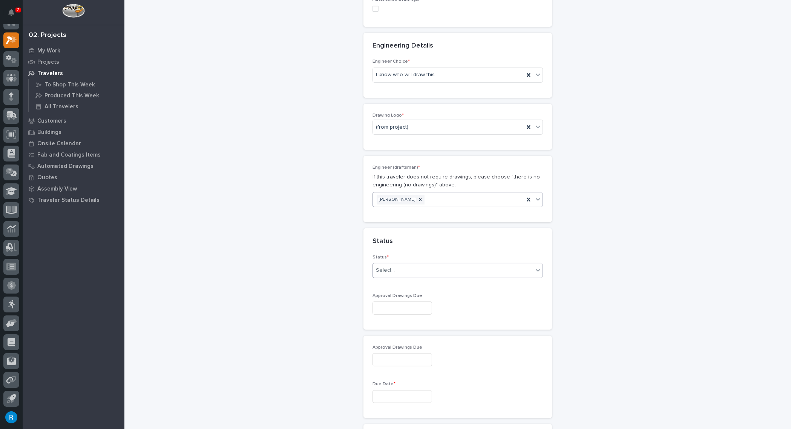
scroll to position [355, 0]
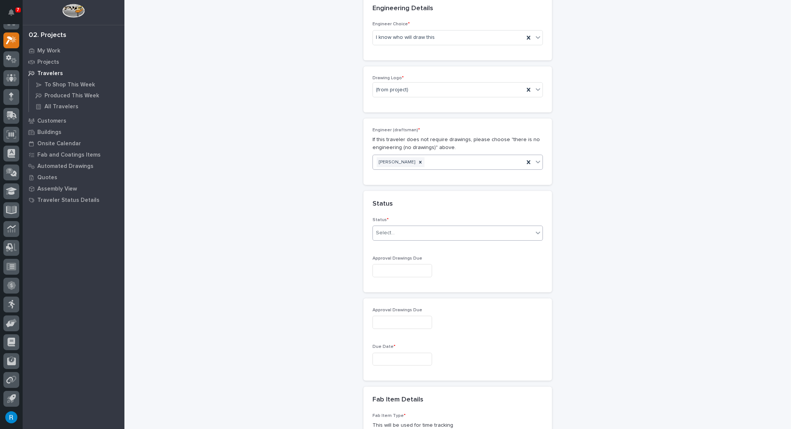
click at [409, 230] on div "Select..." at bounding box center [453, 233] width 160 height 12
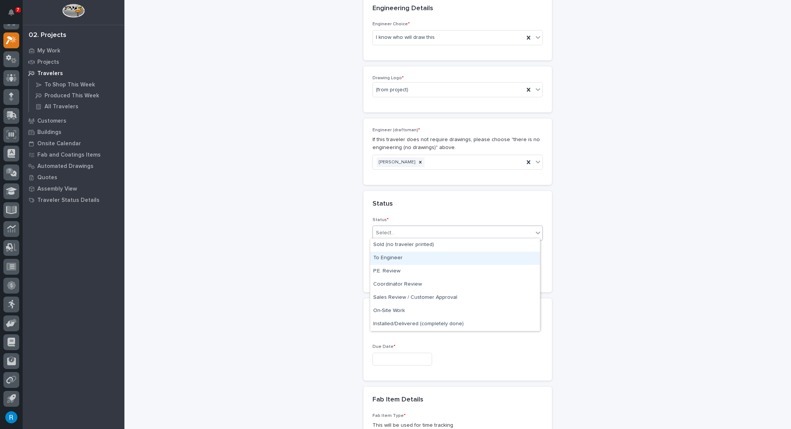
click at [393, 258] on div "To Engineer" at bounding box center [455, 258] width 170 height 13
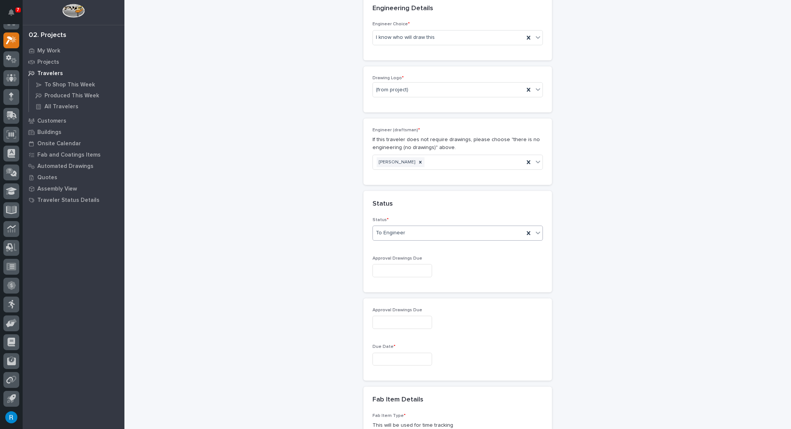
click at [388, 267] on input "text" at bounding box center [403, 270] width 60 height 13
click at [397, 221] on div "20" at bounding box center [397, 218] width 10 height 10
type input "**********"
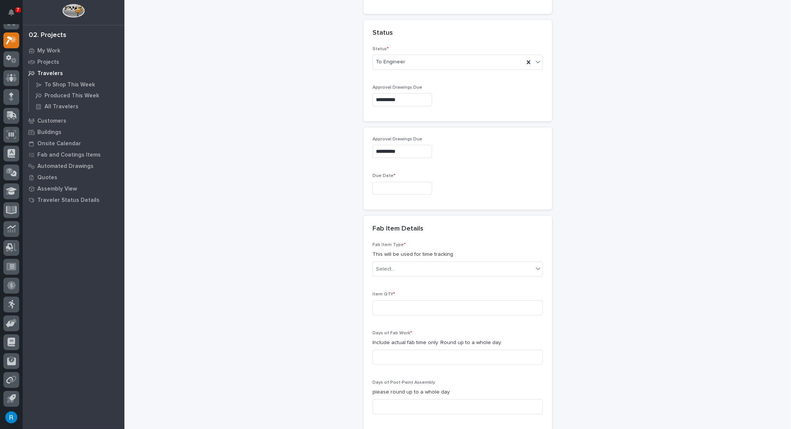
scroll to position [526, 0]
click at [387, 183] on input "text" at bounding box center [403, 187] width 60 height 13
click at [435, 68] on span "Next Month" at bounding box center [435, 67] width 0 height 10
click at [399, 99] on div "1" at bounding box center [397, 98] width 10 height 10
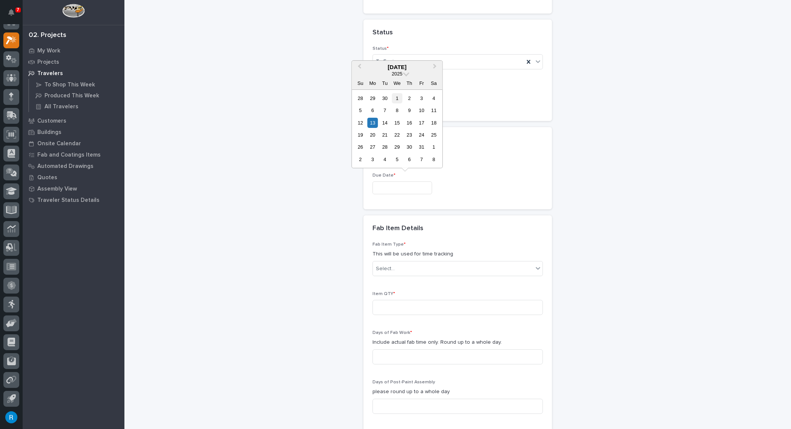
type input "**********"
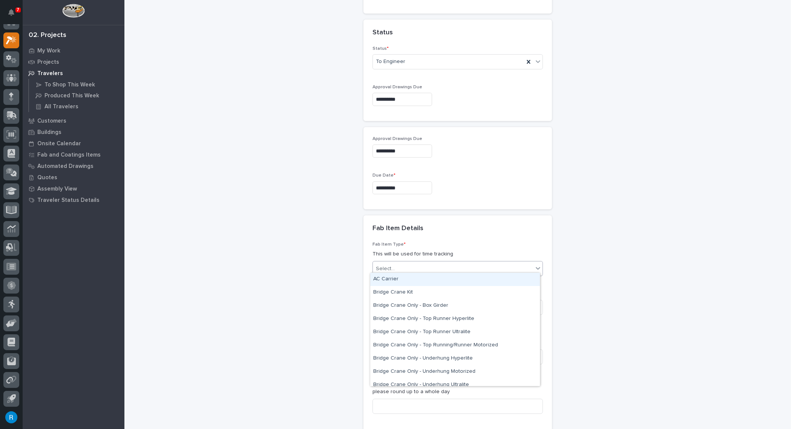
click at [389, 265] on div "Select..." at bounding box center [385, 269] width 19 height 8
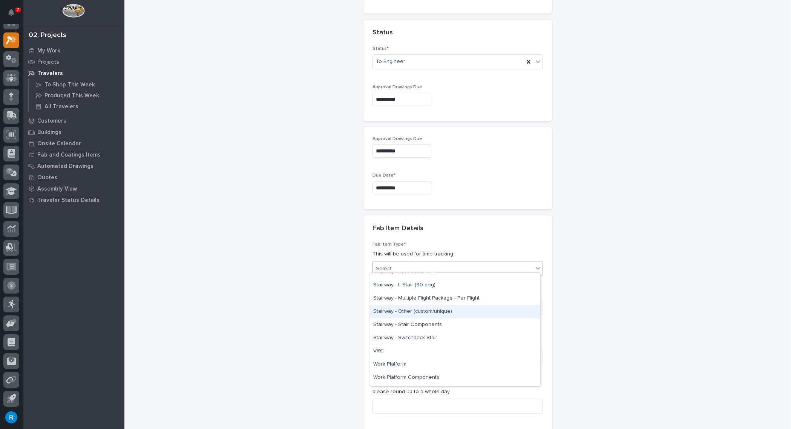
scroll to position [446, 0]
click at [407, 306] on div "Stairway - Multiple Flight Package - Per Flight" at bounding box center [455, 307] width 170 height 13
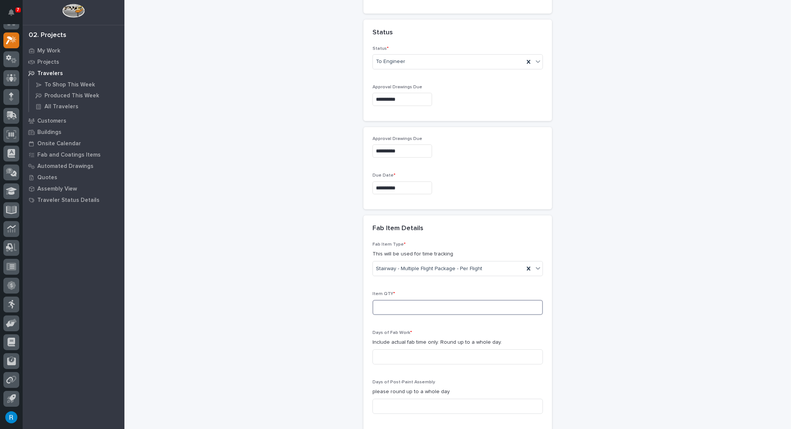
click at [384, 302] on input at bounding box center [458, 307] width 170 height 15
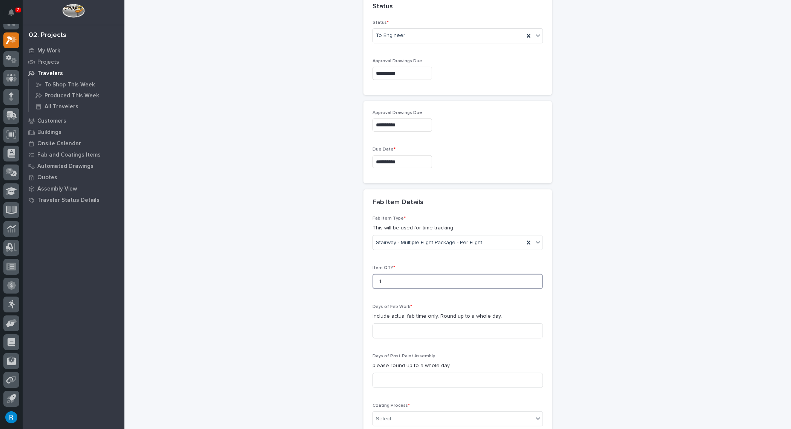
scroll to position [595, 0]
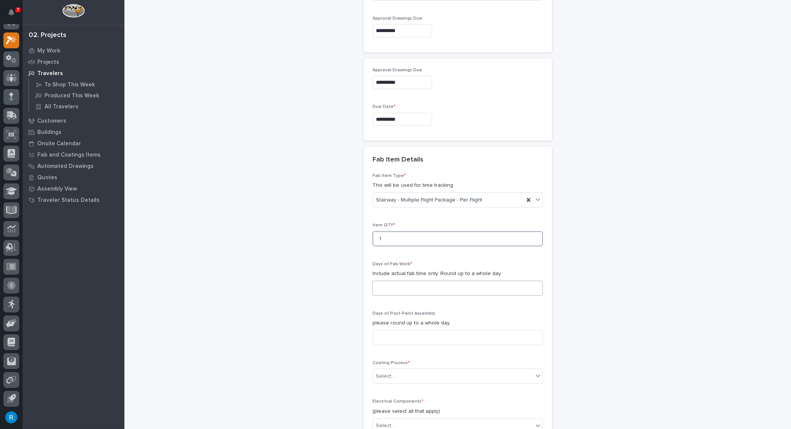
type input "1"
click at [395, 284] on input at bounding box center [458, 288] width 170 height 15
click at [380, 284] on input at bounding box center [458, 288] width 170 height 15
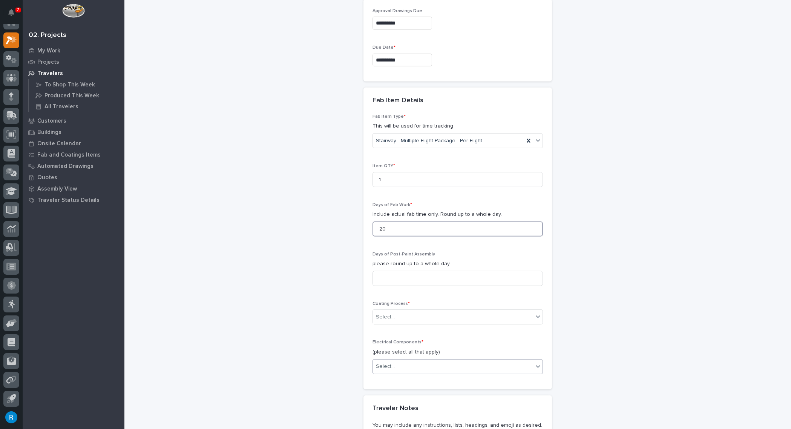
scroll to position [698, 0]
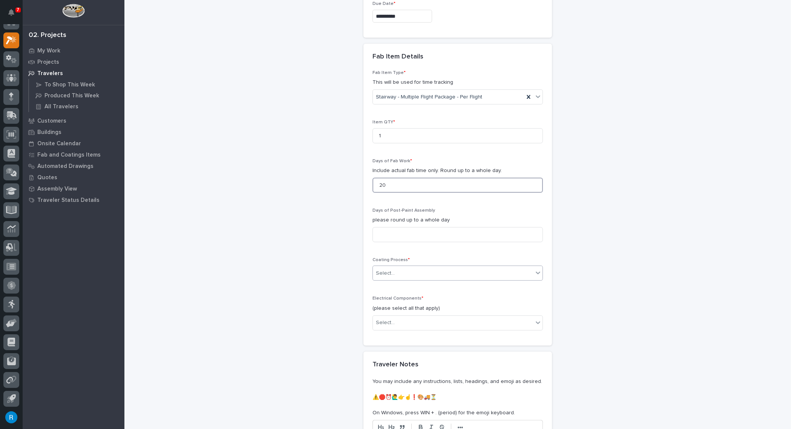
type input "20"
click at [384, 269] on div "Select..." at bounding box center [385, 273] width 19 height 8
click at [386, 296] on div "In-House Paint/Powder" at bounding box center [455, 296] width 170 height 13
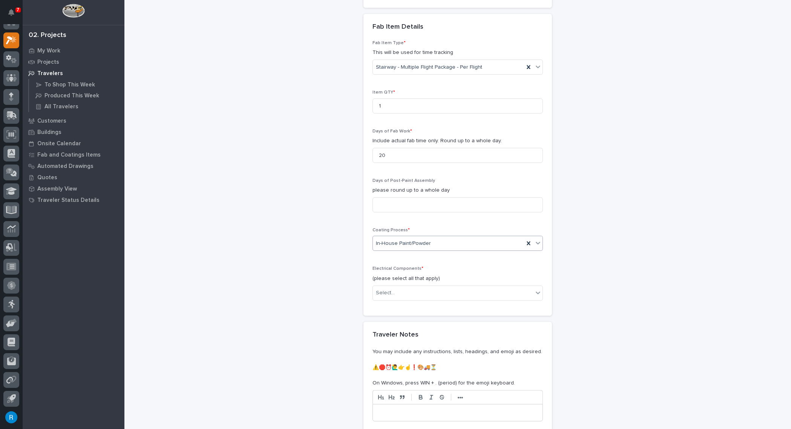
scroll to position [767, 0]
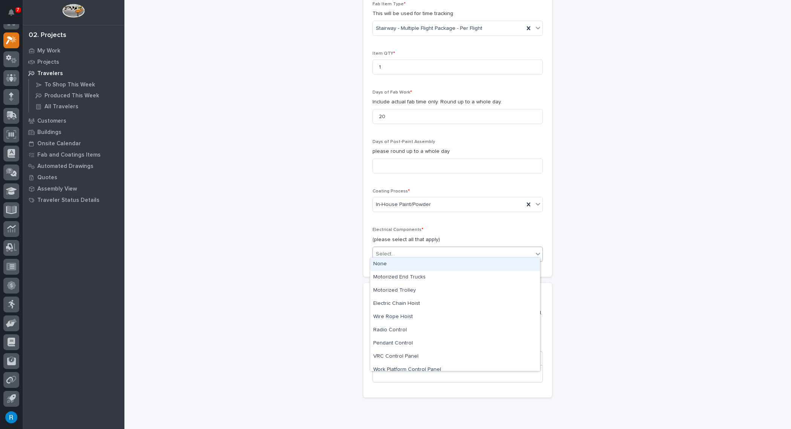
click at [403, 249] on div "Select..." at bounding box center [453, 254] width 160 height 12
click at [378, 263] on div "None" at bounding box center [455, 264] width 170 height 13
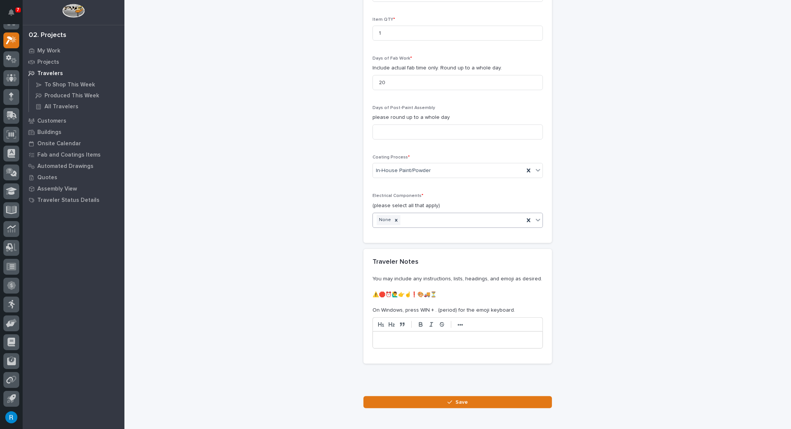
scroll to position [834, 0]
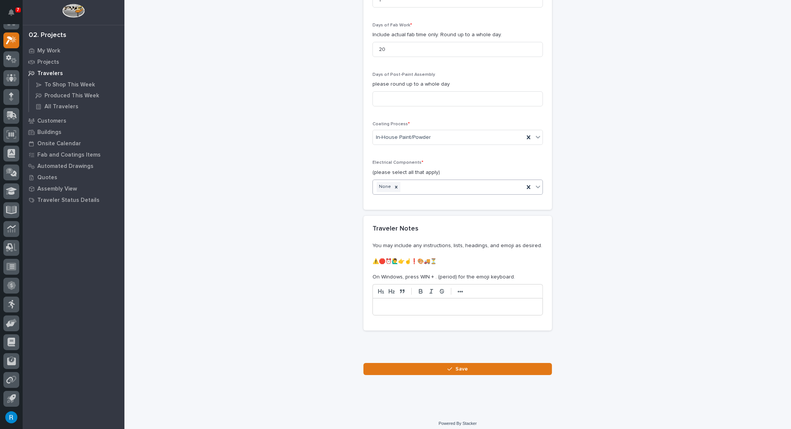
click at [379, 303] on p at bounding box center [458, 307] width 158 height 8
click at [384, 303] on p at bounding box center [458, 307] width 158 height 8
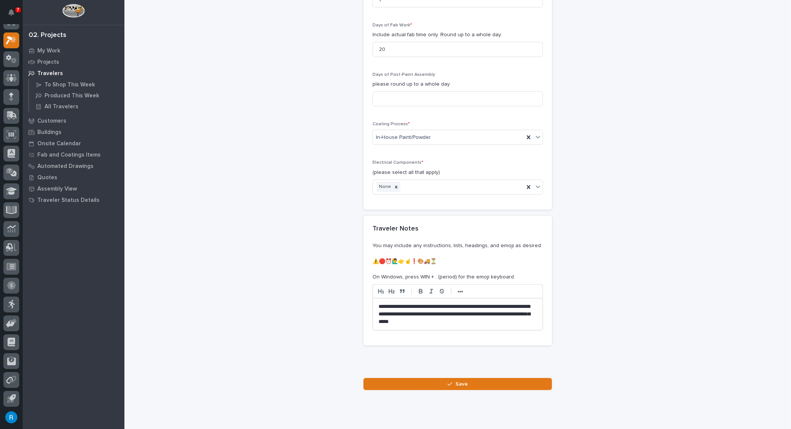
scroll to position [849, 0]
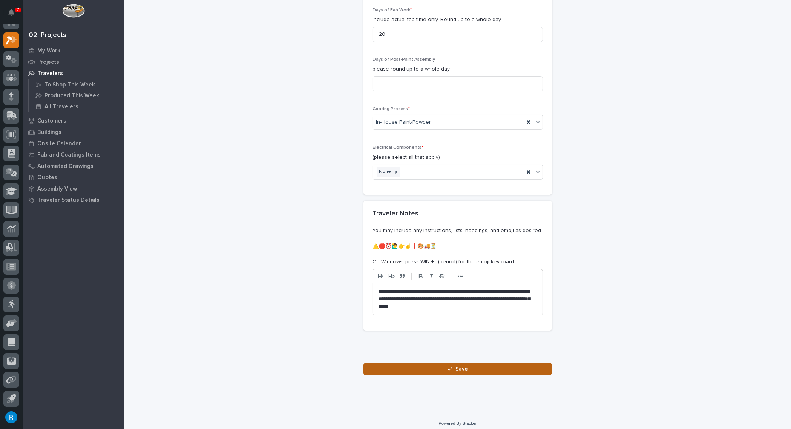
click at [460, 365] on span "Save" at bounding box center [462, 368] width 12 height 7
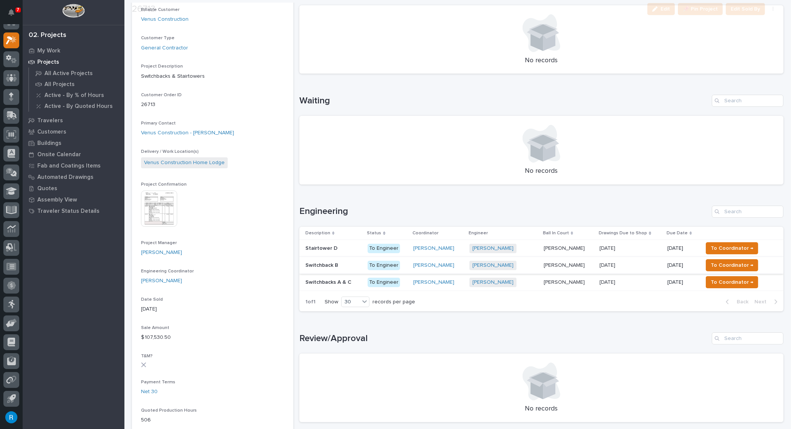
scroll to position [137, 0]
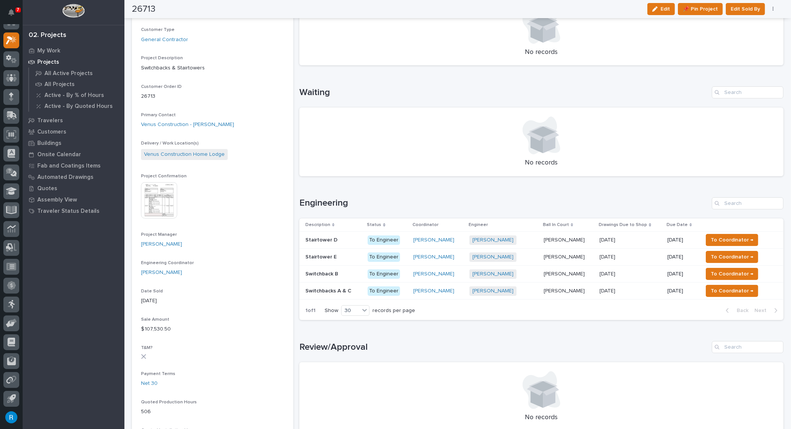
click at [346, 257] on p at bounding box center [333, 257] width 56 height 6
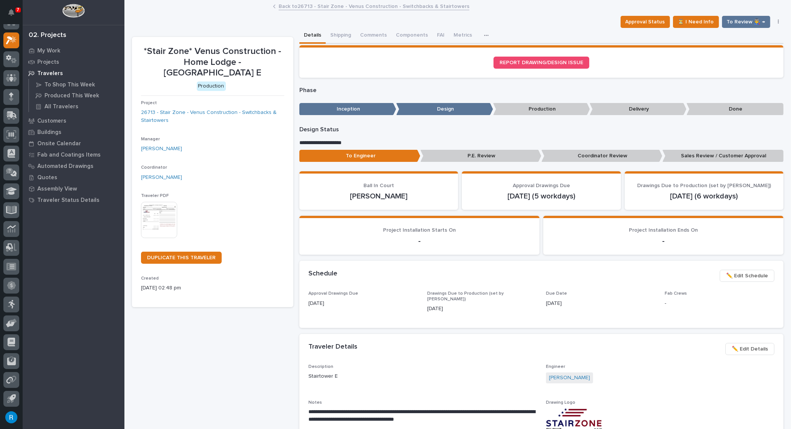
click at [153, 209] on img at bounding box center [159, 220] width 36 height 36
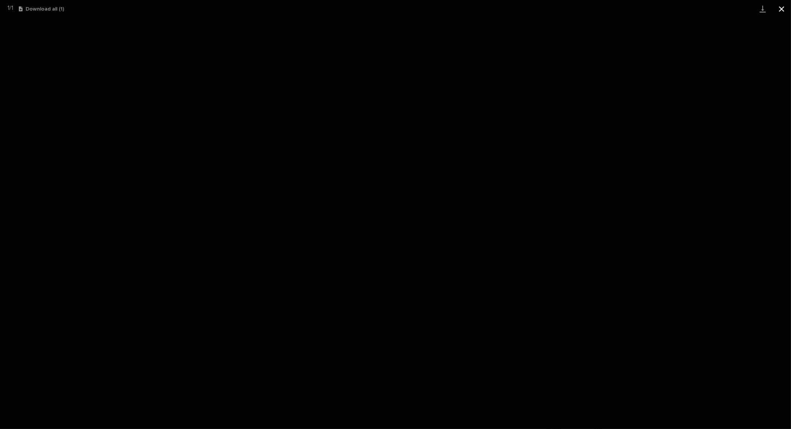
click at [781, 7] on button "Close gallery" at bounding box center [781, 9] width 19 height 18
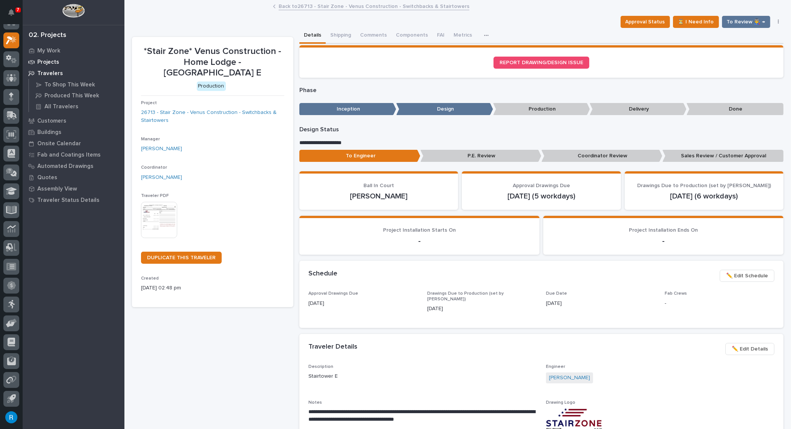
click at [47, 59] on p "Projects" at bounding box center [48, 62] width 22 height 7
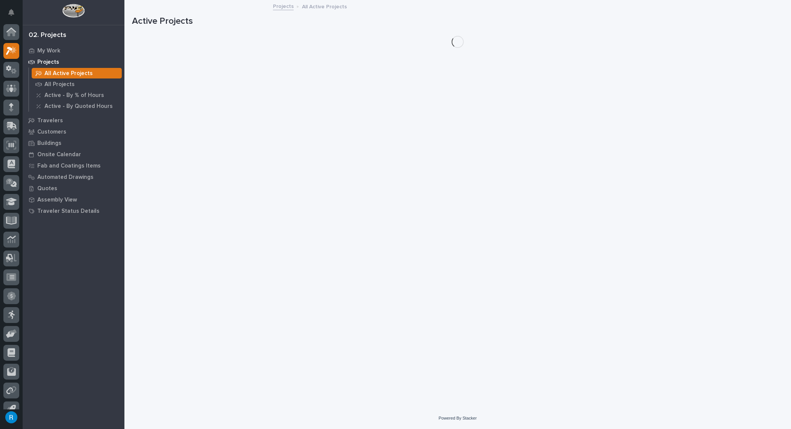
scroll to position [11, 0]
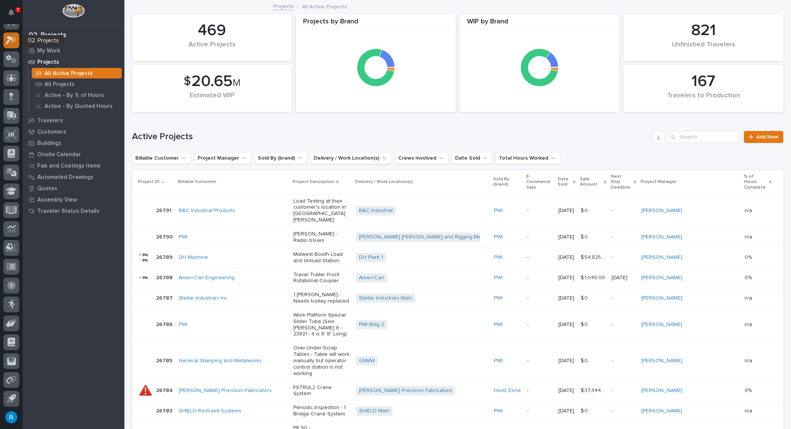
click at [10, 40] on icon at bounding box center [11, 40] width 11 height 9
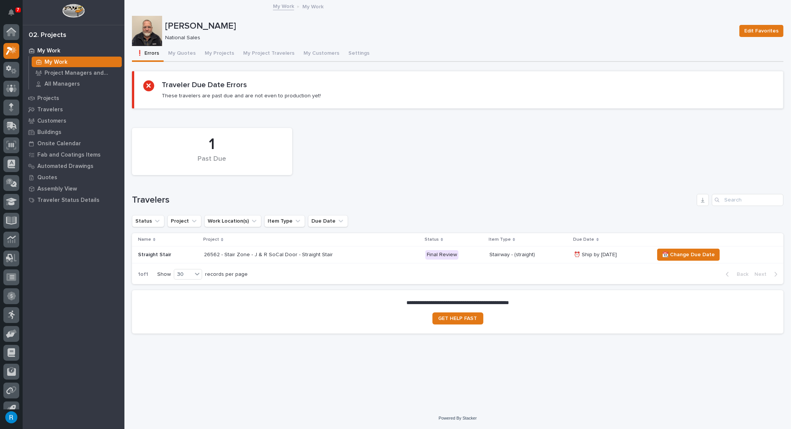
scroll to position [11, 0]
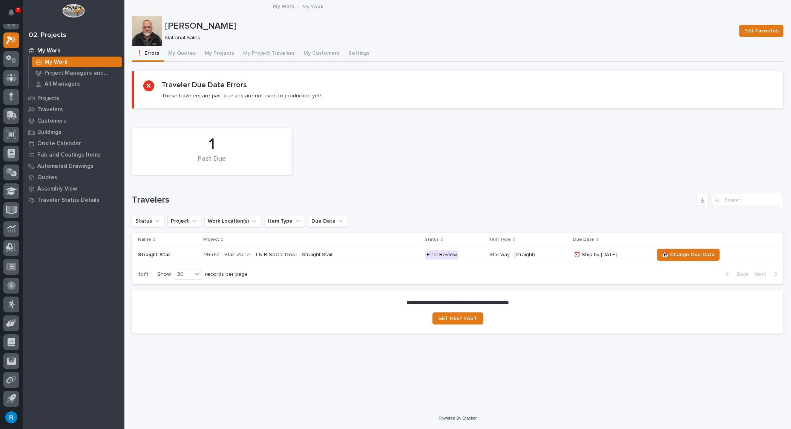
click at [361, 253] on div "26562 - Stair Zone - J & R SoCal Door - Straight Stair" at bounding box center [311, 255] width 215 height 12
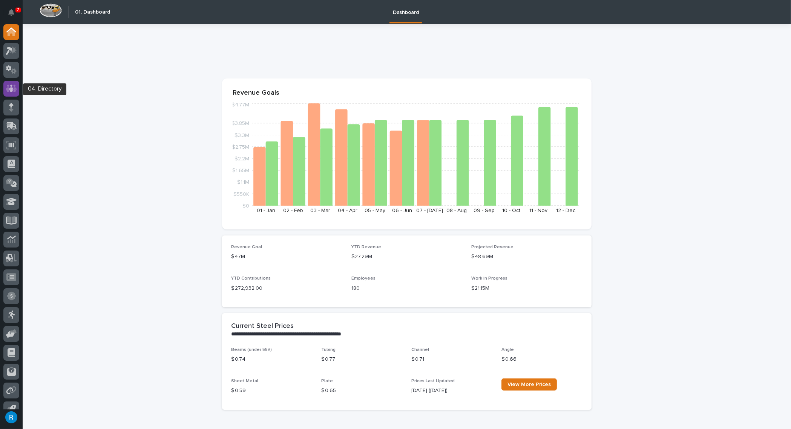
click at [12, 88] on icon at bounding box center [11, 88] width 5 height 8
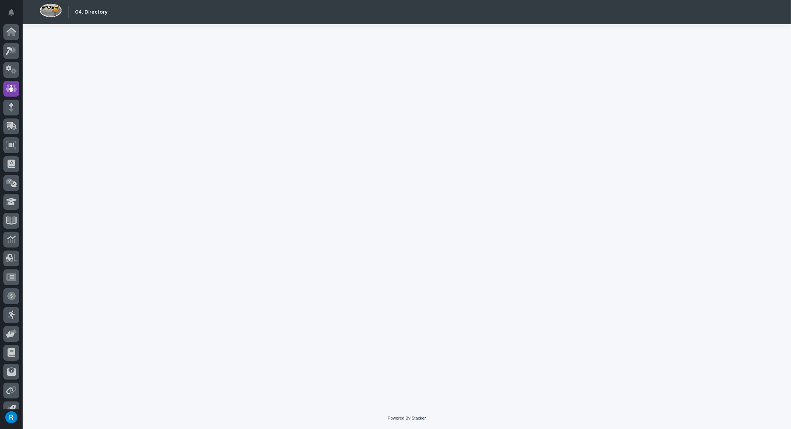
scroll to position [11, 0]
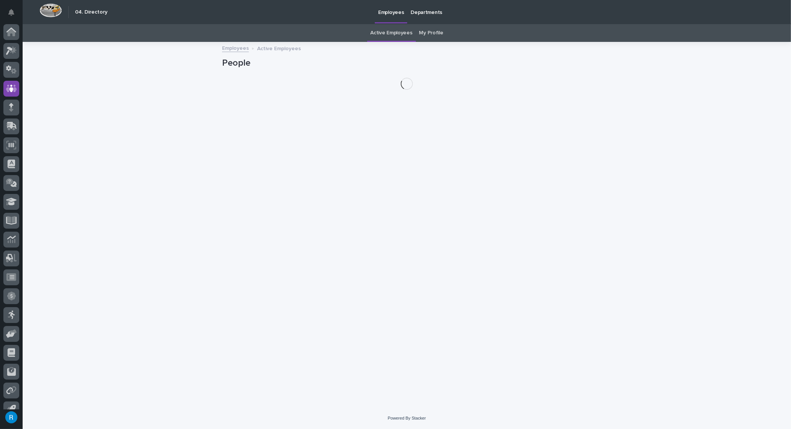
scroll to position [11, 0]
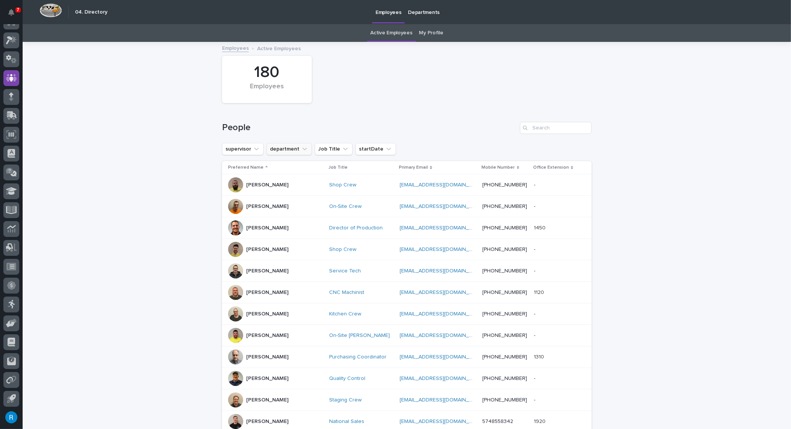
click at [284, 149] on button "department" at bounding box center [289, 149] width 45 height 12
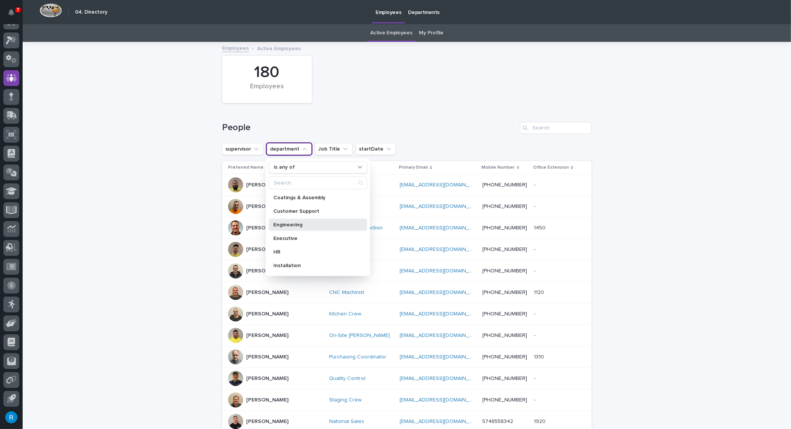
click at [286, 225] on p "Engineering" at bounding box center [314, 224] width 82 height 5
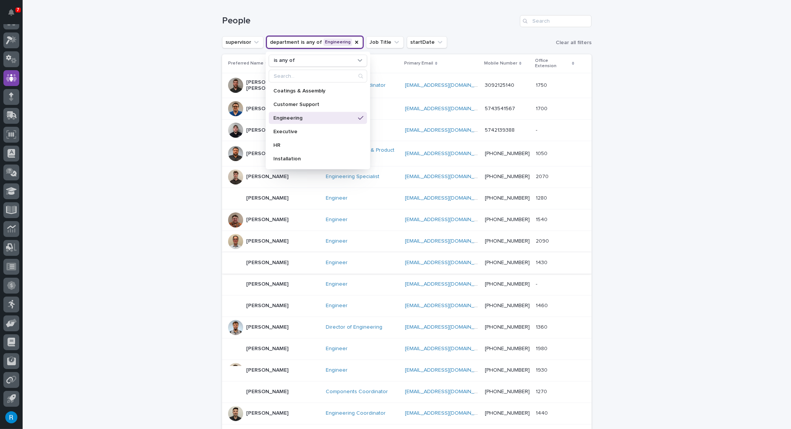
scroll to position [137, 0]
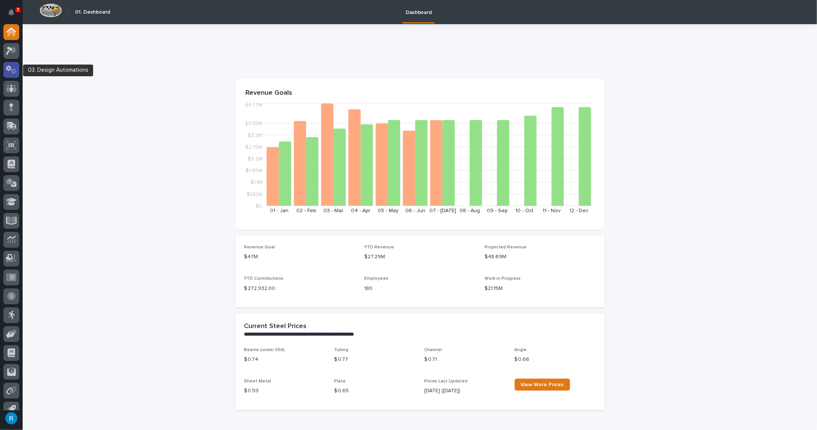
click at [11, 69] on icon at bounding box center [11, 69] width 11 height 9
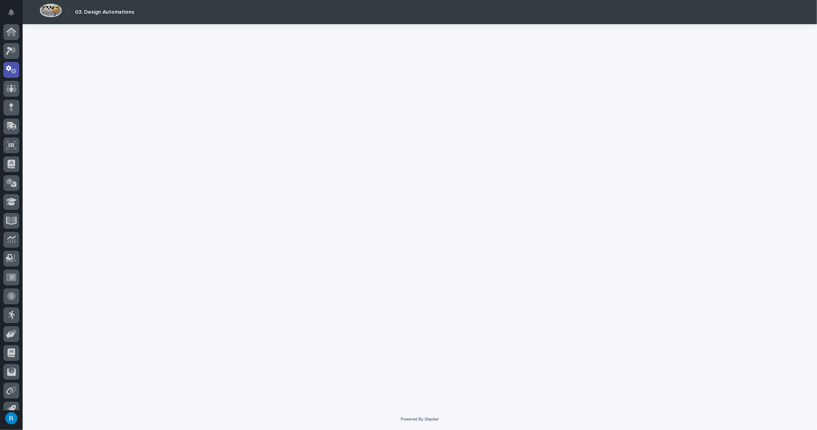
scroll to position [10, 0]
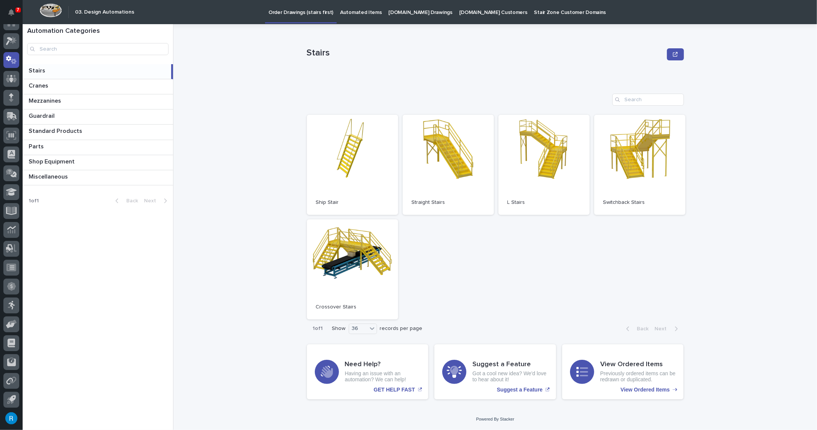
click at [351, 14] on p "Automated Items" at bounding box center [360, 8] width 41 height 16
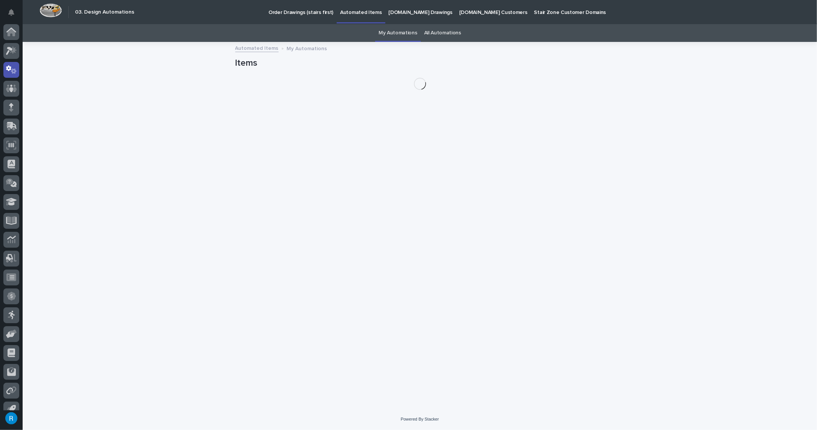
scroll to position [10, 0]
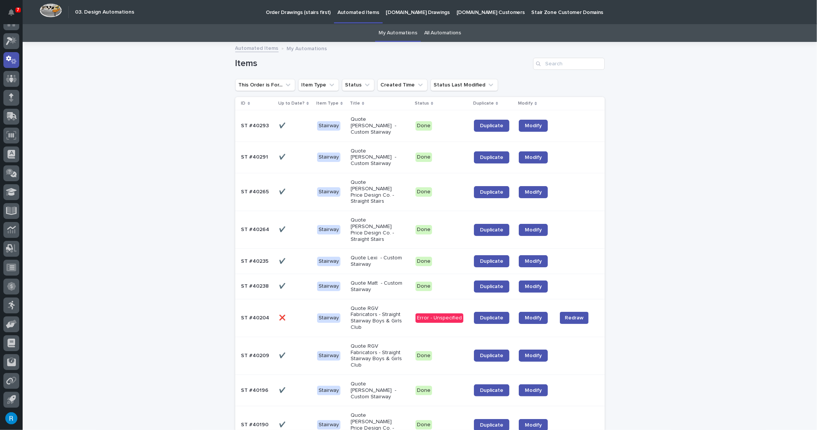
click at [259, 223] on div "ST #40264 ST #40264" at bounding box center [257, 229] width 32 height 12
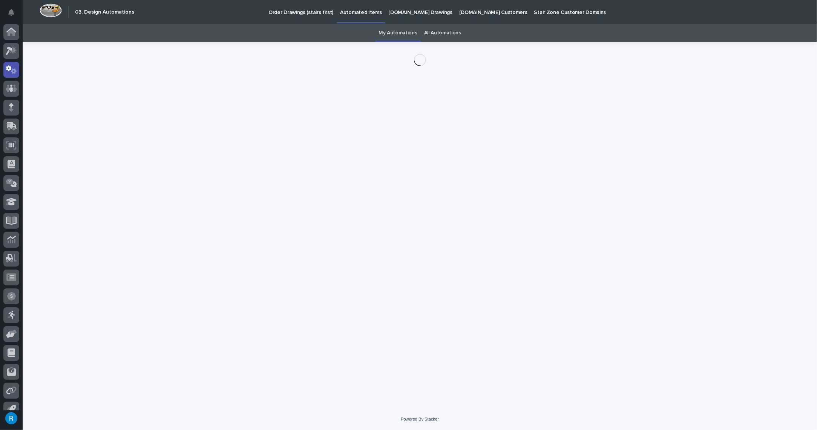
scroll to position [10, 0]
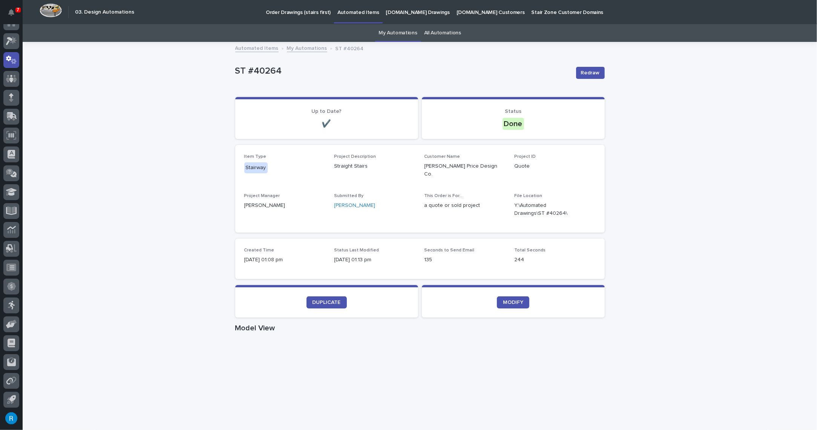
click at [291, 15] on p "Order Drawings (stairs first)" at bounding box center [298, 8] width 65 height 16
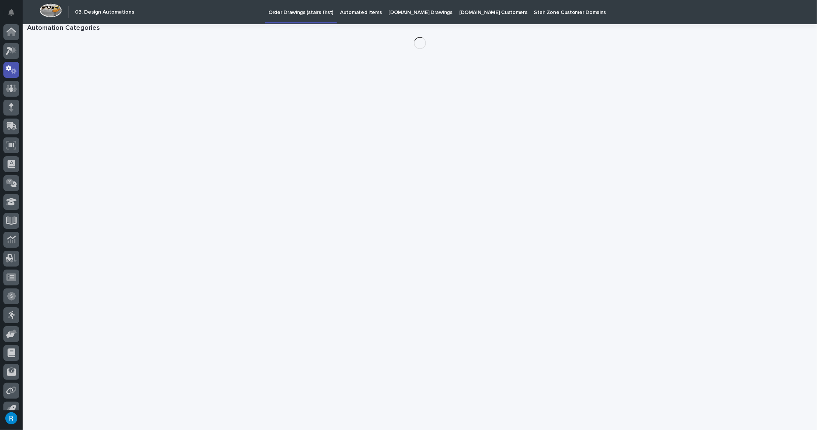
scroll to position [10, 0]
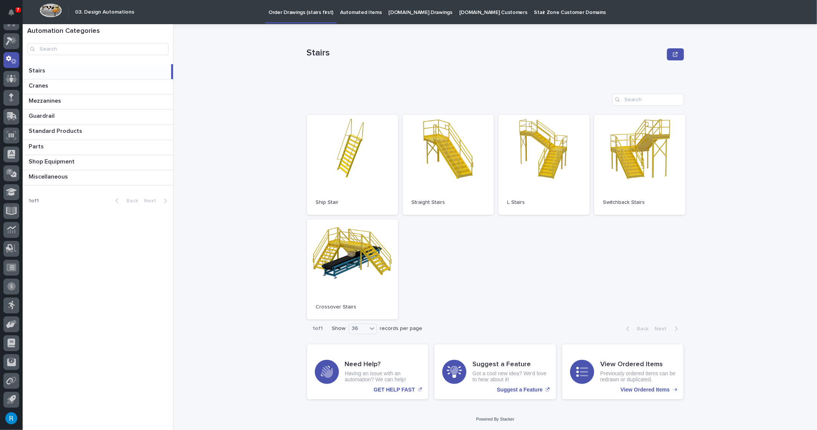
click at [341, 12] on p "Automated Items" at bounding box center [360, 8] width 41 height 16
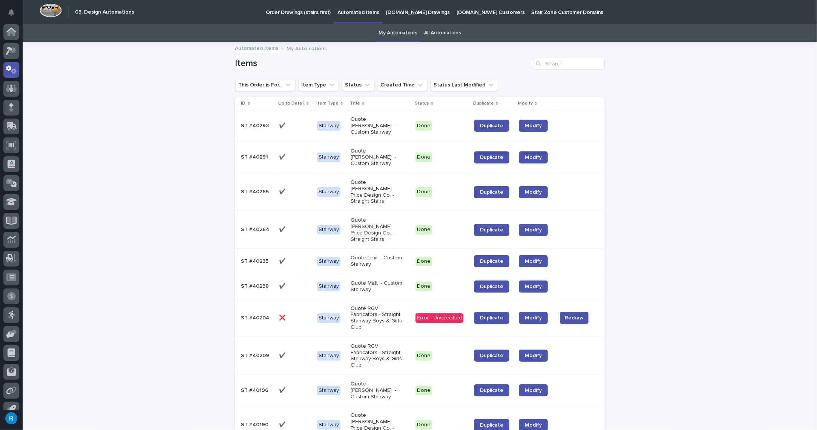
scroll to position [10, 0]
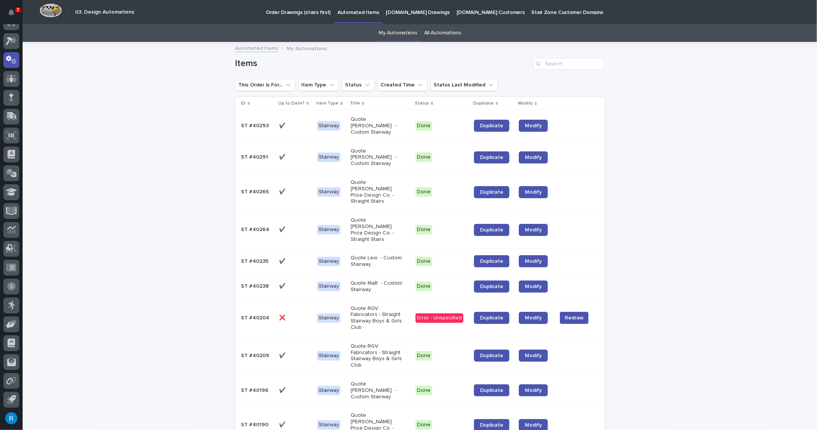
click at [295, 226] on p at bounding box center [295, 229] width 32 height 6
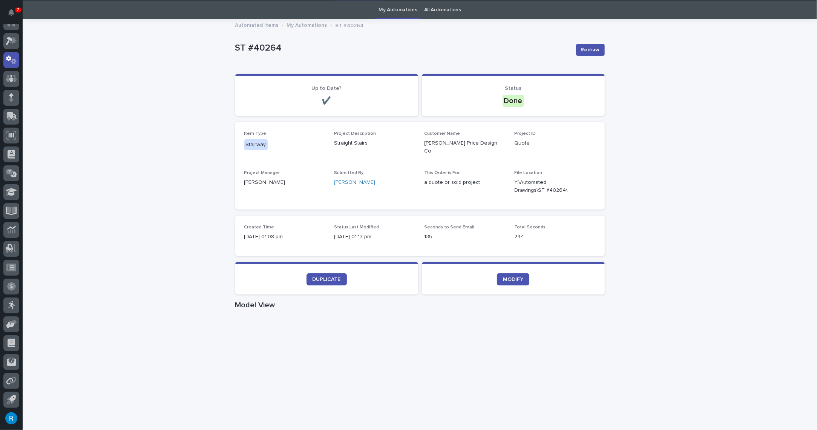
scroll to position [24, 0]
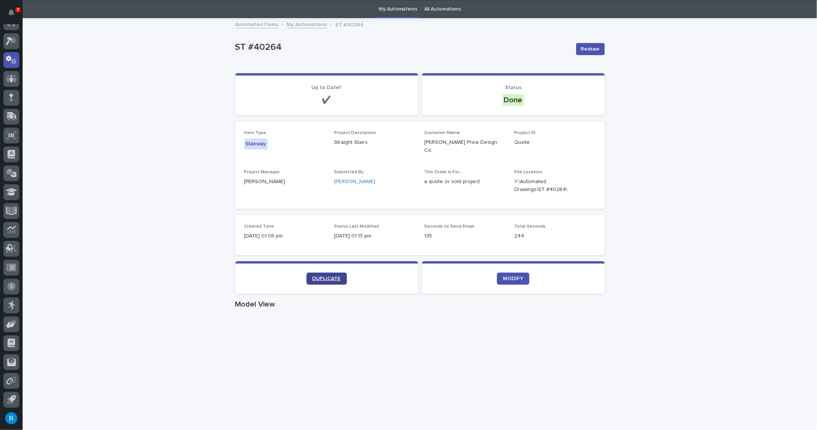
click at [318, 276] on span "DUPLICATE" at bounding box center [327, 278] width 28 height 5
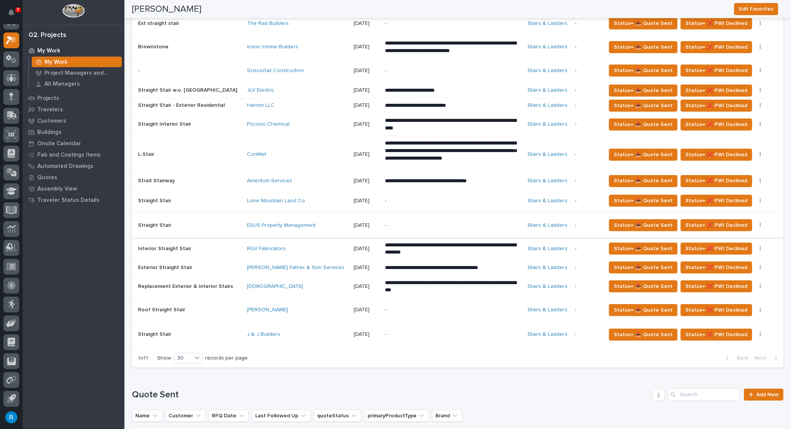
scroll to position [343, 0]
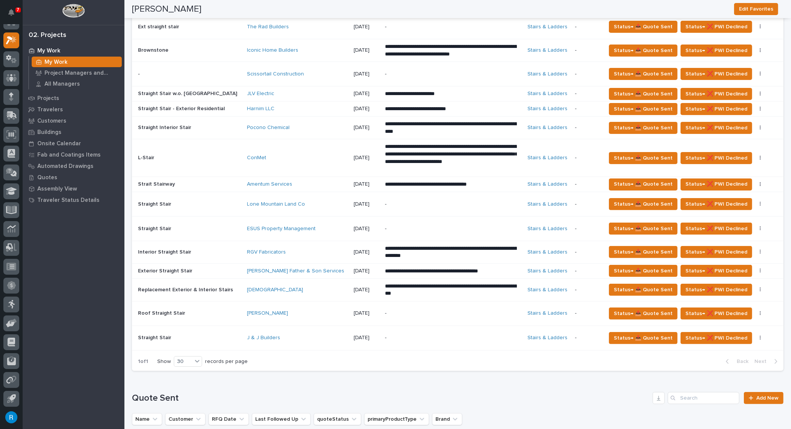
click at [325, 273] on div "Mark Todd Father & Son Services" at bounding box center [297, 271] width 101 height 12
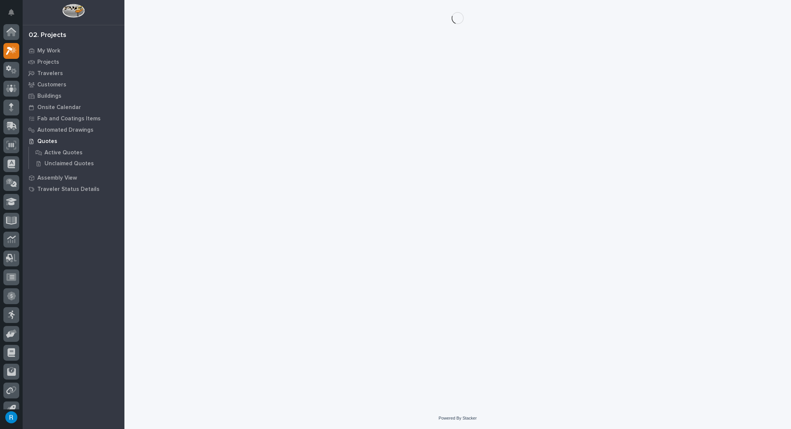
scroll to position [11, 0]
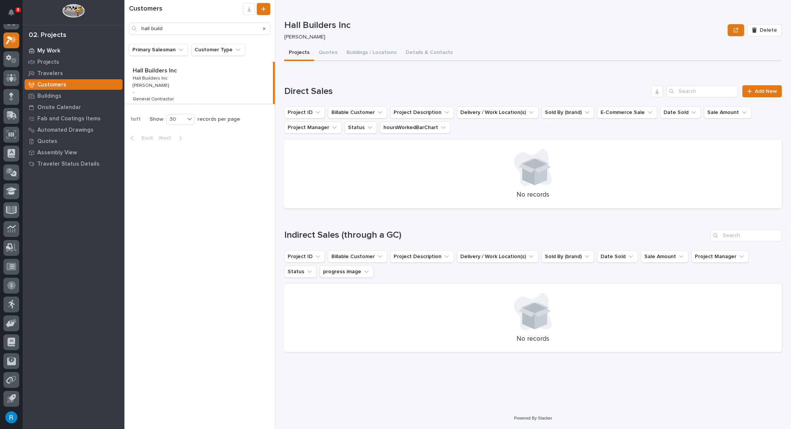
click at [53, 49] on p "My Work" at bounding box center [48, 51] width 23 height 7
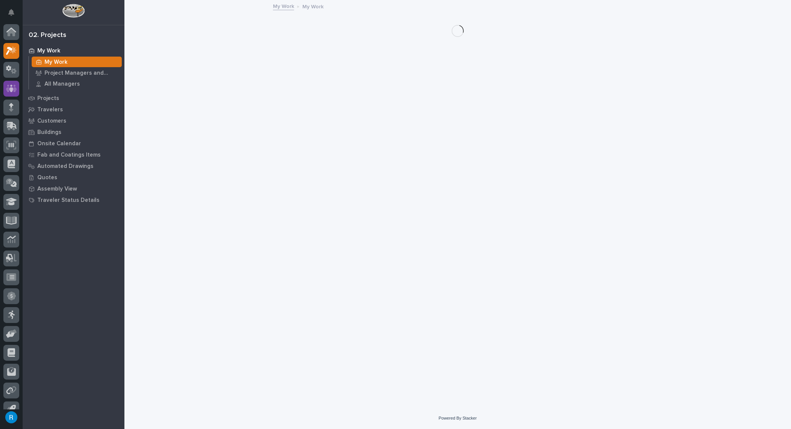
scroll to position [11, 0]
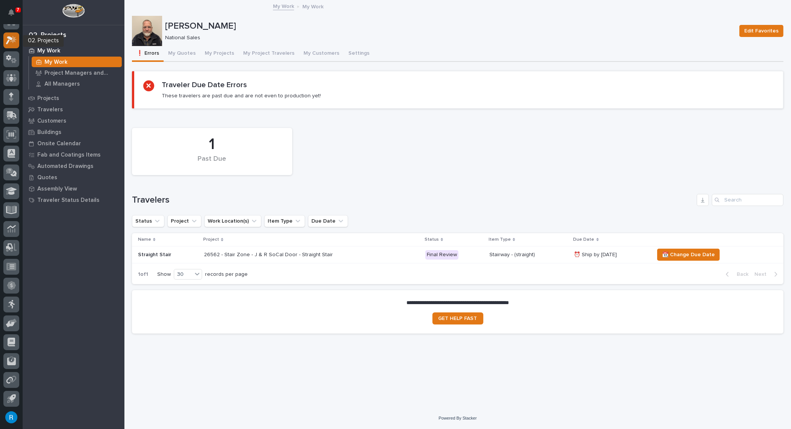
click at [11, 44] on div at bounding box center [11, 40] width 16 height 16
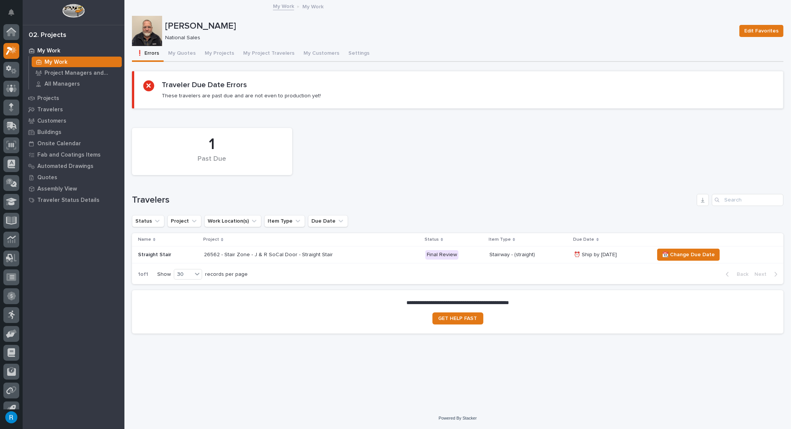
scroll to position [11, 0]
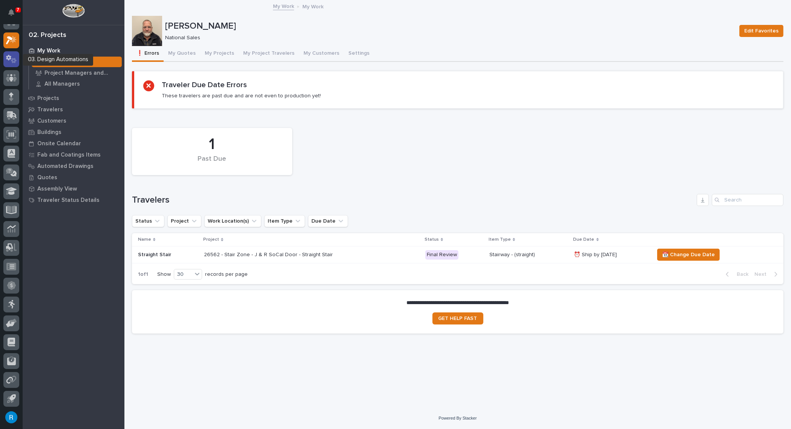
click at [9, 59] on icon at bounding box center [8, 58] width 5 height 6
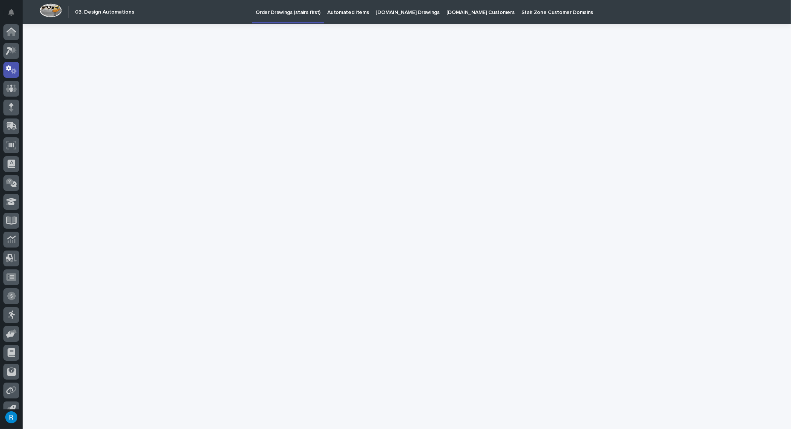
scroll to position [11, 0]
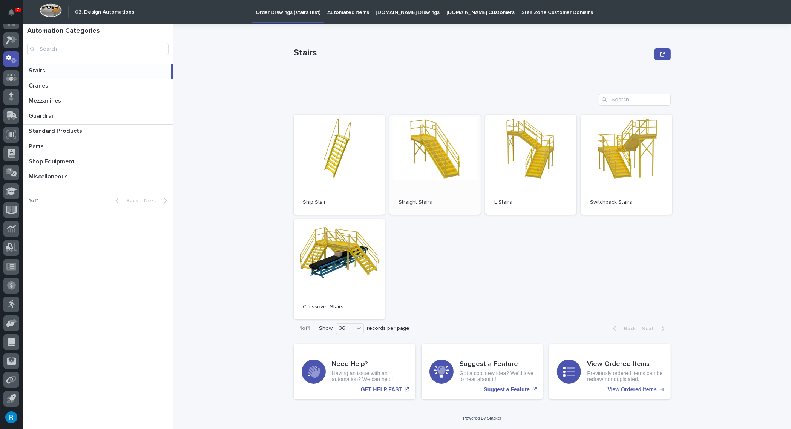
click at [427, 169] on link "Open" at bounding box center [435, 165] width 91 height 100
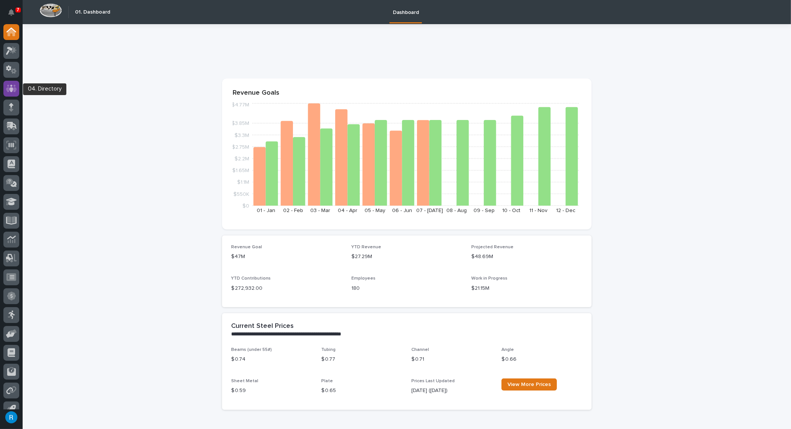
click at [4, 86] on div at bounding box center [11, 89] width 16 height 16
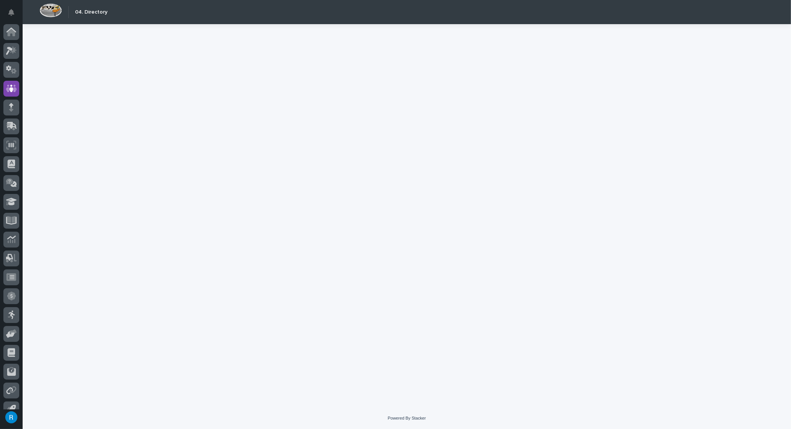
scroll to position [11, 0]
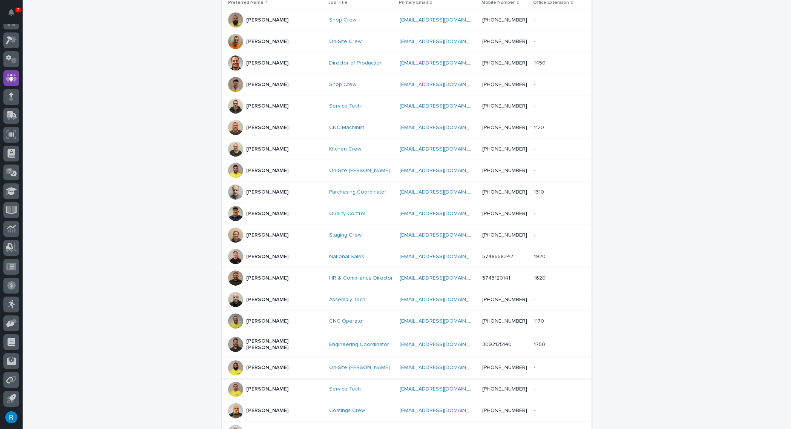
scroll to position [258, 0]
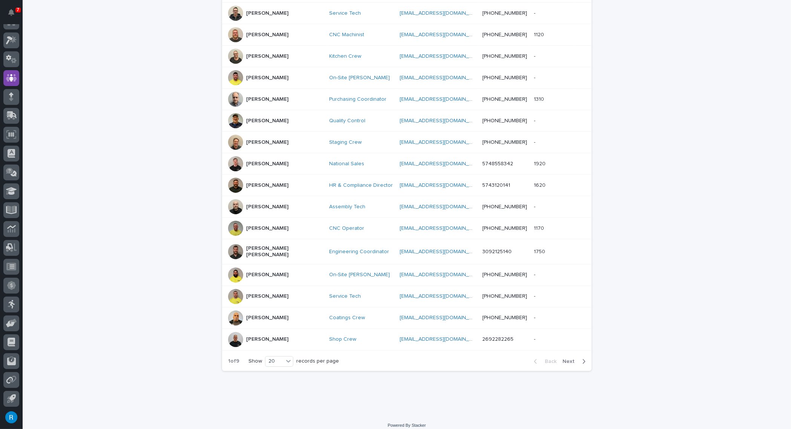
click at [563, 359] on span "Next" at bounding box center [571, 361] width 17 height 5
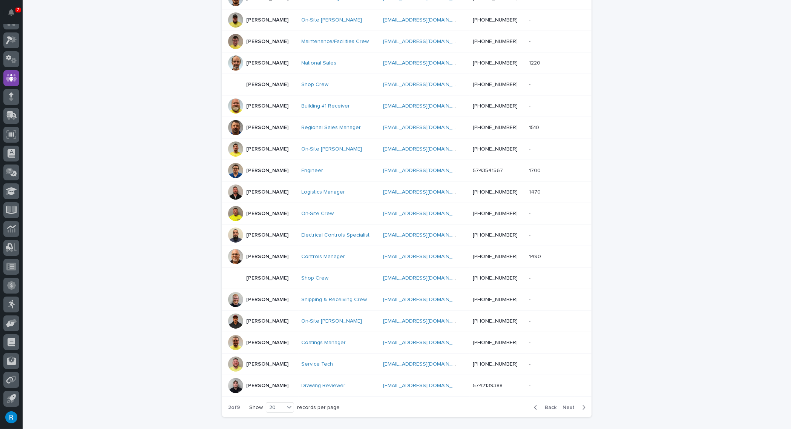
scroll to position [258, 0]
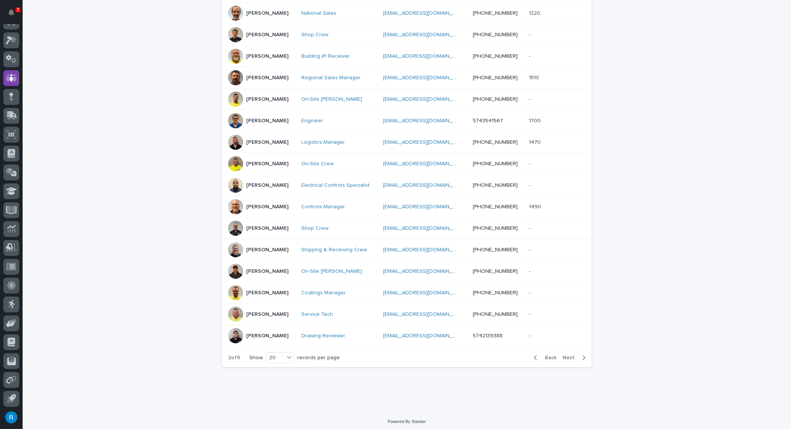
click at [564, 356] on span "Next" at bounding box center [571, 357] width 17 height 5
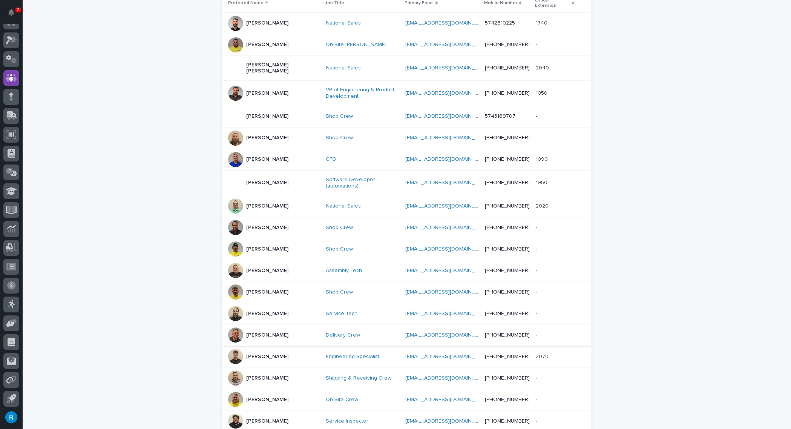
scroll to position [158, 0]
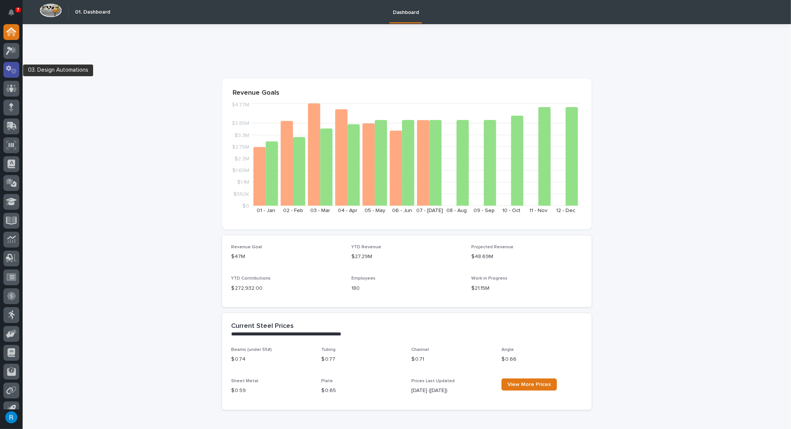
click at [9, 71] on icon at bounding box center [11, 69] width 11 height 9
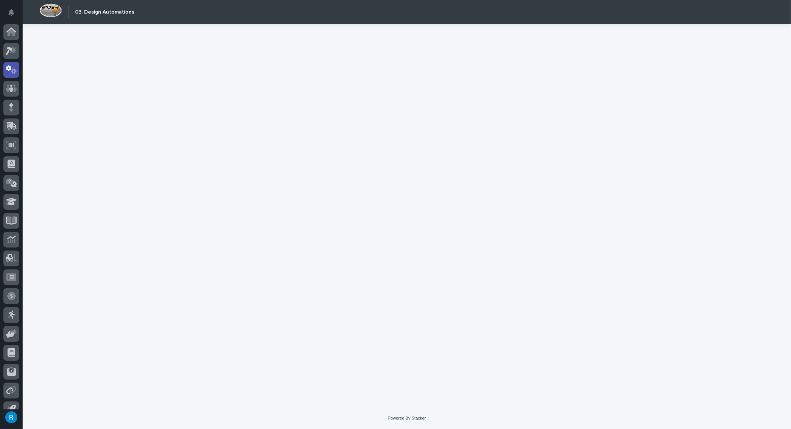
scroll to position [11, 0]
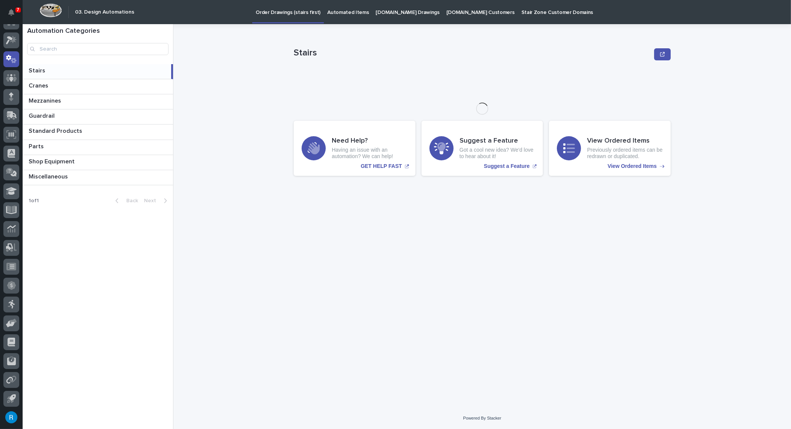
click at [274, 10] on p "Order Drawings (stairs first)" at bounding box center [288, 8] width 65 height 16
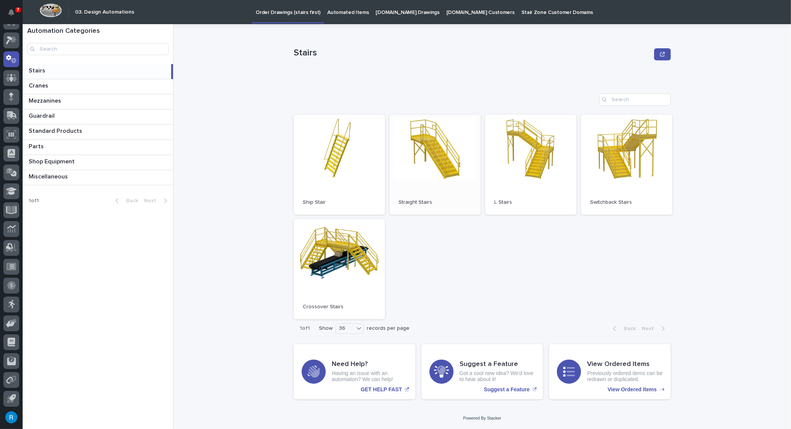
click at [439, 185] on link "Open" at bounding box center [435, 165] width 91 height 100
click at [445, 162] on link "Open" at bounding box center [435, 165] width 91 height 100
click at [442, 167] on link "Open" at bounding box center [435, 165] width 91 height 100
